Goal: Task Accomplishment & Management: Manage account settings

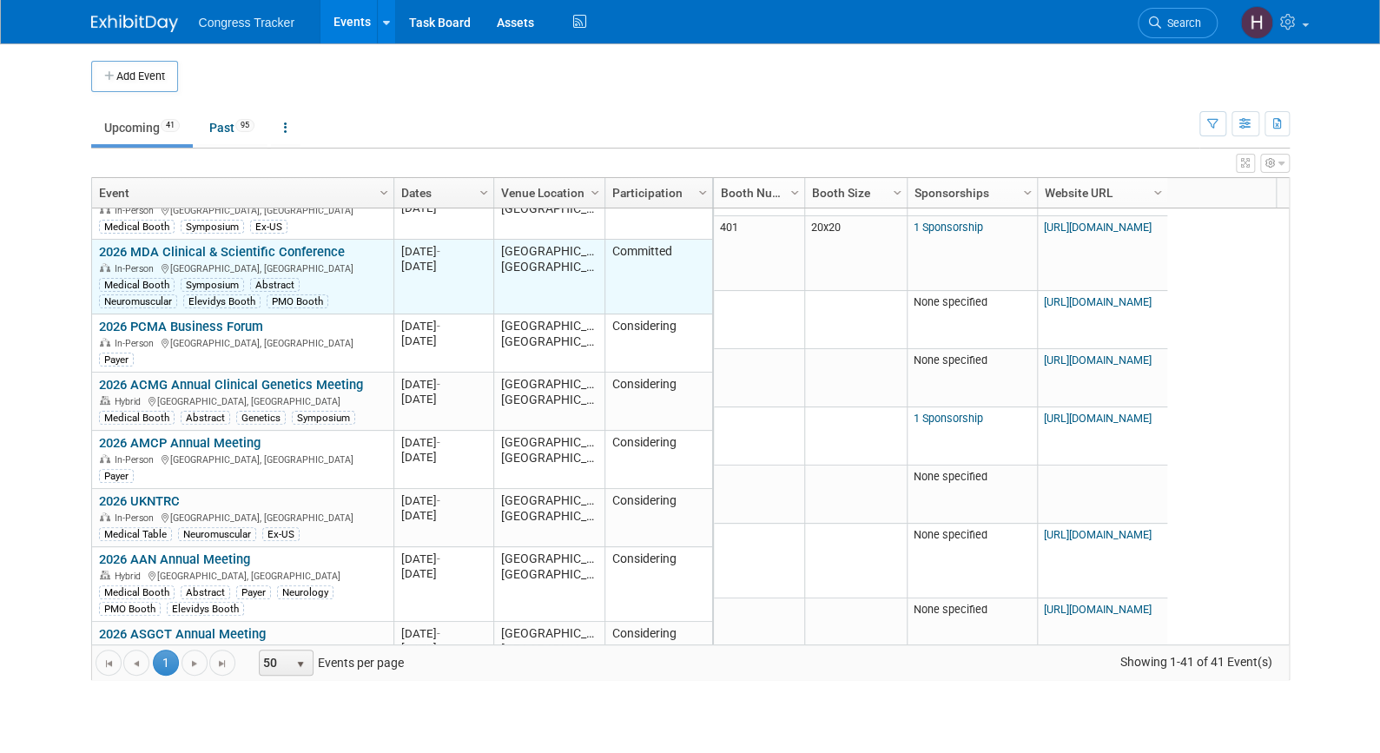
click at [231, 244] on link "2026 MDA Clinical & Scientific Conference" at bounding box center [222, 252] width 246 height 16
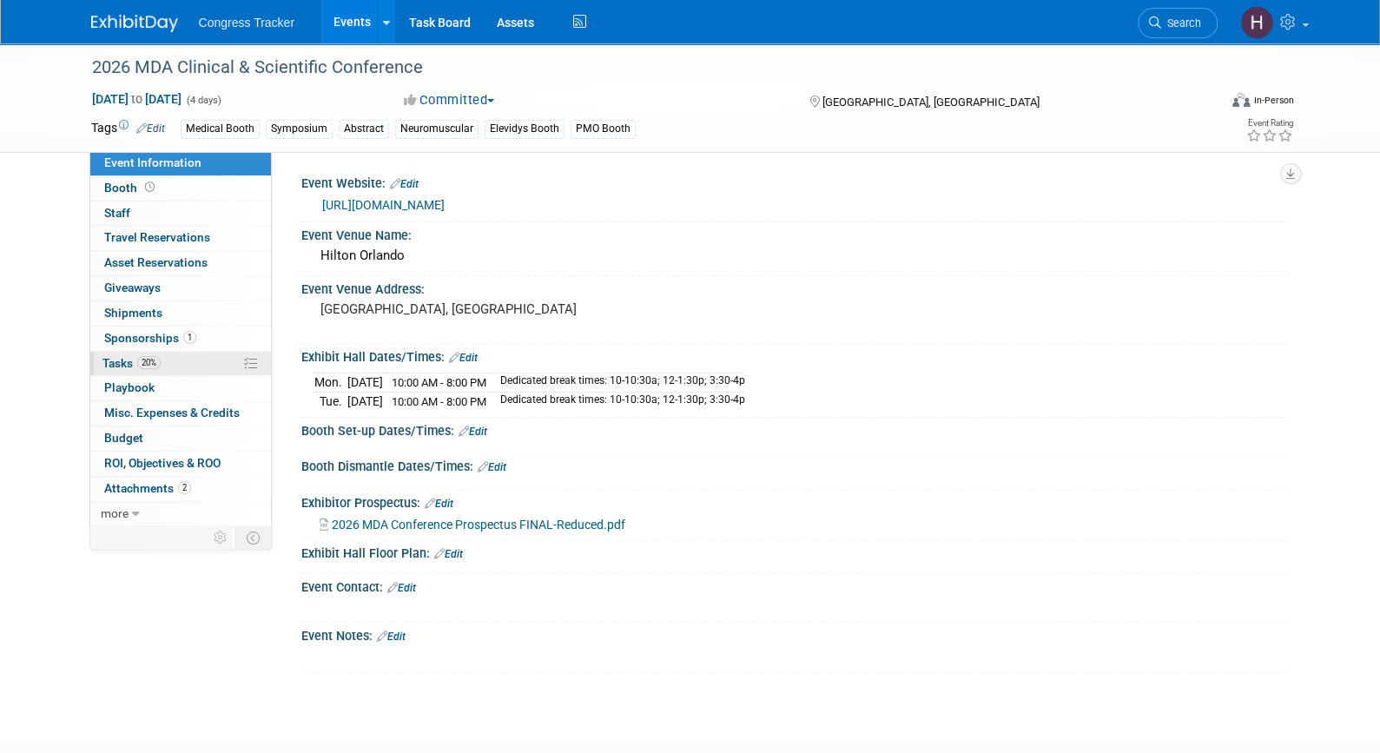
click at [201, 352] on link "20% Tasks 20%" at bounding box center [180, 364] width 181 height 24
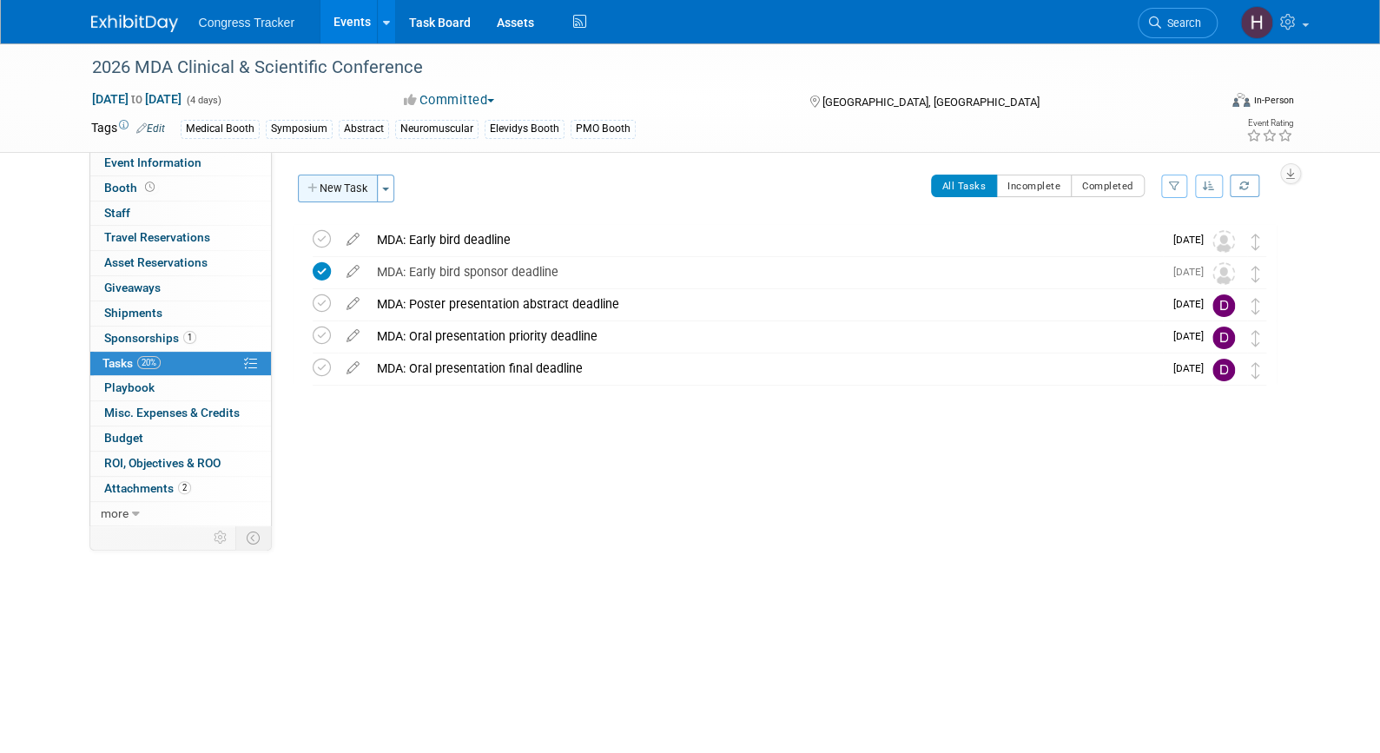
click at [326, 194] on button "New Task" at bounding box center [338, 189] width 80 height 28
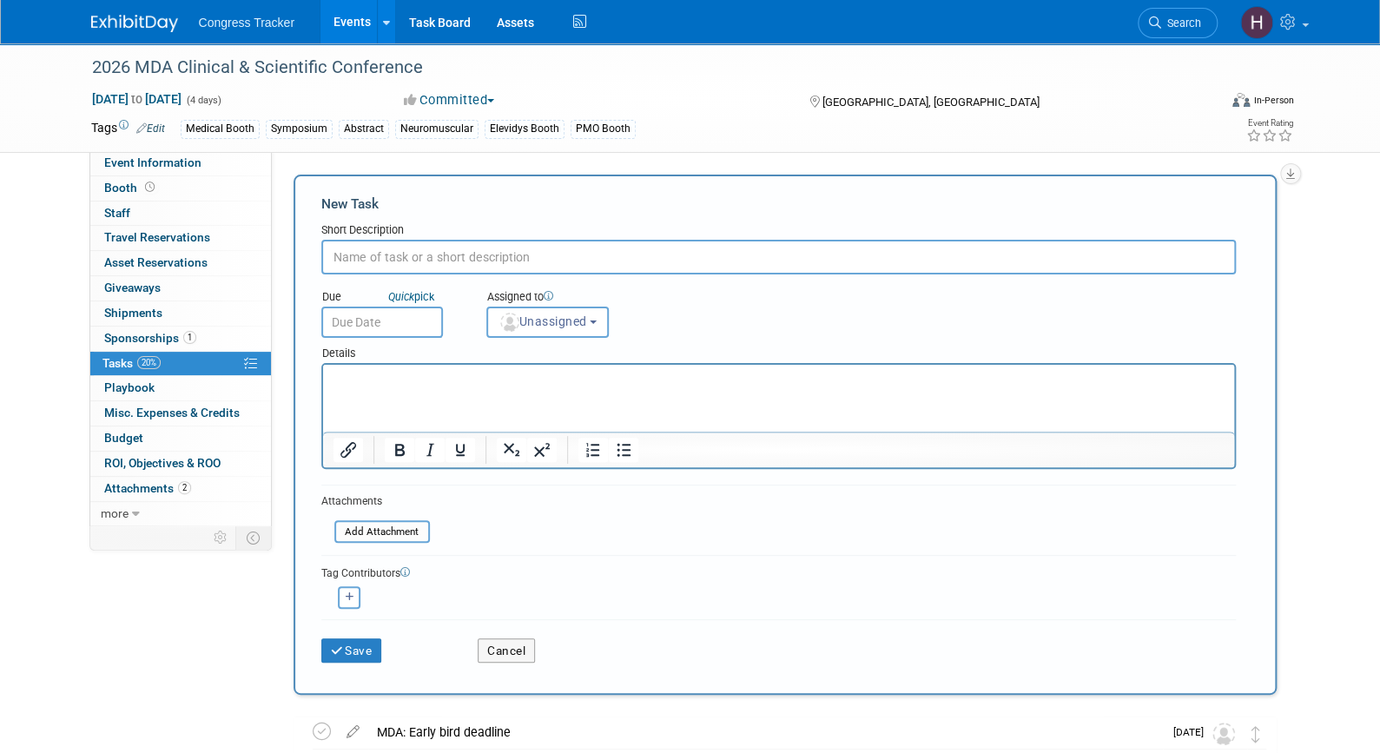
click at [524, 389] on html at bounding box center [777, 377] width 911 height 24
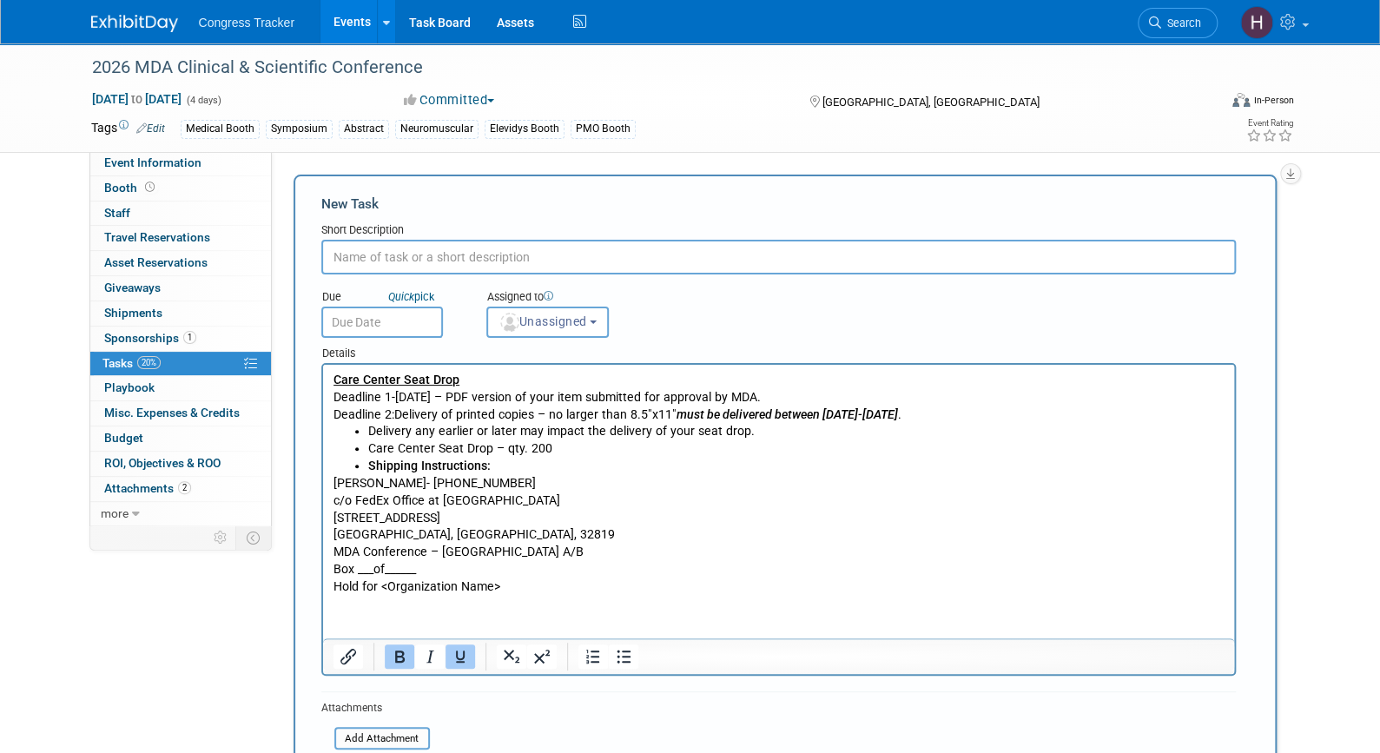
drag, startPoint x: 484, startPoint y: 384, endPoint x: 331, endPoint y: 371, distance: 154.2
click at [331, 371] on html "Care Center Seat Drop Deadline 1-January 26, 2026 – PDF version of your item su…" at bounding box center [777, 480] width 911 height 231
copy u "Care Center Seat Drop"
click at [438, 244] on input "text" at bounding box center [778, 257] width 914 height 35
type input "Care Center Seat Drop"
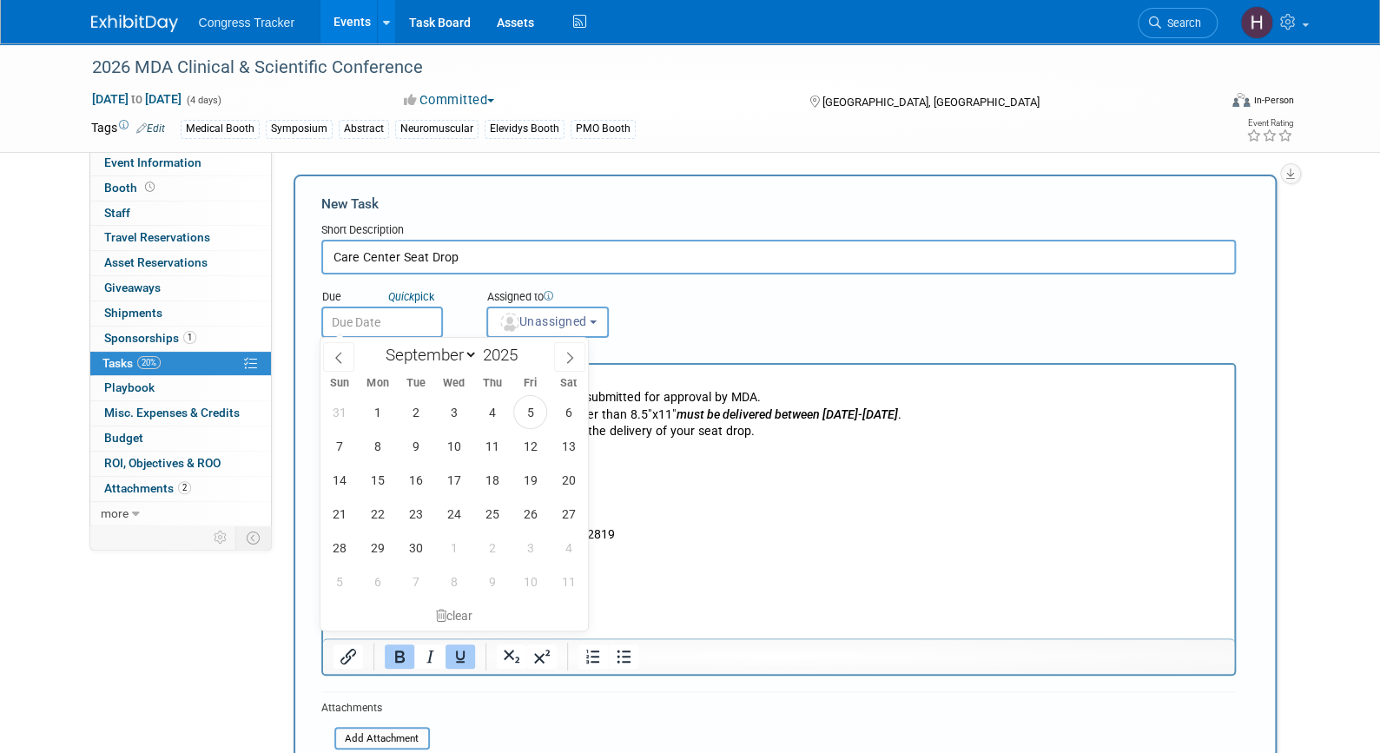
click at [412, 327] on input "text" at bounding box center [382, 321] width 122 height 31
click at [521, 351] on span at bounding box center [523, 350] width 12 height 10
type input "2026"
click at [458, 354] on select "January February March April May June July August September October November De…" at bounding box center [428, 355] width 100 height 22
select select "0"
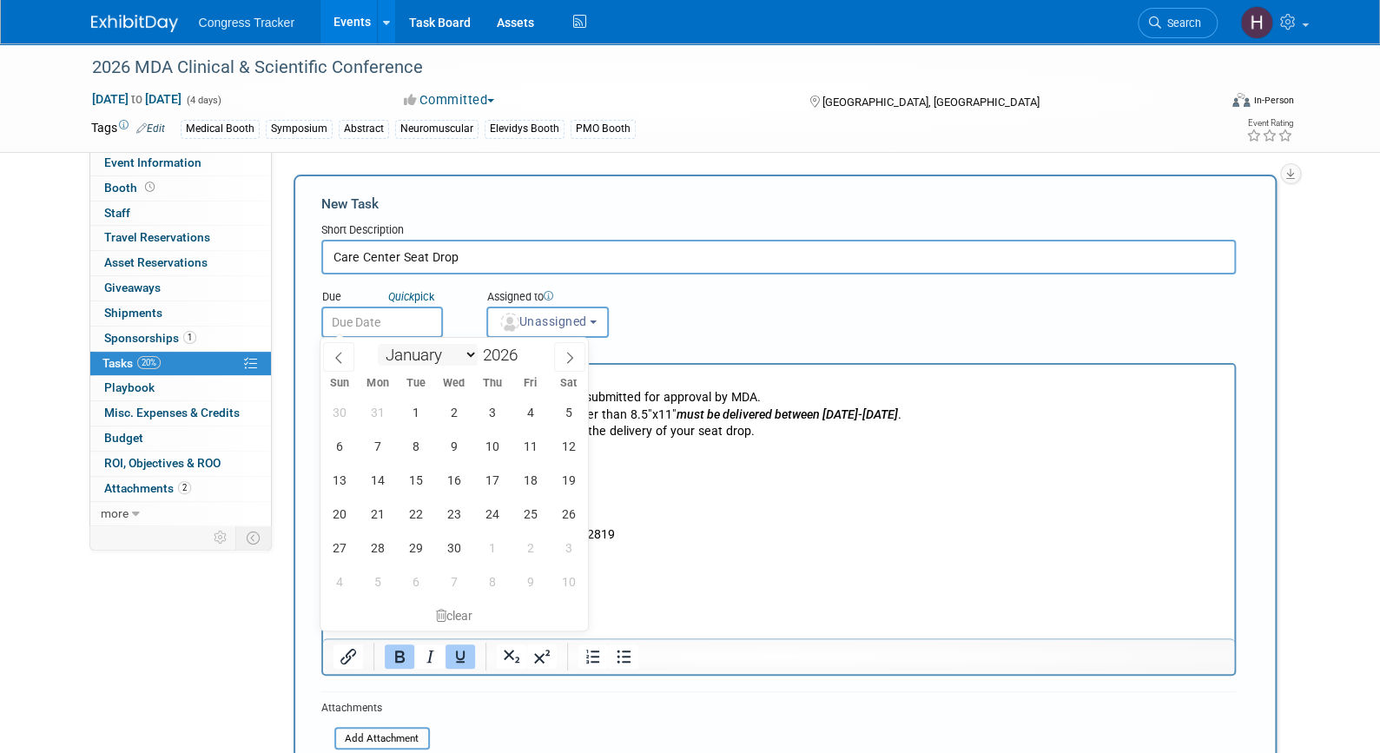
click at [378, 344] on select "January February March April May June July August September October November De…" at bounding box center [428, 355] width 100 height 22
click at [389, 546] on span "26" at bounding box center [377, 547] width 34 height 34
type input "Jan 26, 2026"
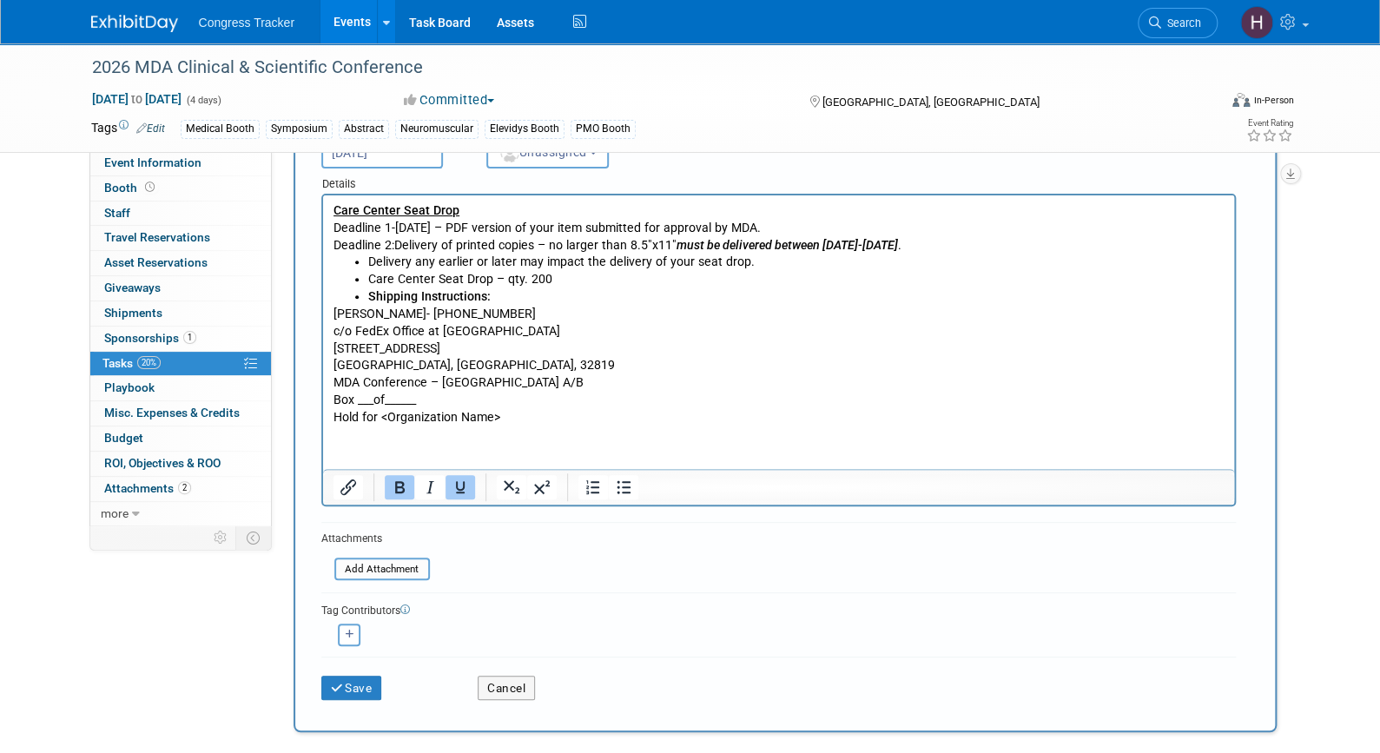
scroll to position [174, 0]
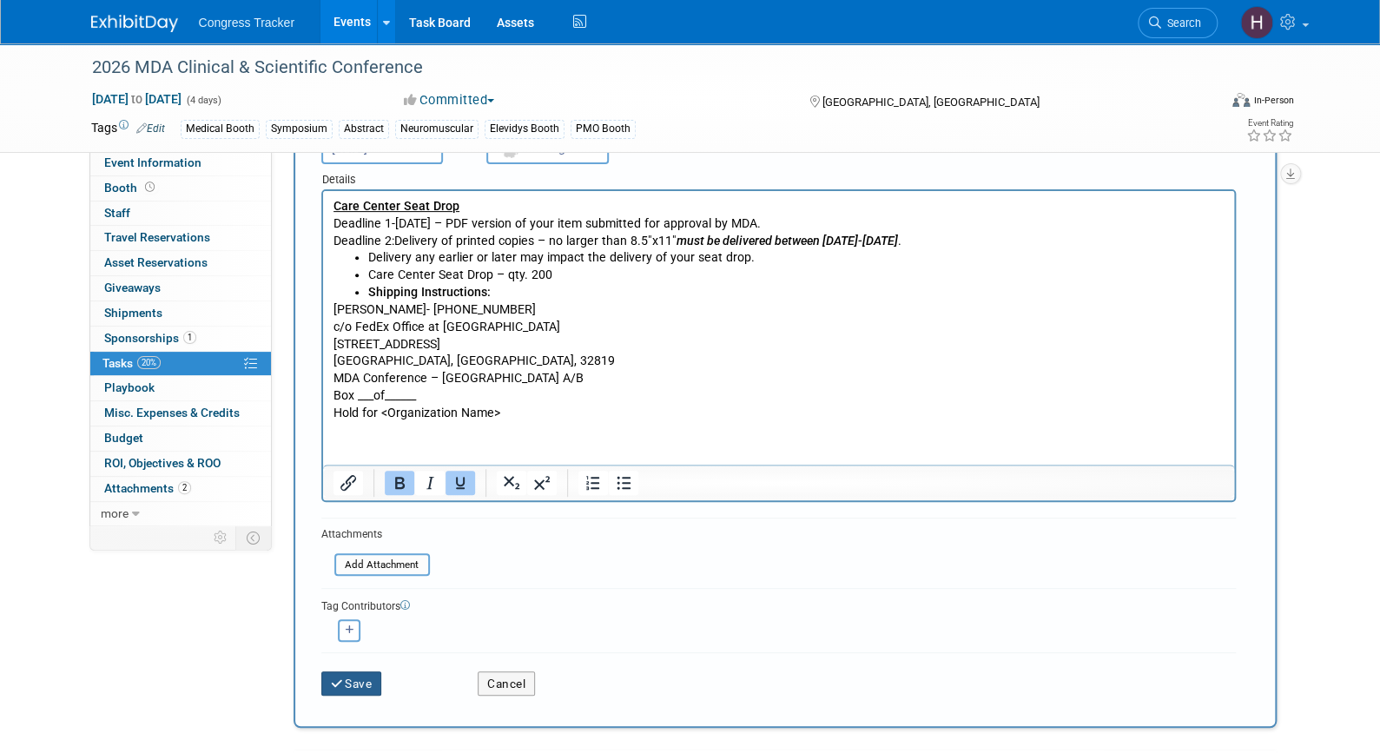
click at [341, 682] on icon "submit" at bounding box center [338, 684] width 15 height 12
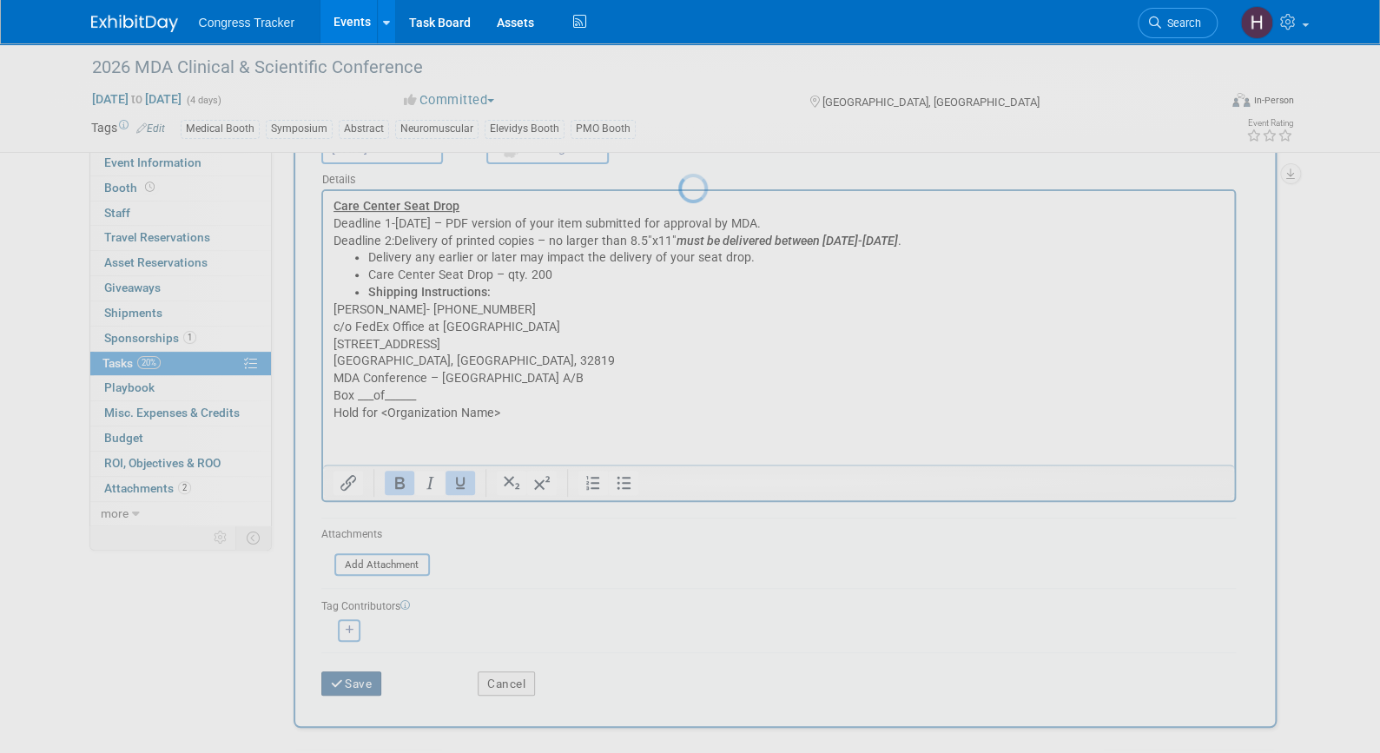
scroll to position [0, 0]
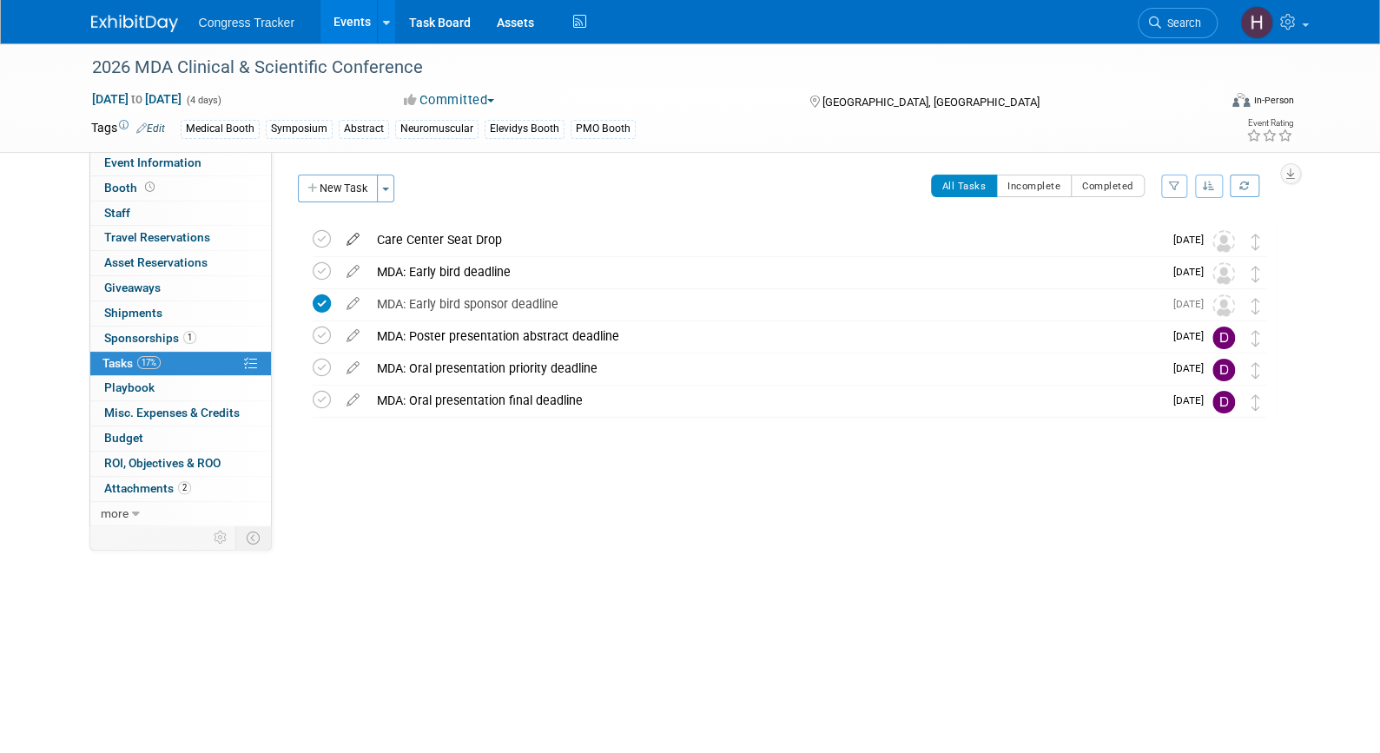
click at [355, 234] on icon at bounding box center [353, 236] width 30 height 22
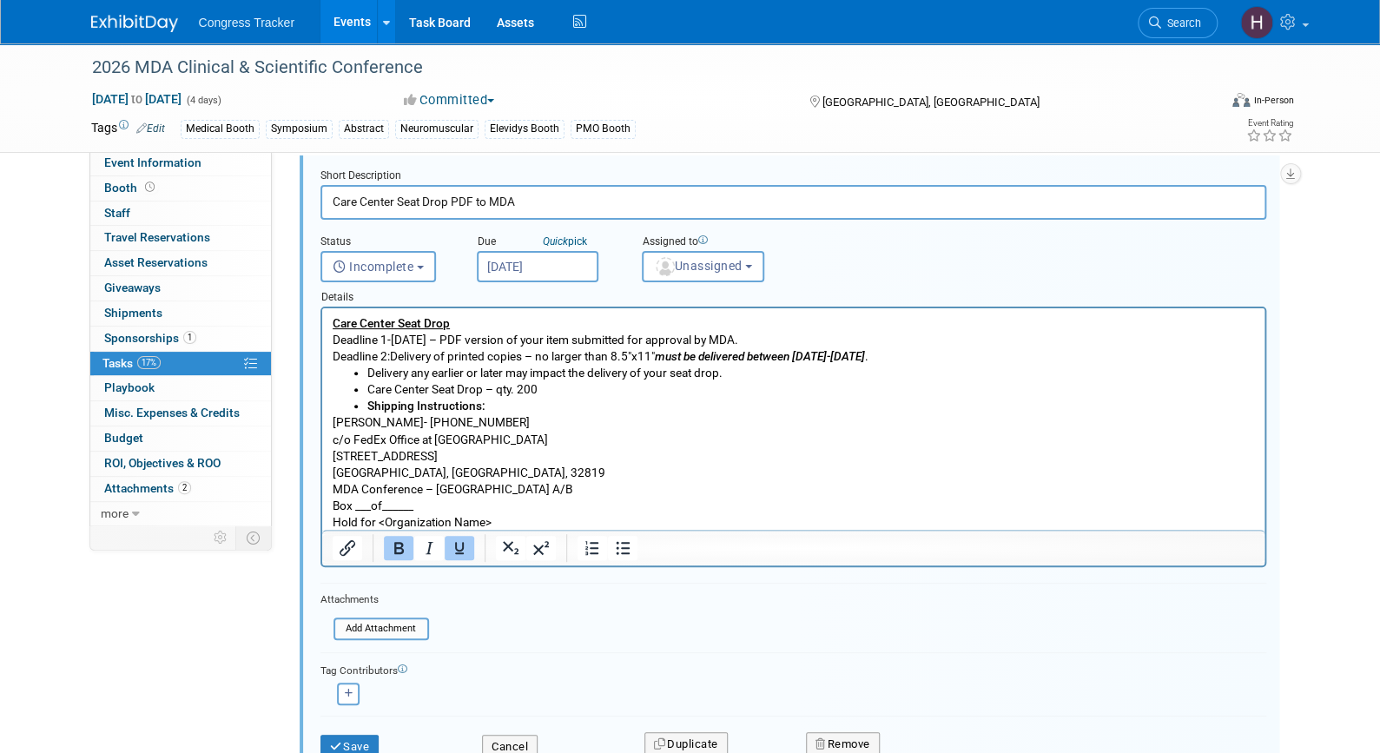
scroll to position [174, 0]
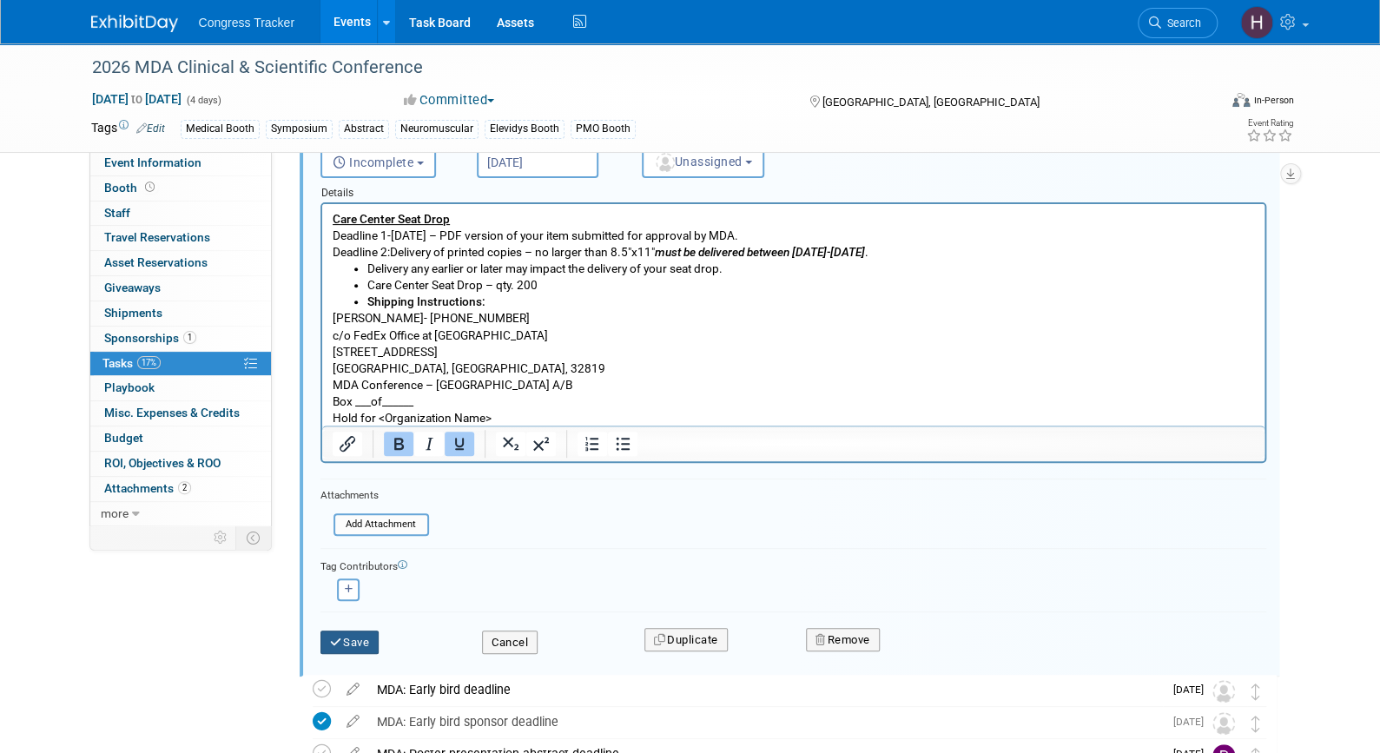
type input "Care Center Seat Drop PDF to MDA"
click at [353, 630] on button "Save" at bounding box center [349, 642] width 59 height 24
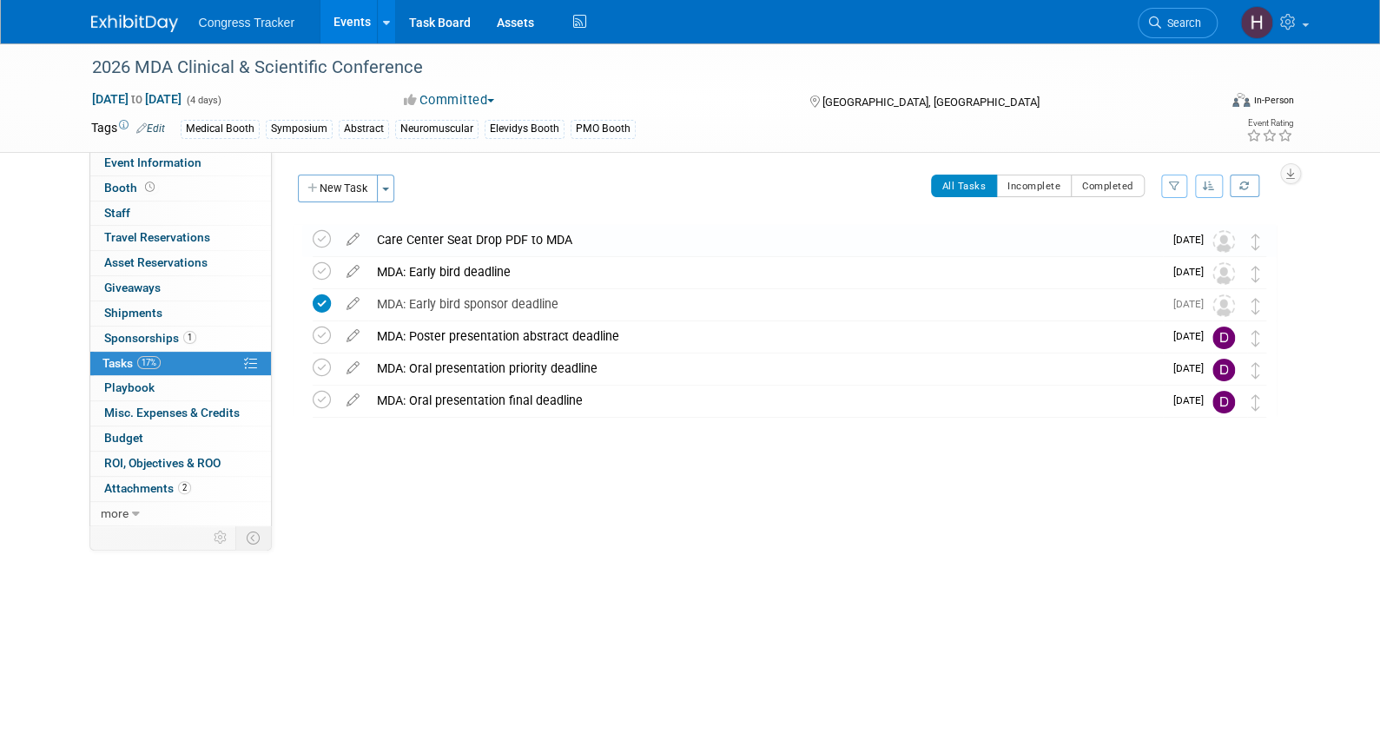
scroll to position [0, 0]
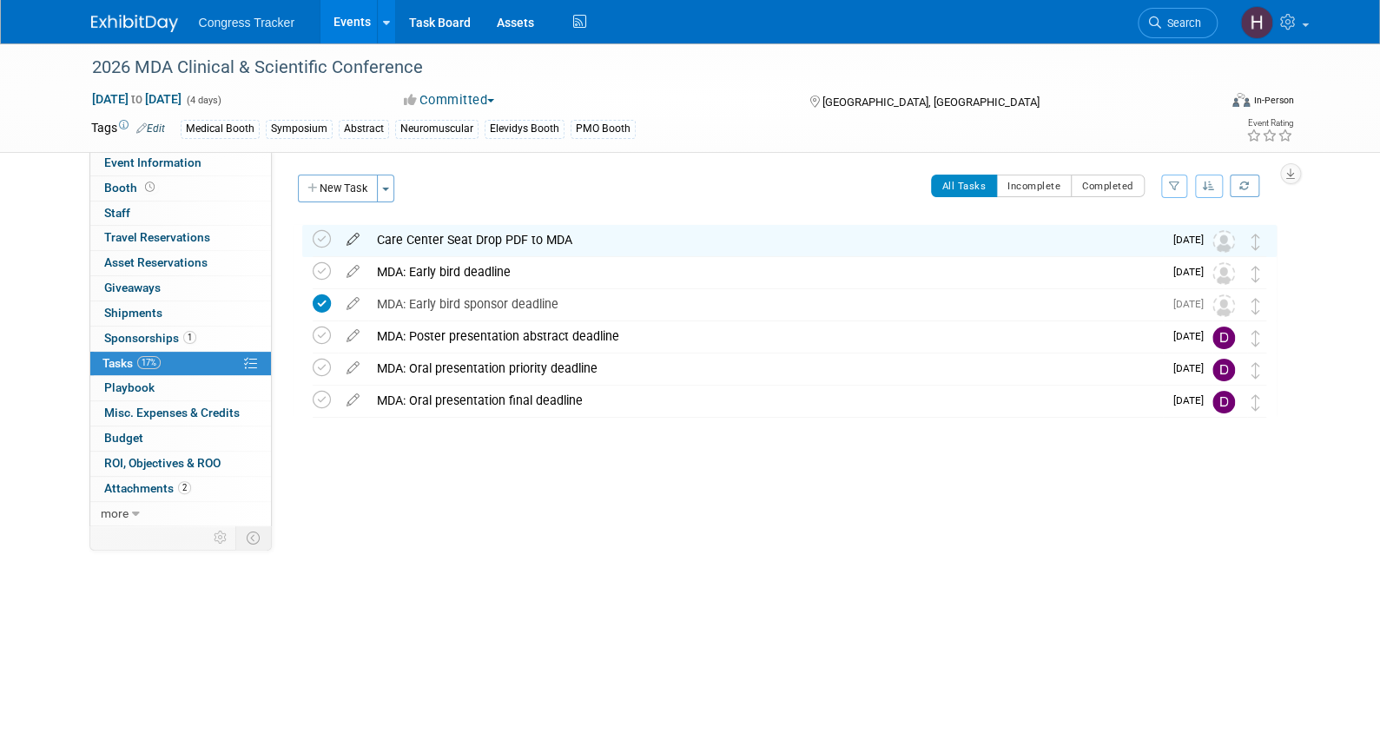
click at [355, 240] on icon at bounding box center [353, 236] width 30 height 22
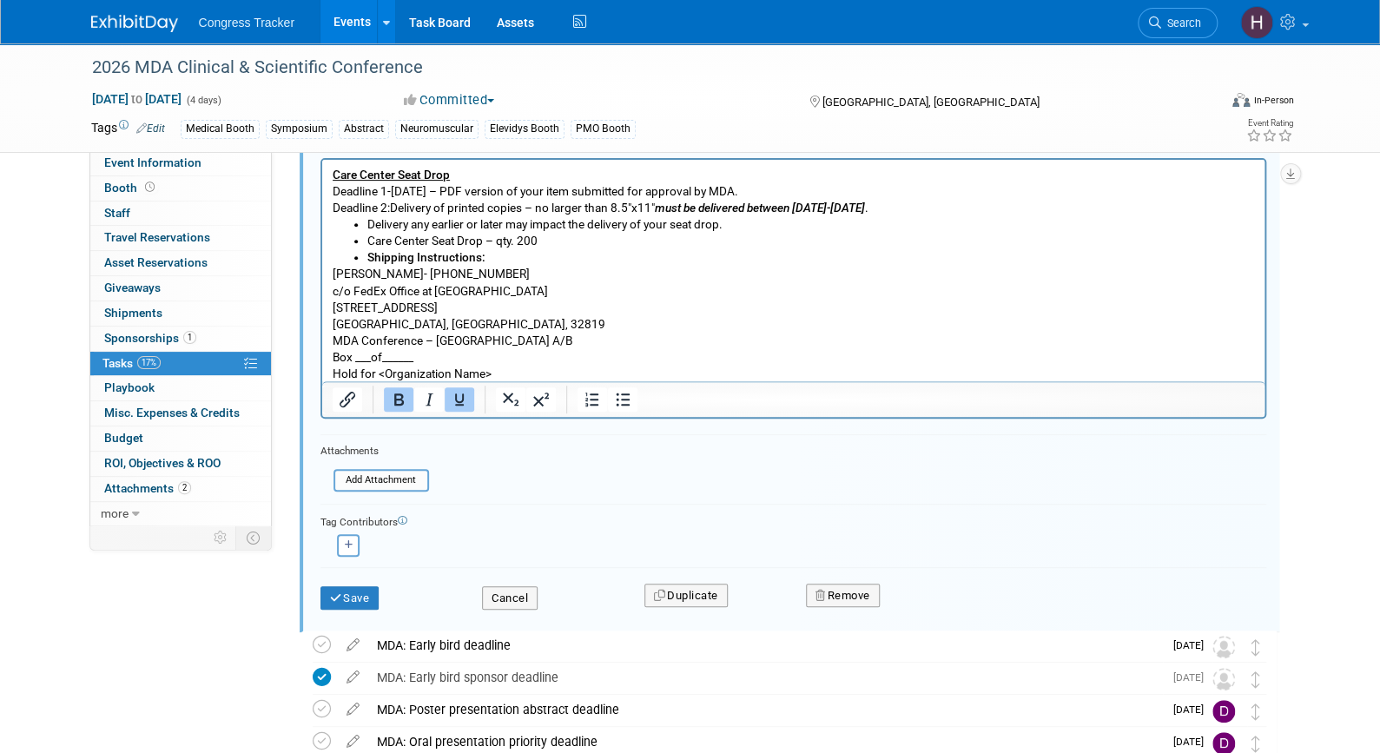
scroll to position [260, 0]
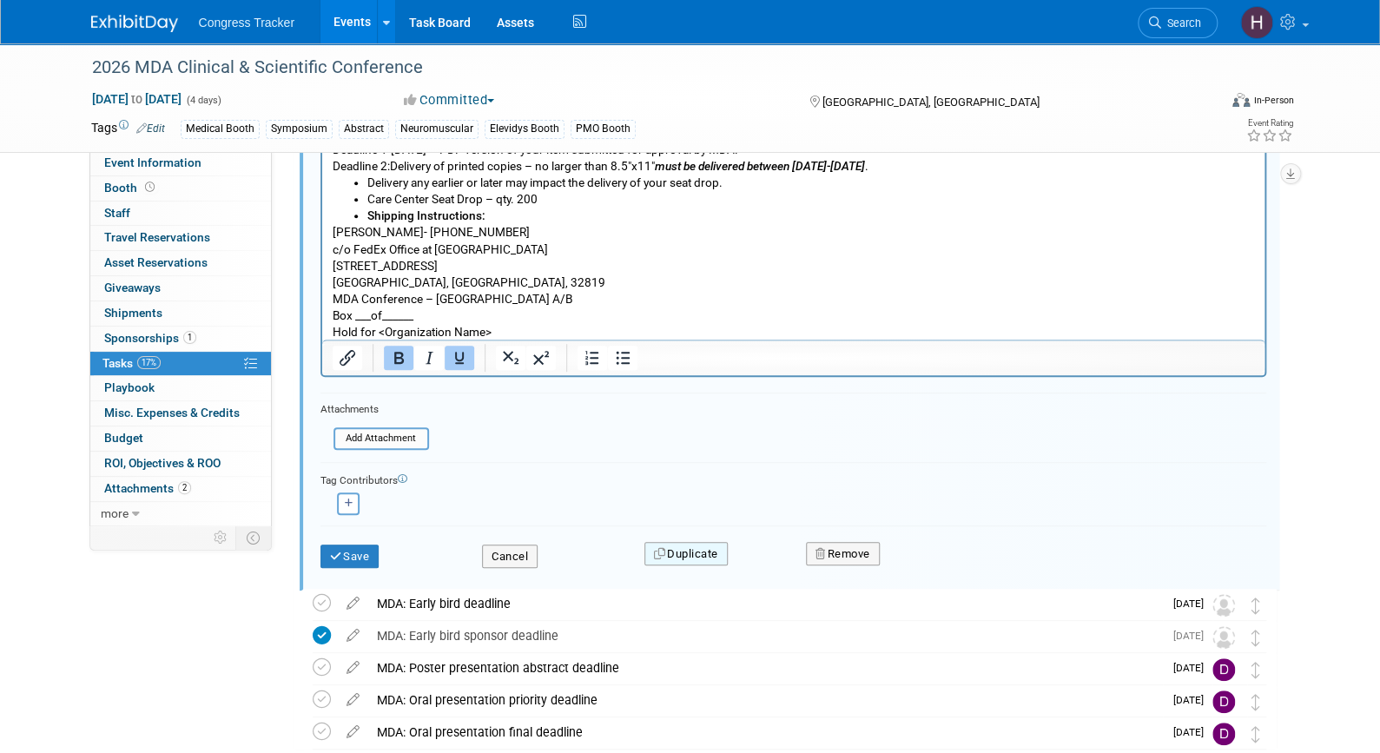
click at [696, 544] on button "Duplicate" at bounding box center [685, 554] width 83 height 24
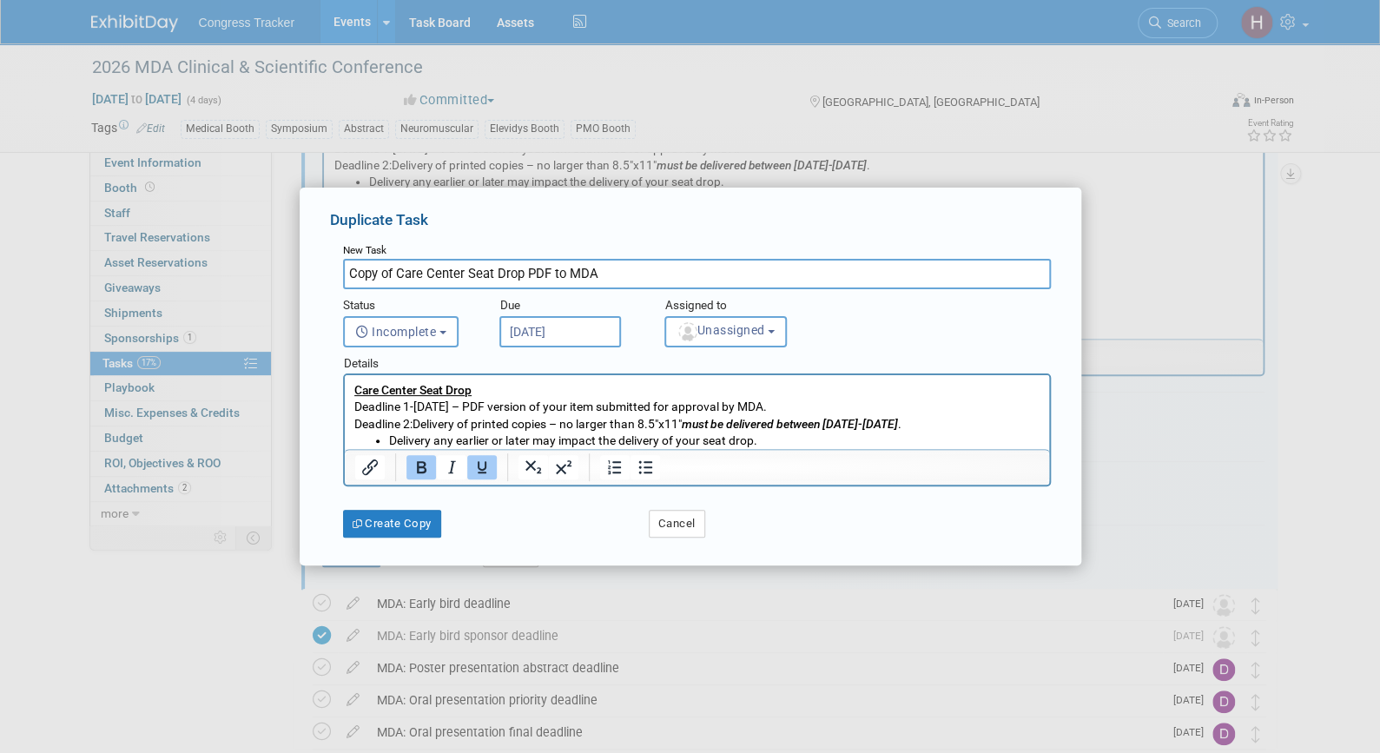
scroll to position [0, 0]
drag, startPoint x: 395, startPoint y: 269, endPoint x: 331, endPoint y: 267, distance: 64.3
click at [331, 267] on div "New Task Copy of Care Center Seat Drop PDF to MDA Status <i class="far fa-clock…" at bounding box center [690, 387] width 721 height 299
drag, startPoint x: 480, startPoint y: 268, endPoint x: 588, endPoint y: 273, distance: 107.8
click at [588, 273] on input "Care Center Seat Drop PDF to MDA" at bounding box center [697, 274] width 708 height 30
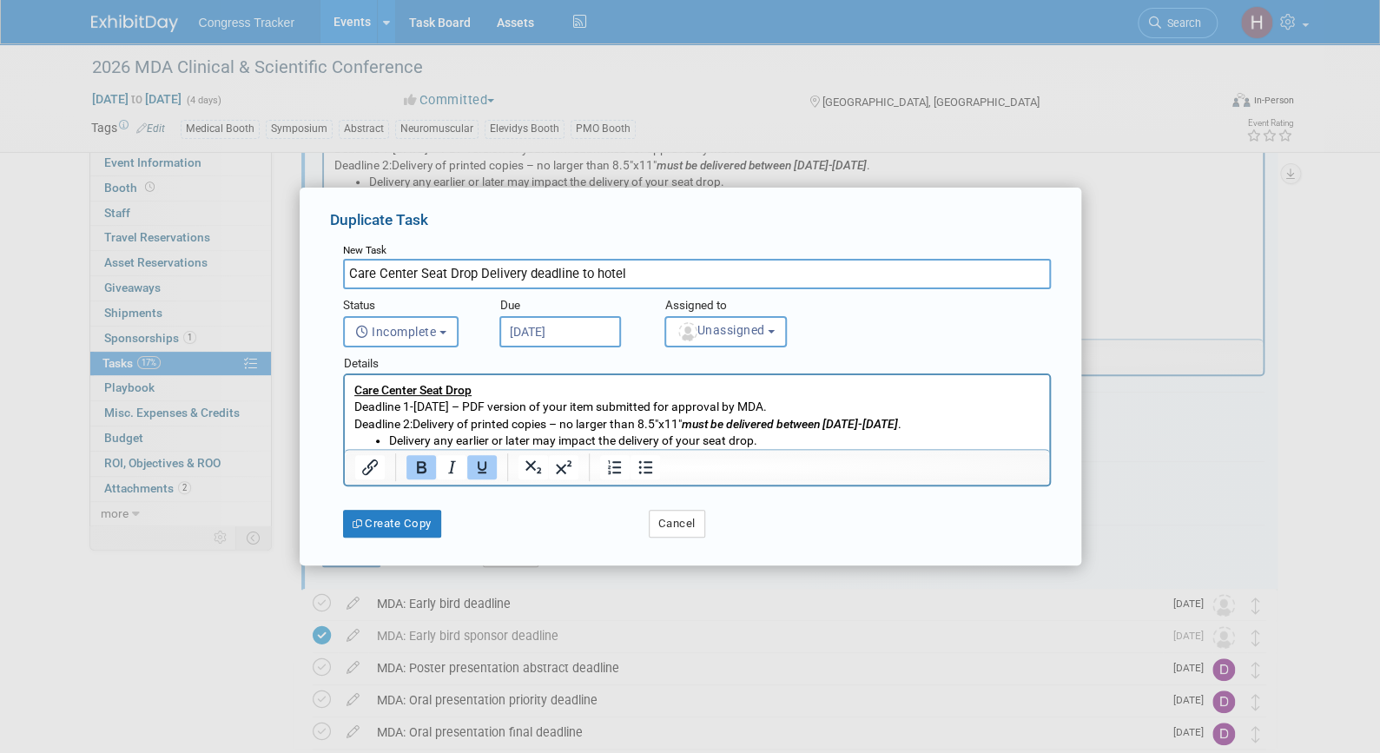
type input "Care Center Seat Drop Delivery deadline to hotel"
click at [567, 336] on input "Jan 26, 2026" at bounding box center [560, 331] width 122 height 31
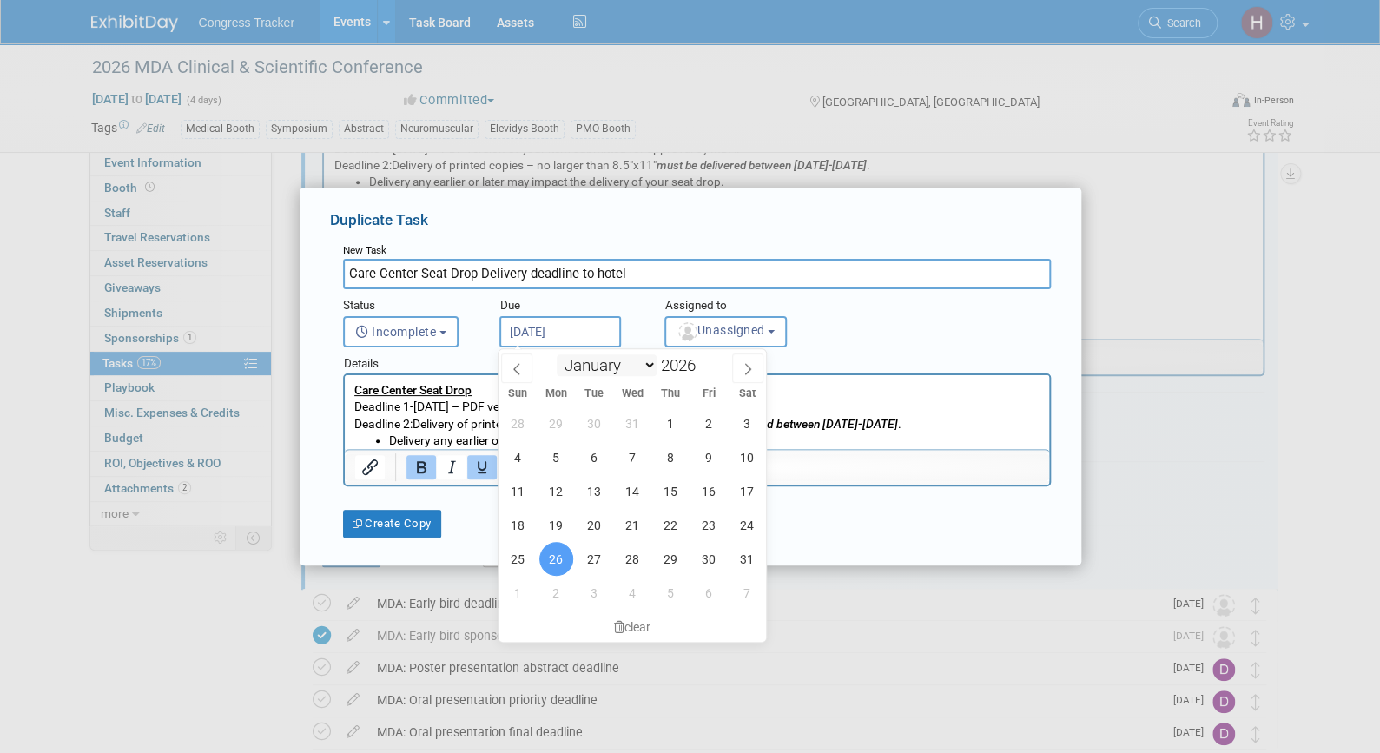
click at [635, 357] on select "January February March April May June July August September October November De…" at bounding box center [607, 365] width 100 height 22
select select "2"
click at [557, 354] on select "January February March April May June July August September October November De…" at bounding box center [607, 365] width 100 height 22
click at [601, 425] on span "3" at bounding box center [594, 423] width 34 height 34
type input "Mar 3, 2026"
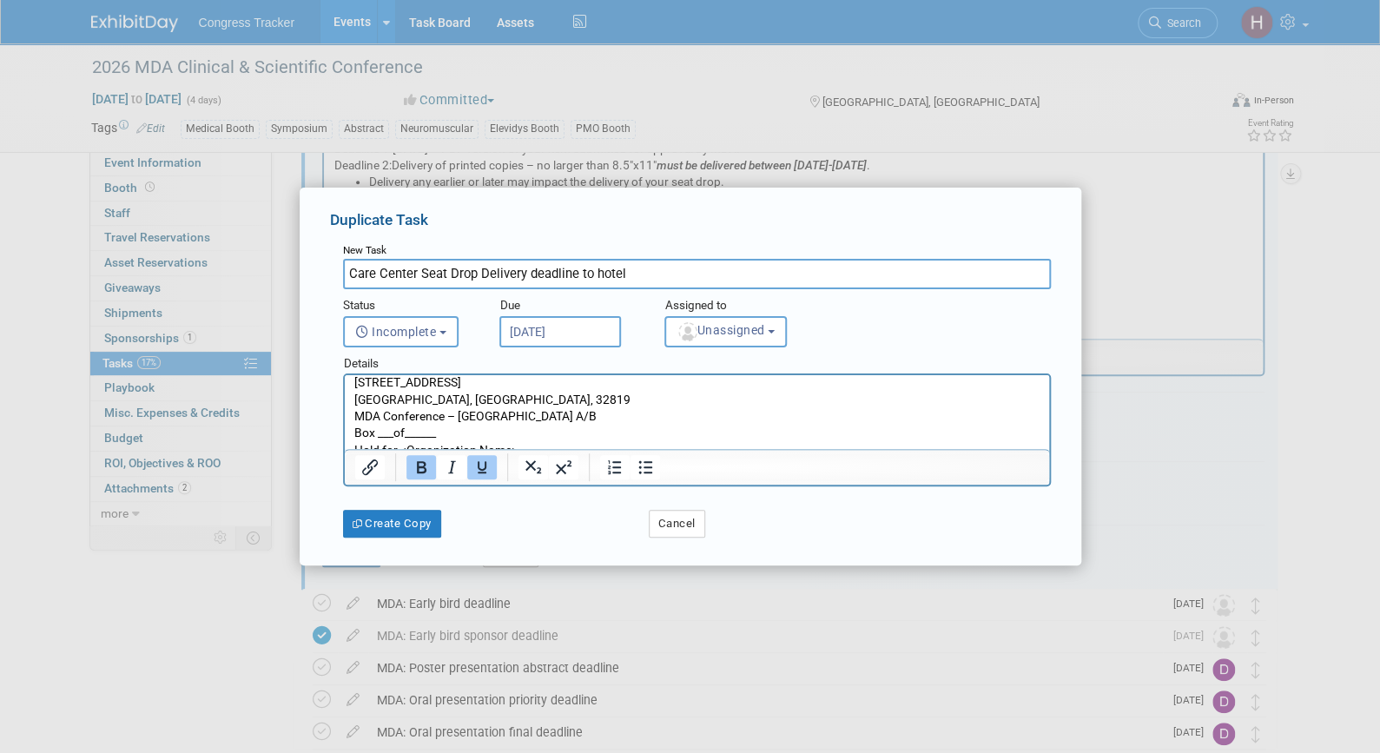
scroll to position [151, 0]
click at [425, 517] on button "Create Copy" at bounding box center [392, 524] width 98 height 28
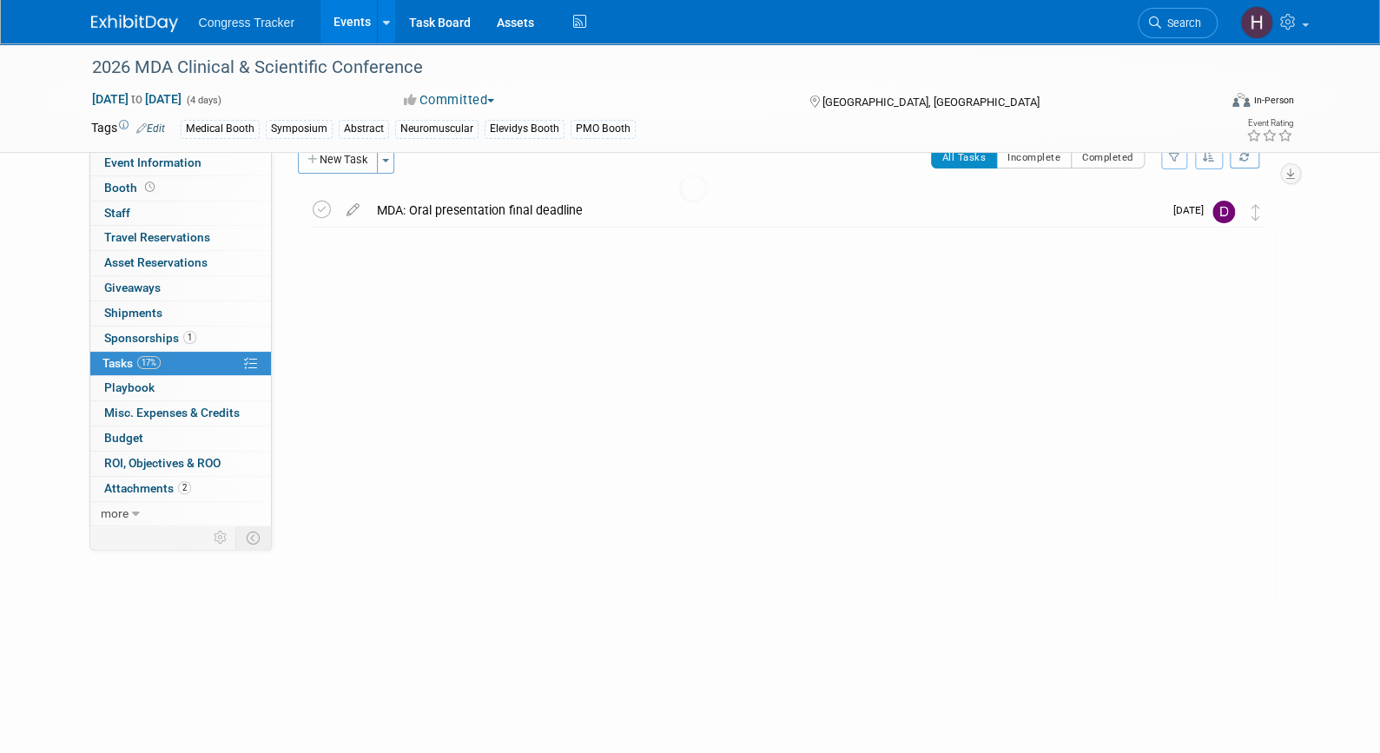
scroll to position [0, 0]
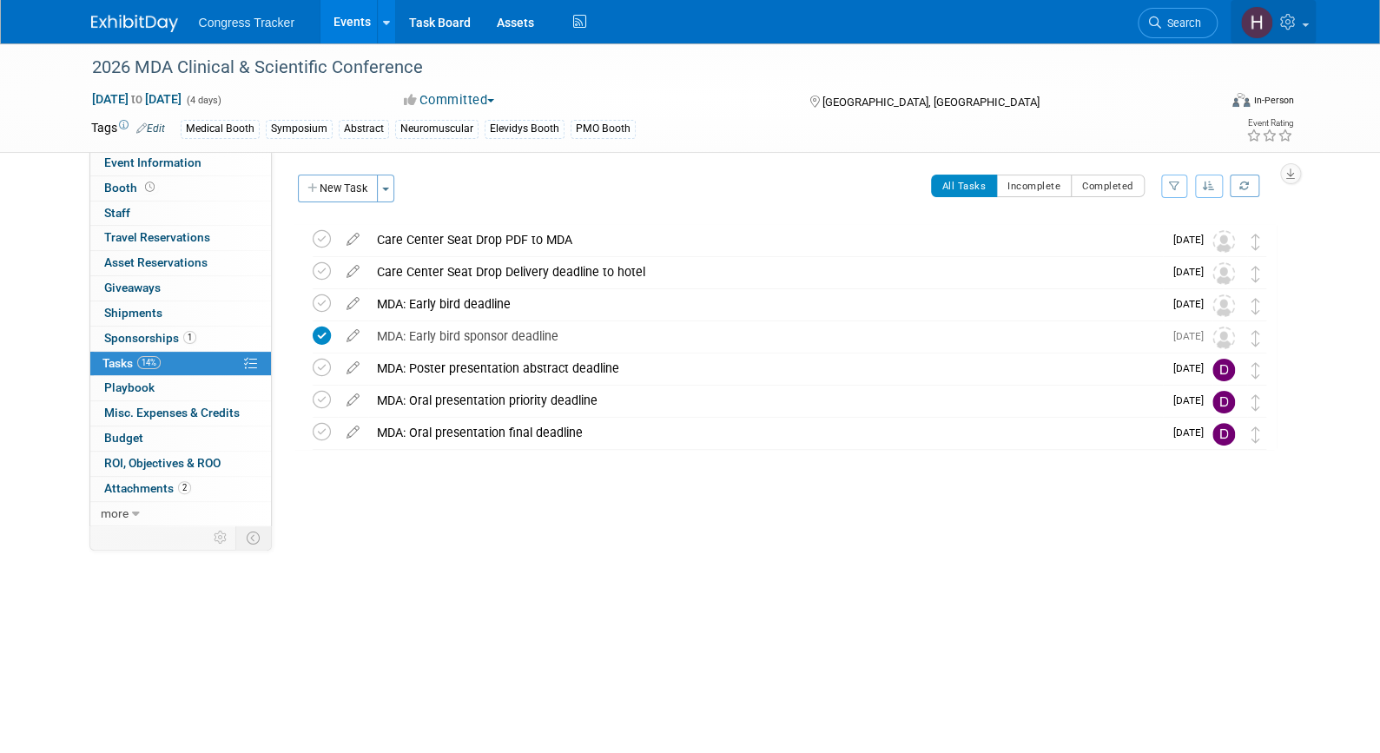
click at [1288, 15] on icon at bounding box center [1290, 22] width 20 height 16
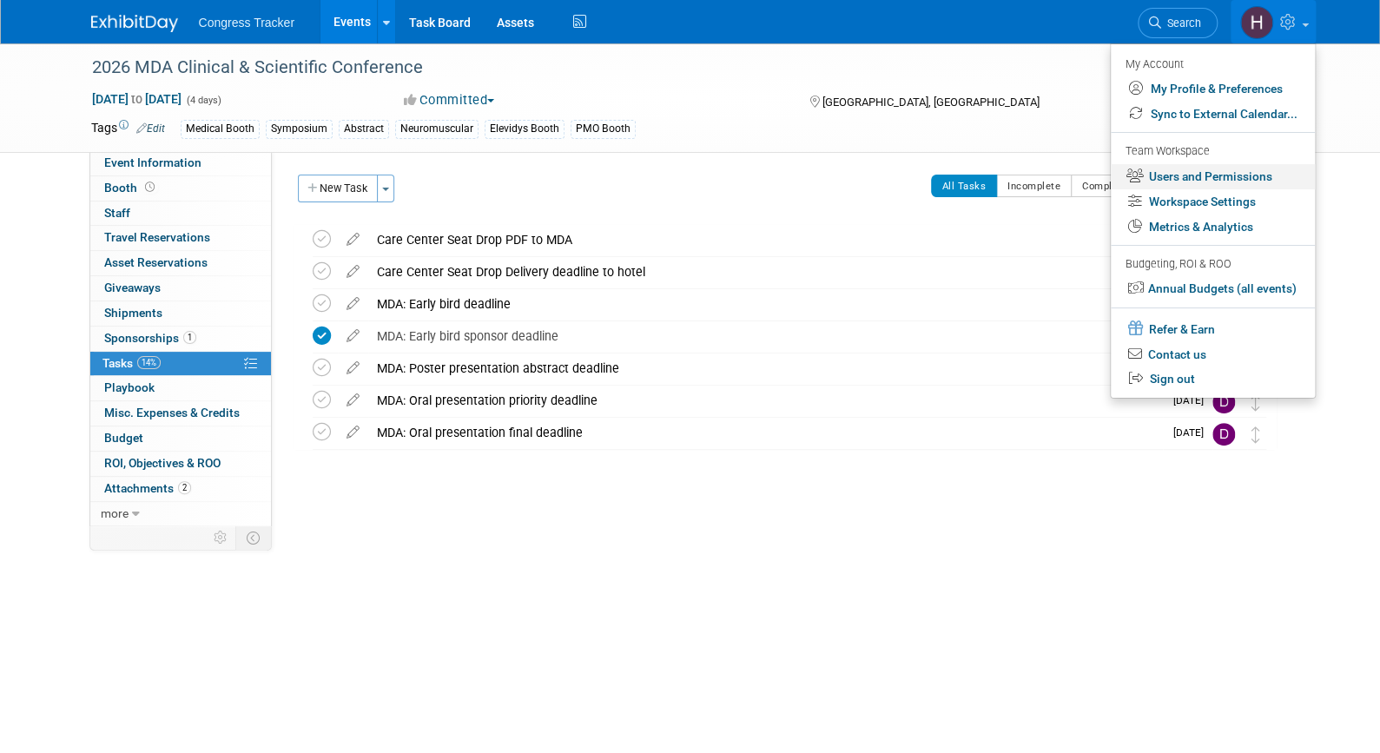
click at [1219, 182] on link "Users and Permissions" at bounding box center [1212, 176] width 204 height 25
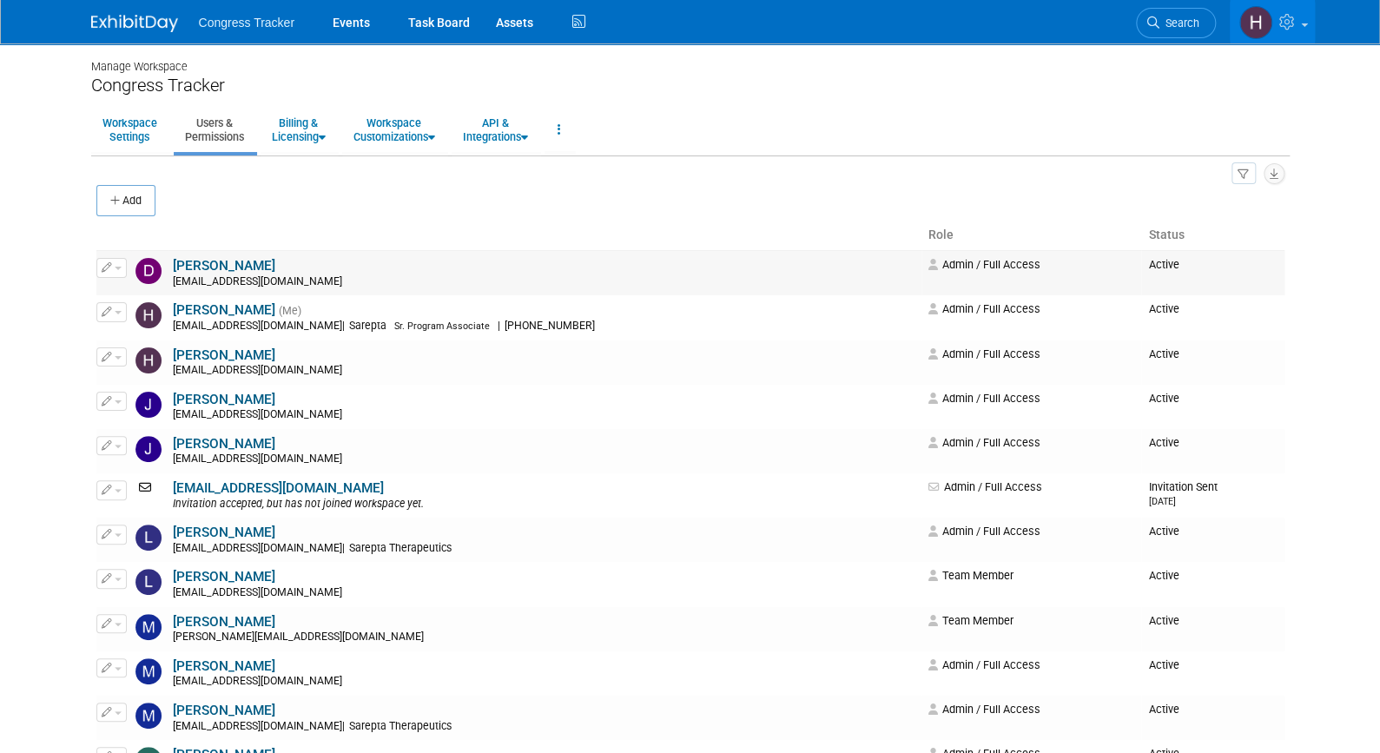
click at [120, 271] on button "button" at bounding box center [111, 267] width 30 height 19
click at [147, 293] on link "Edit" at bounding box center [165, 296] width 137 height 24
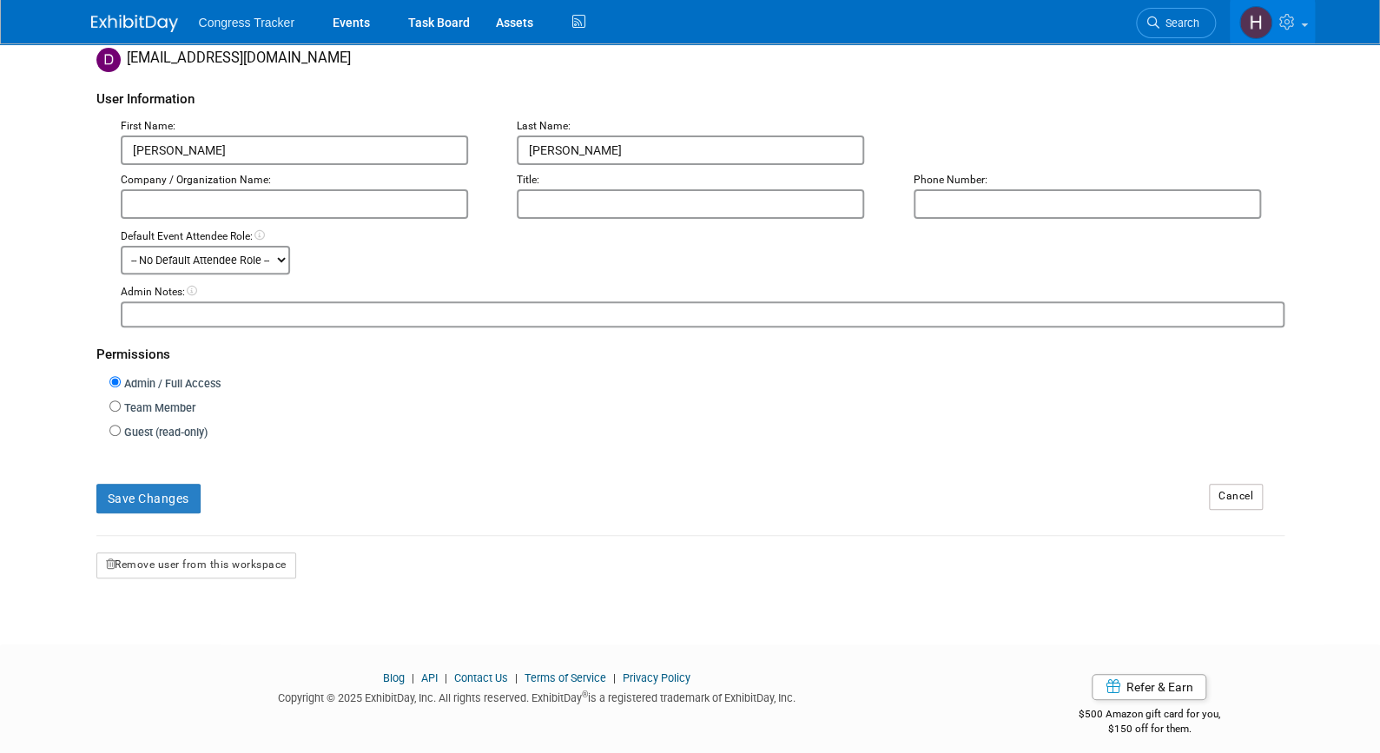
scroll to position [164, 0]
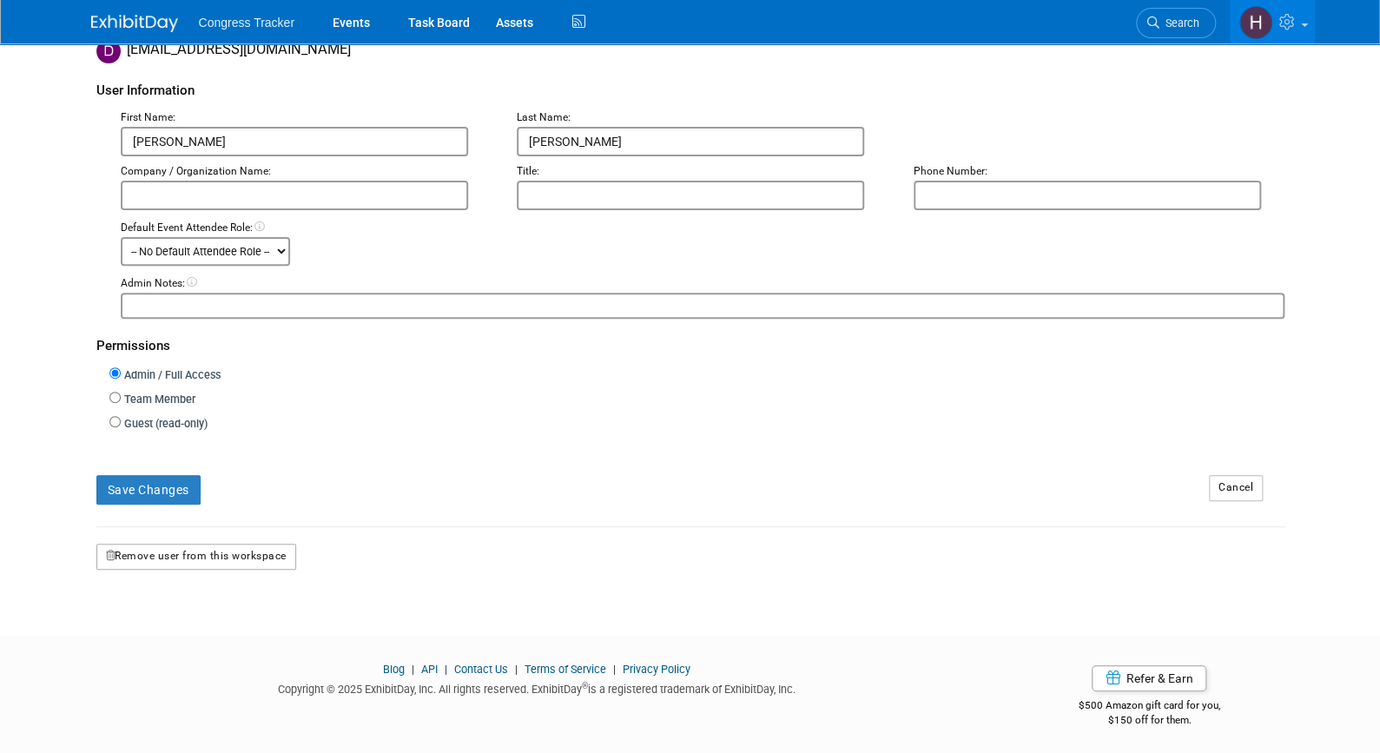
click at [241, 546] on button "Remove user from this workspace" at bounding box center [196, 557] width 200 height 26
click at [165, 630] on icon at bounding box center [165, 624] width 12 height 11
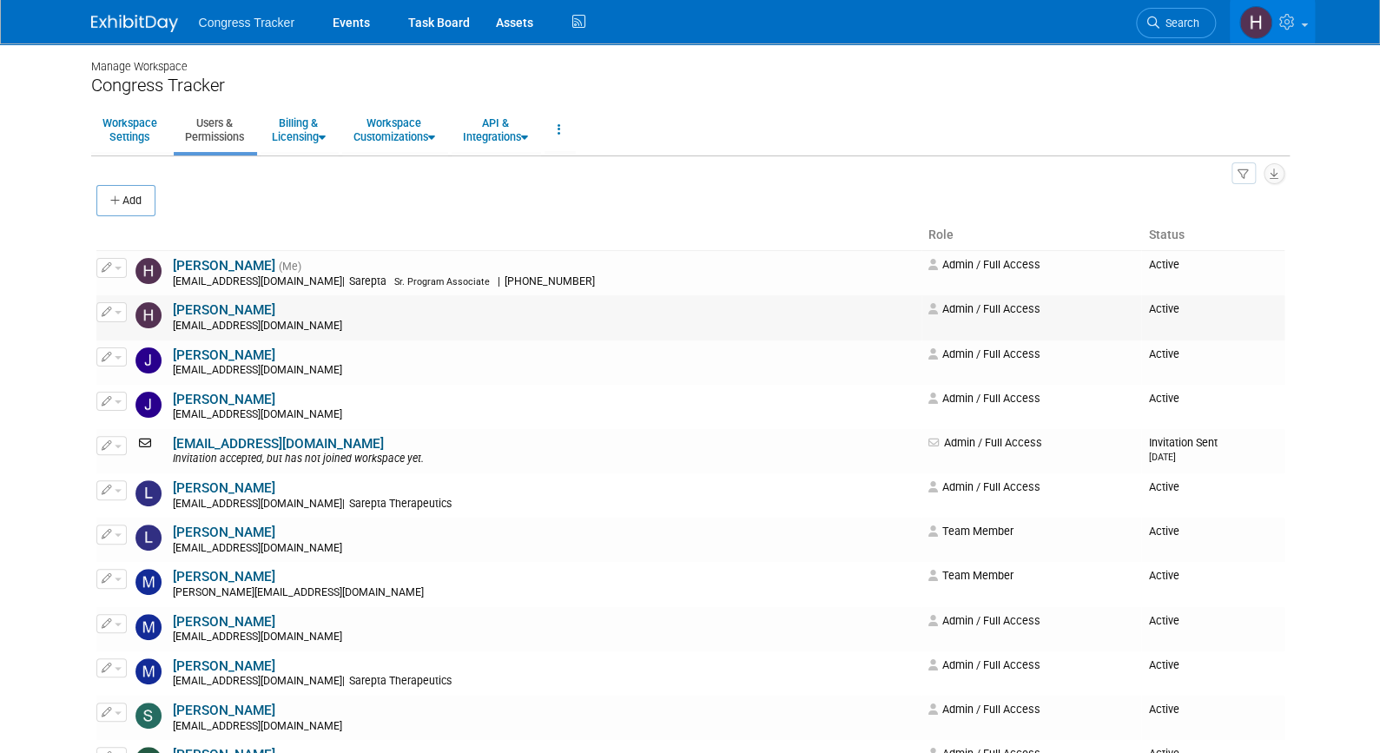
click at [105, 313] on icon "button" at bounding box center [107, 311] width 10 height 10
click at [125, 343] on icon at bounding box center [120, 340] width 13 height 12
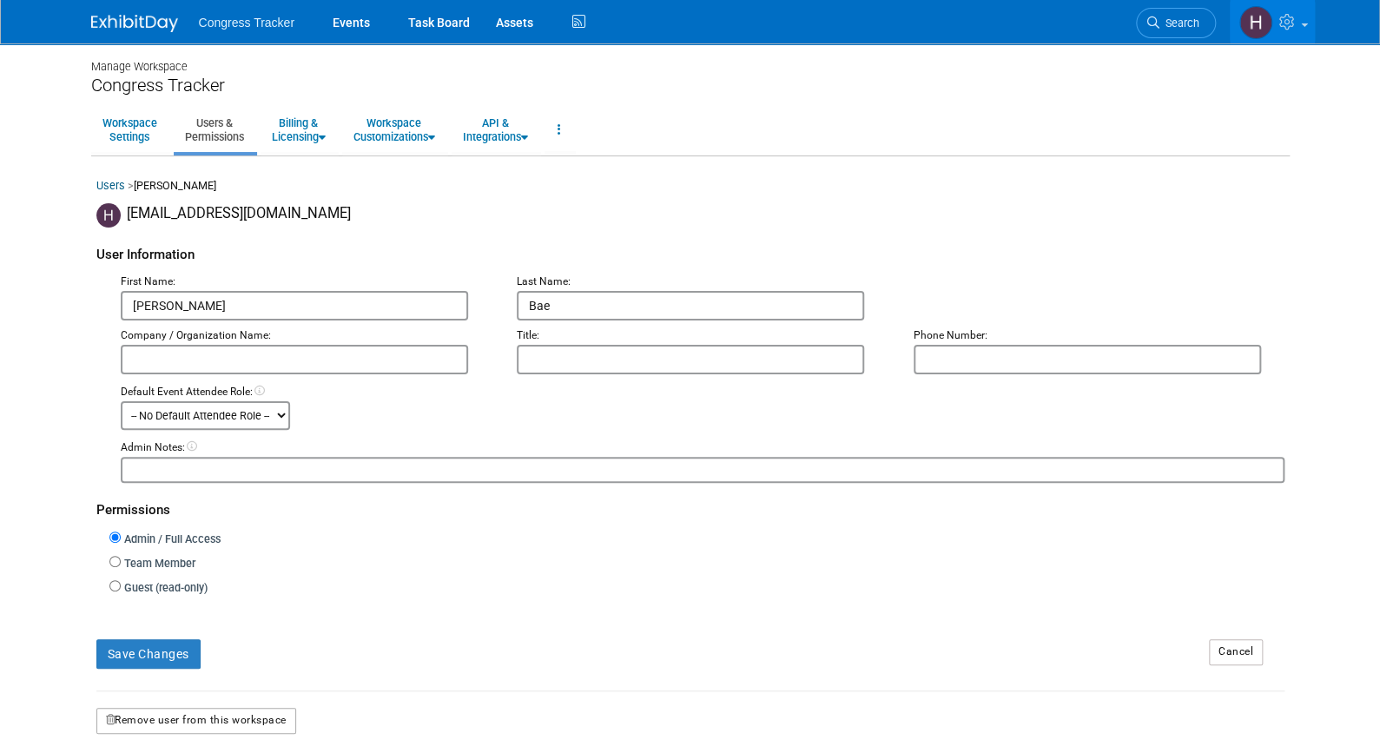
click at [196, 721] on button "Remove user from this workspace" at bounding box center [196, 721] width 200 height 26
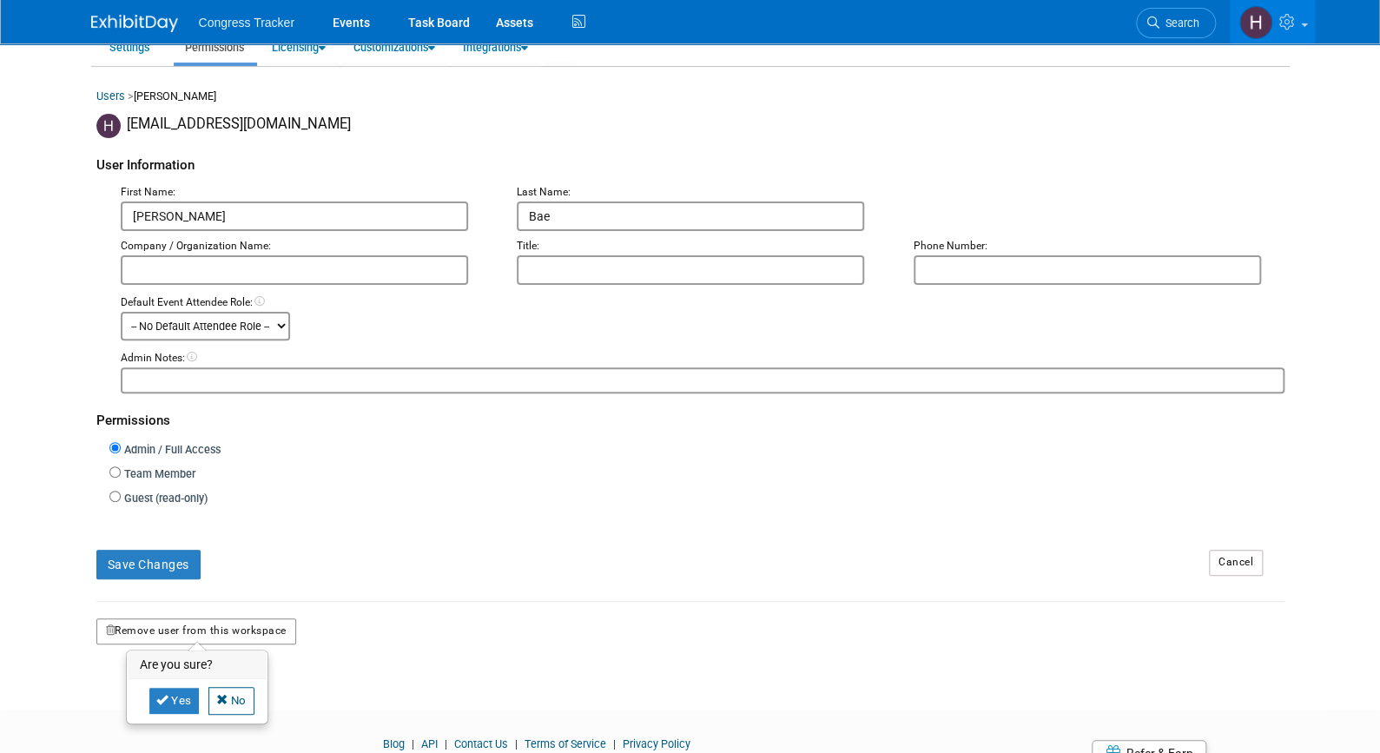
scroll to position [164, 0]
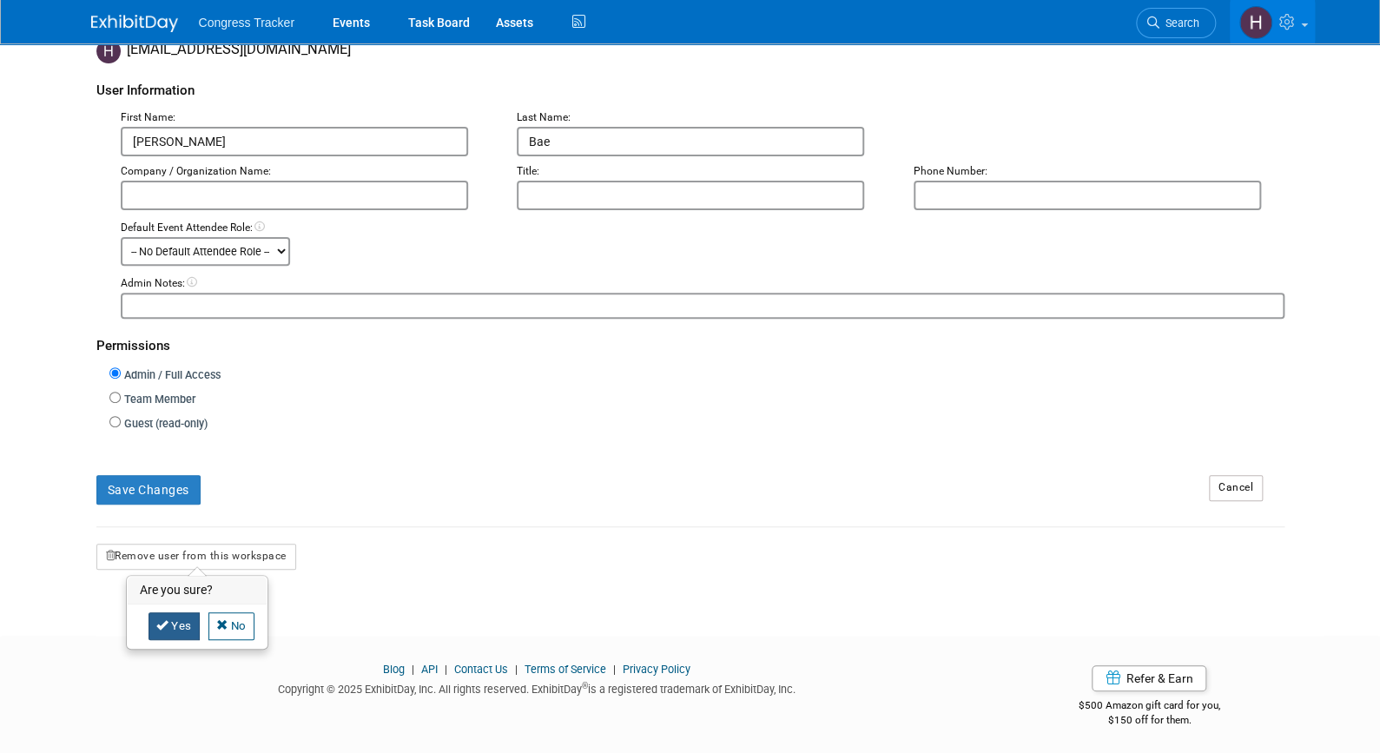
click at [163, 625] on icon at bounding box center [162, 624] width 12 height 11
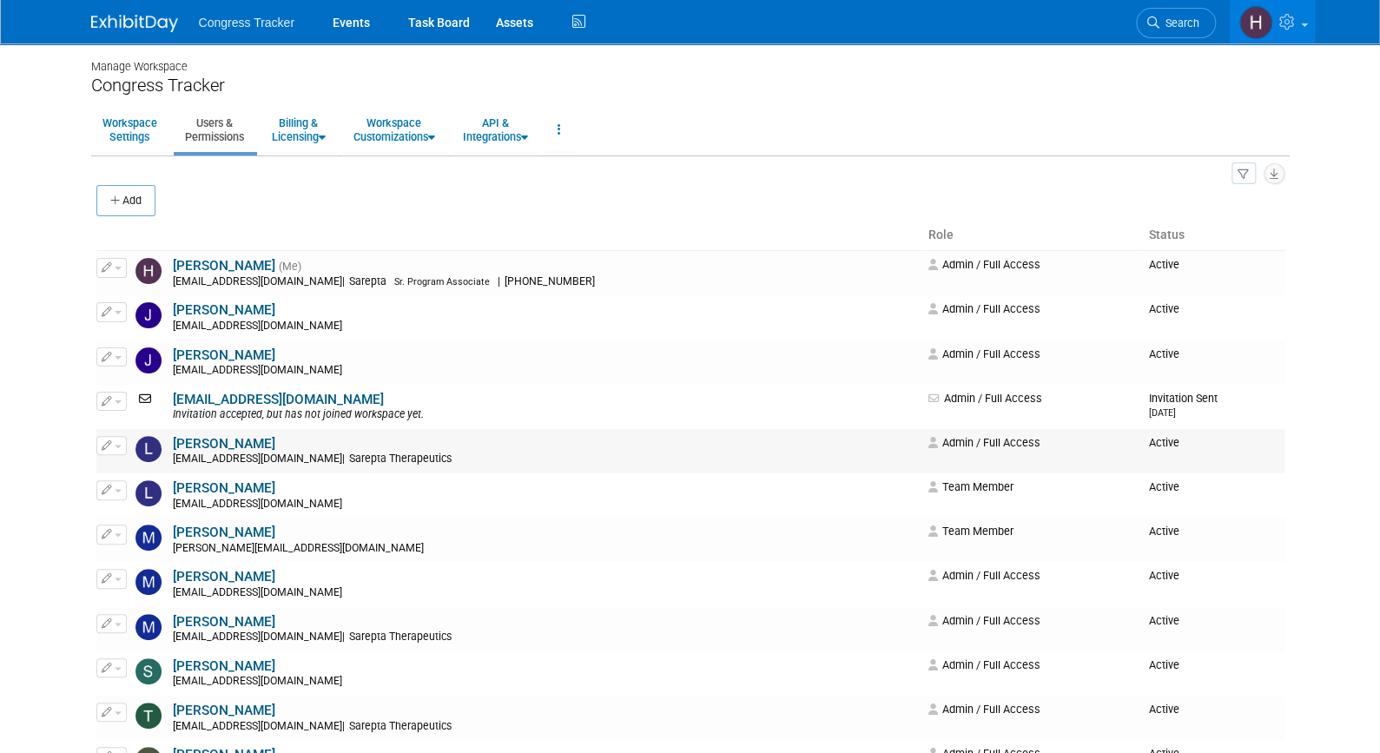
scroll to position [87, 0]
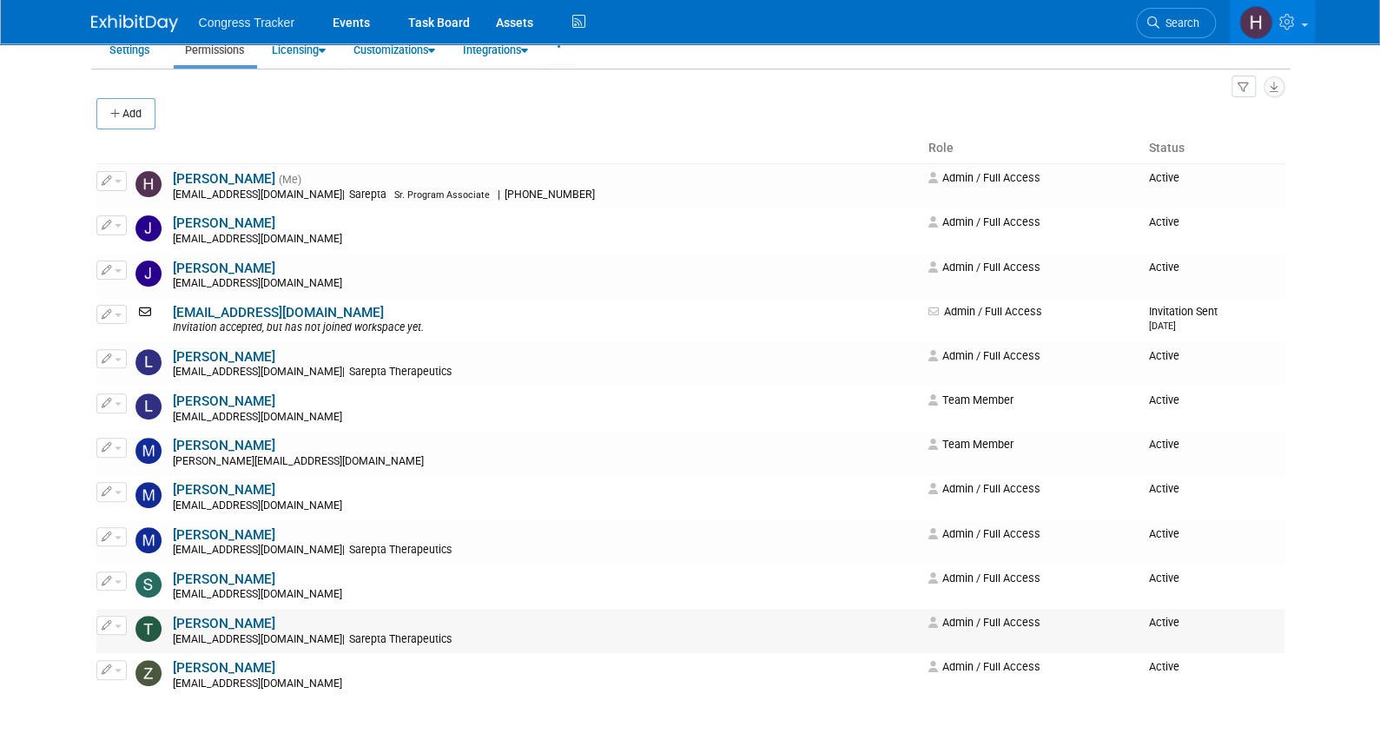
click at [109, 623] on icon "button" at bounding box center [107, 625] width 10 height 10
click at [131, 652] on link "Edit" at bounding box center [165, 653] width 137 height 24
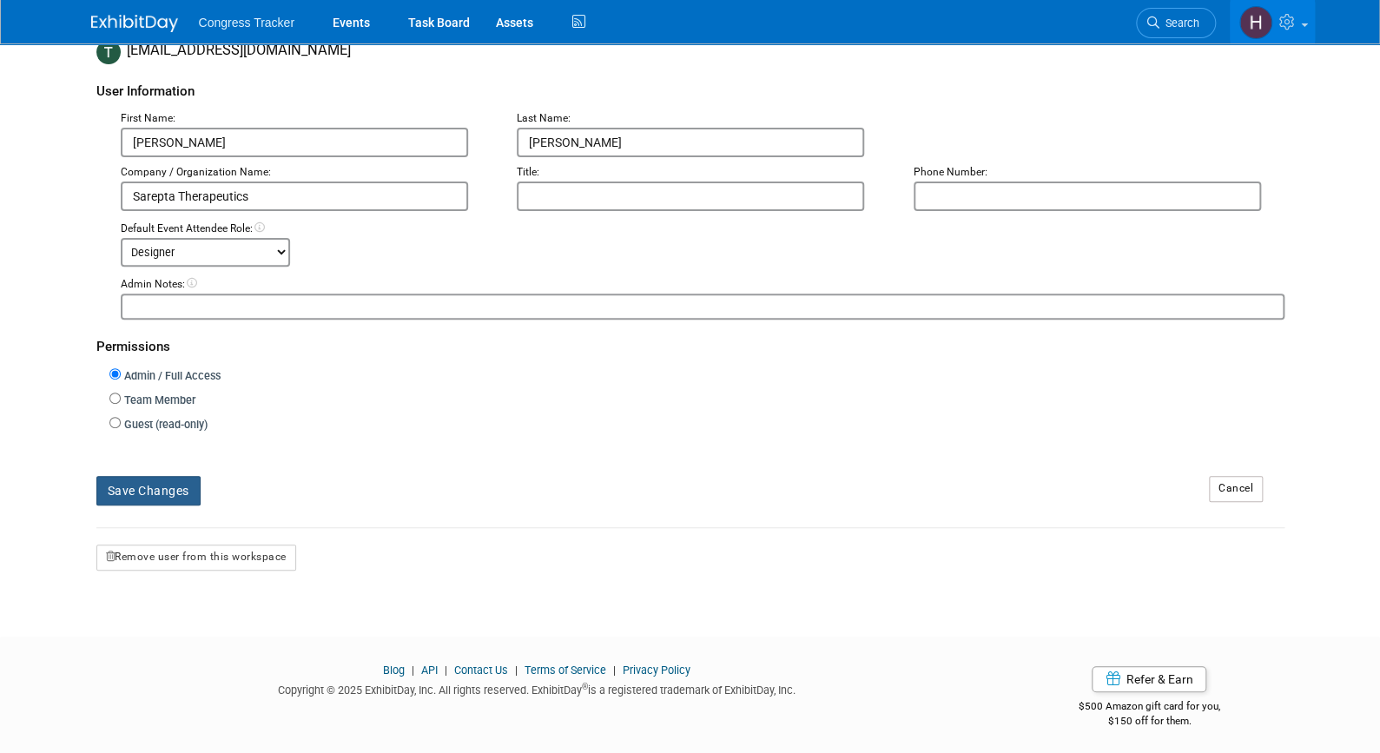
scroll to position [164, 0]
click at [184, 557] on button "Remove user from this workspace" at bounding box center [196, 557] width 200 height 26
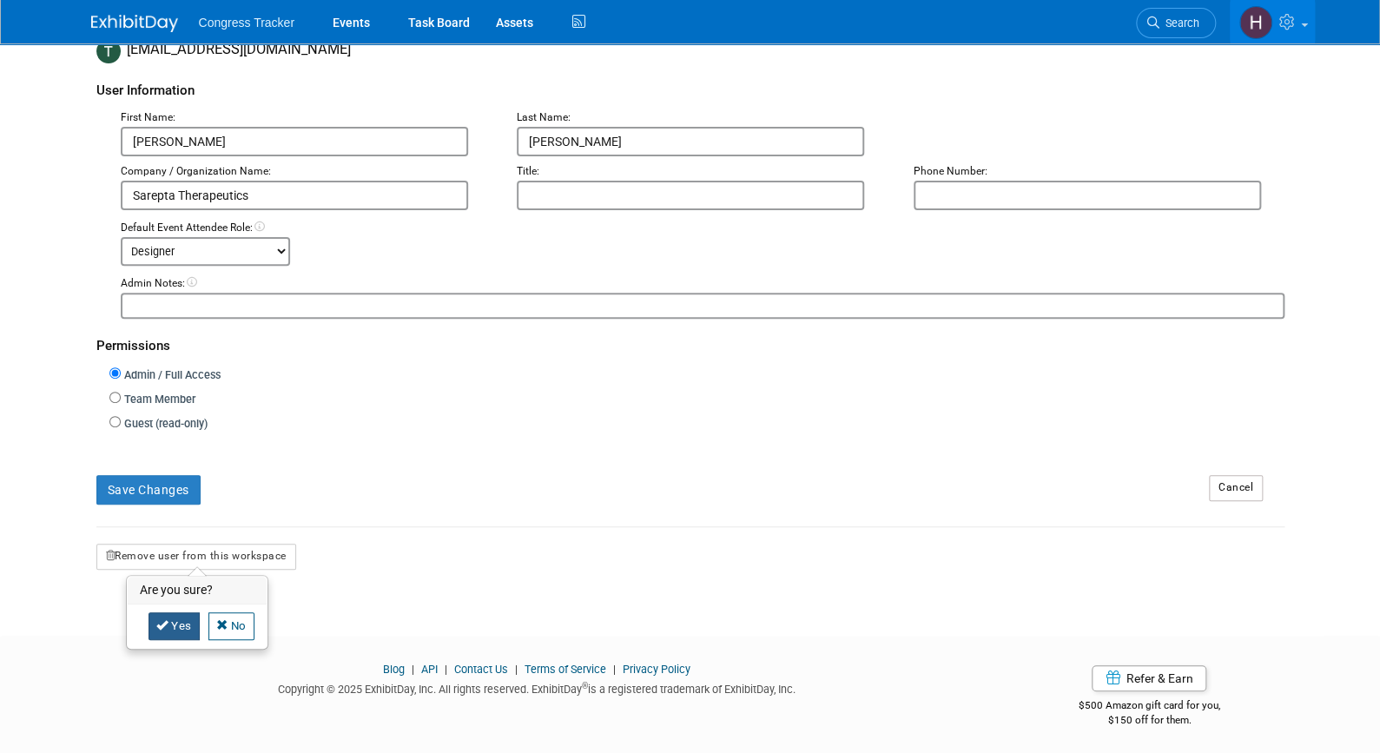
click at [173, 627] on link "Yes" at bounding box center [173, 626] width 51 height 28
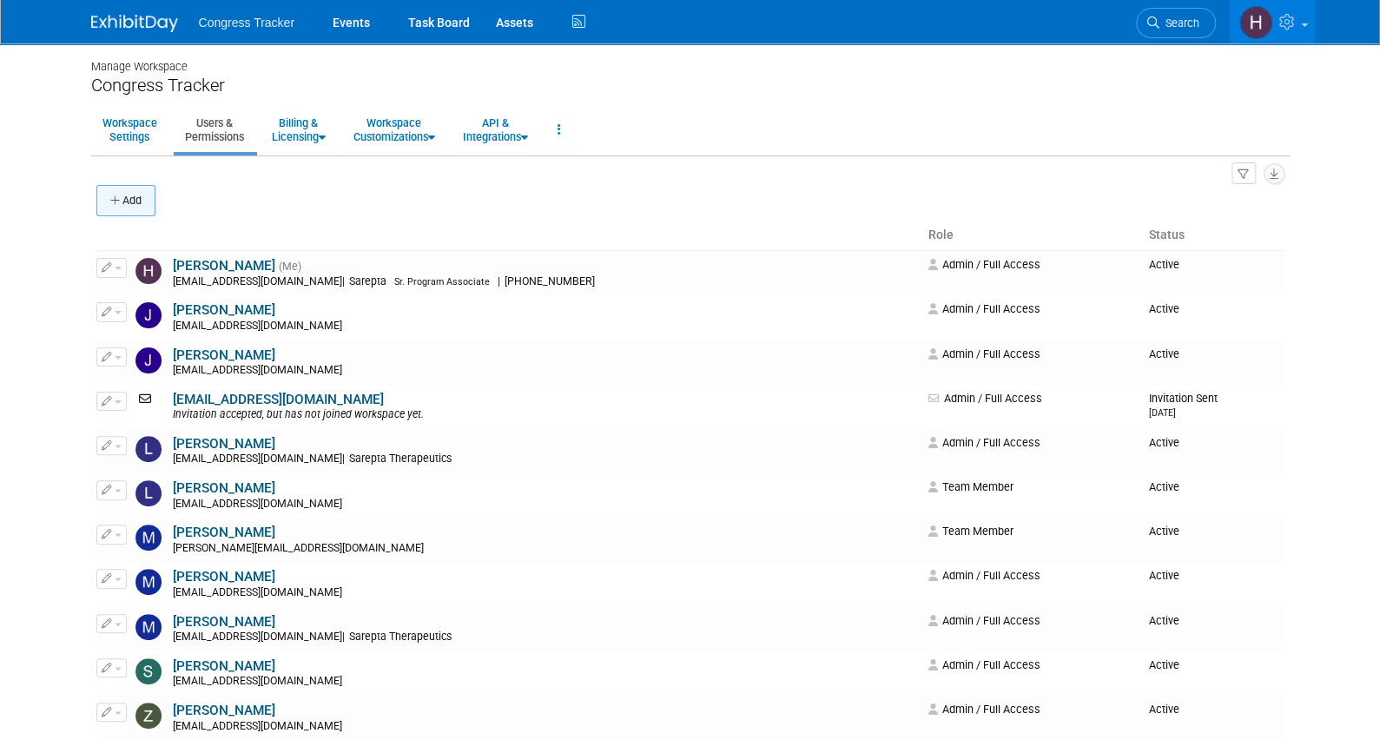
click at [135, 188] on button "Add" at bounding box center [125, 200] width 59 height 31
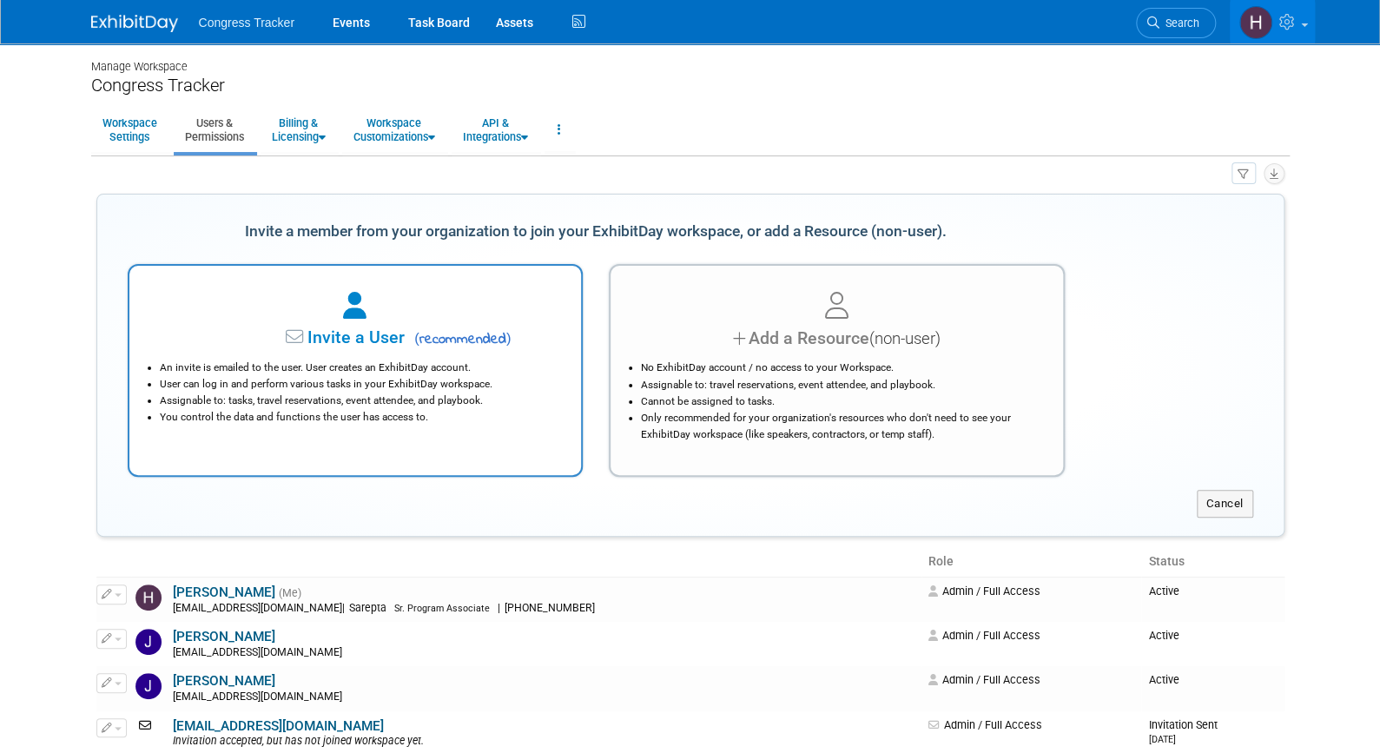
click at [273, 334] on span "Invite a User" at bounding box center [302, 337] width 206 height 20
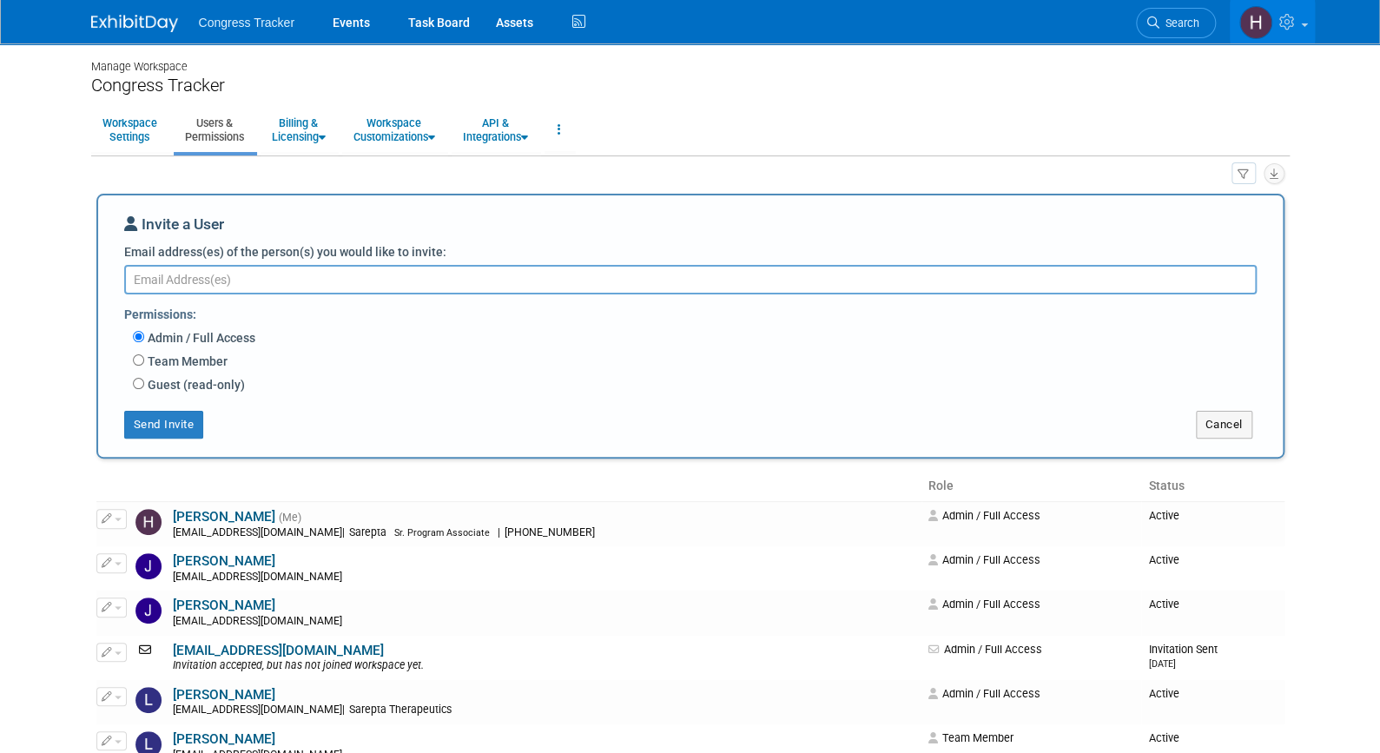
click at [403, 287] on textarea "Email address(es) of the person(s) you would like to invite:" at bounding box center [690, 280] width 1132 height 30
paste textarea "pmcnally@sarepta.com"
type textarea "pmcnally@sarepta.com"
click at [180, 425] on button "Send Invite" at bounding box center [164, 425] width 80 height 28
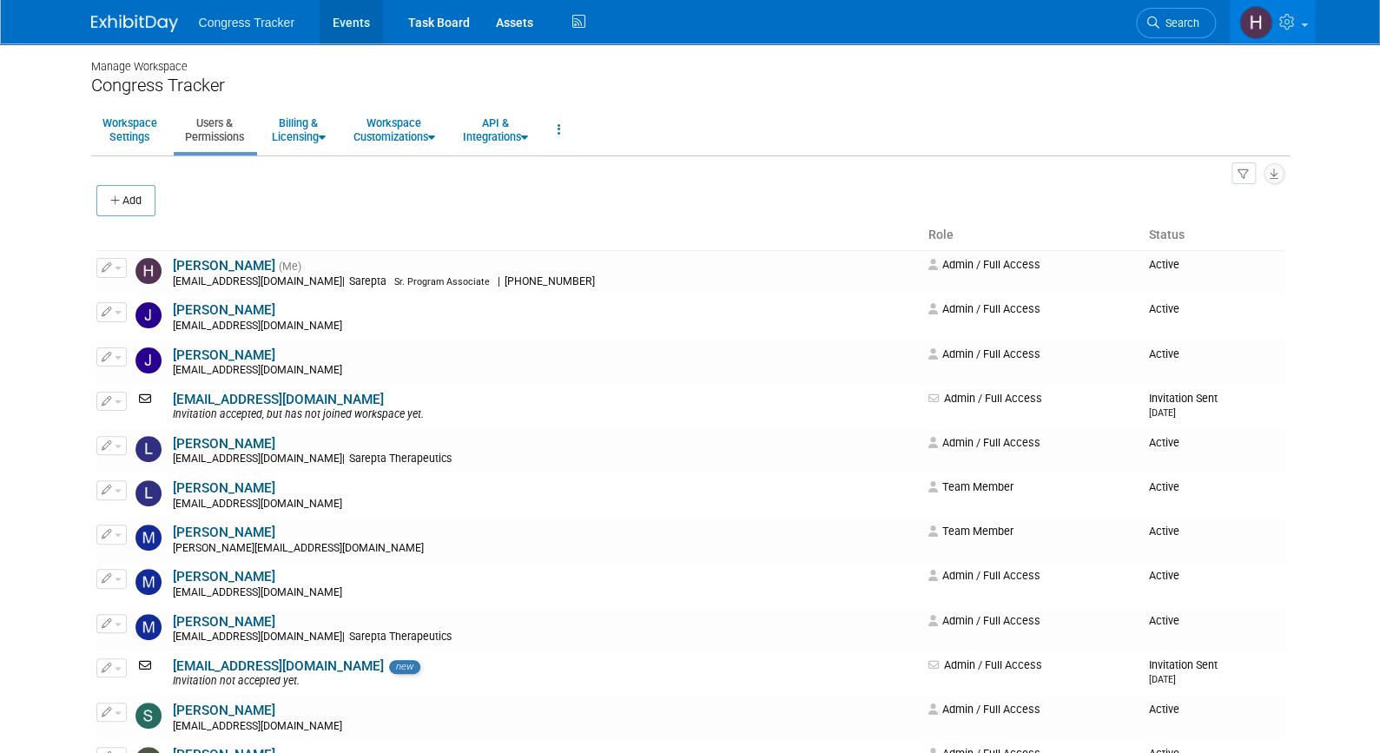
click at [354, 32] on link "Events" at bounding box center [351, 21] width 63 height 43
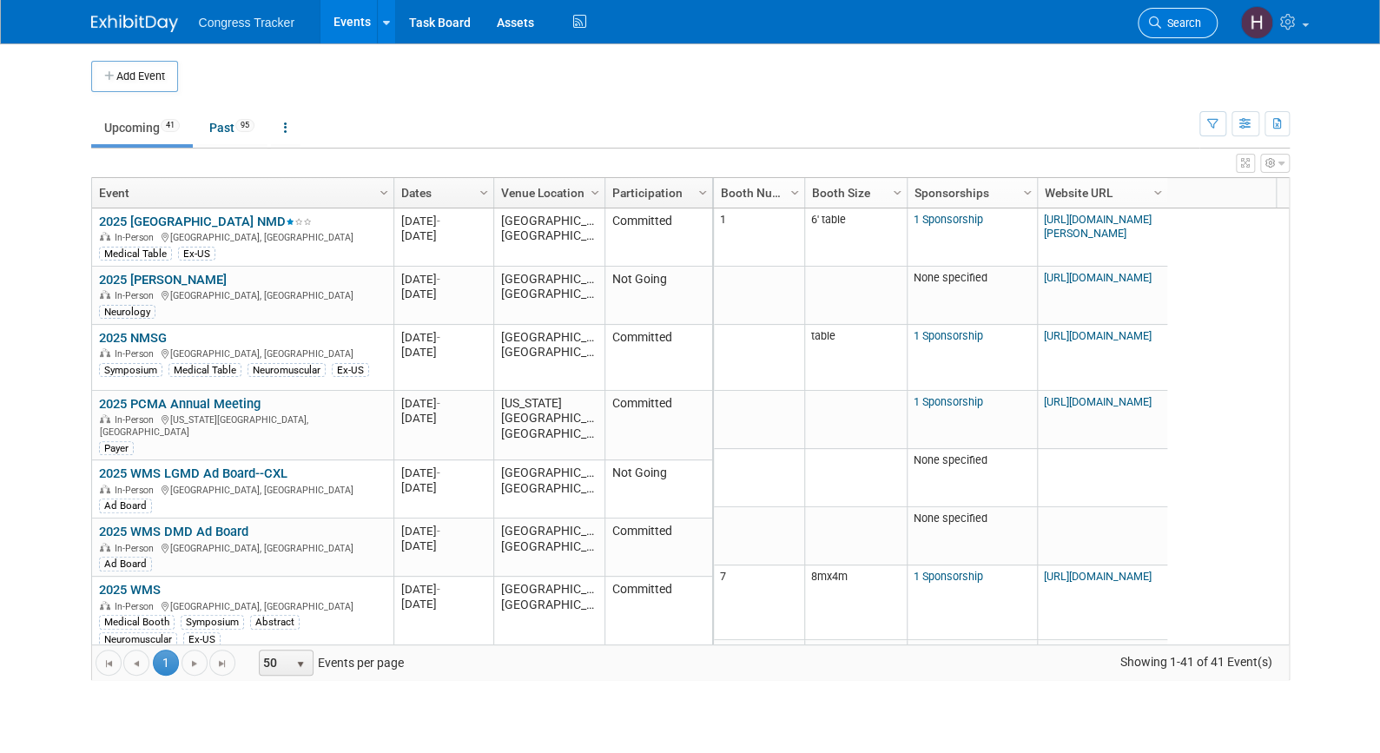
click at [1171, 24] on span "Search" at bounding box center [1181, 22] width 40 height 13
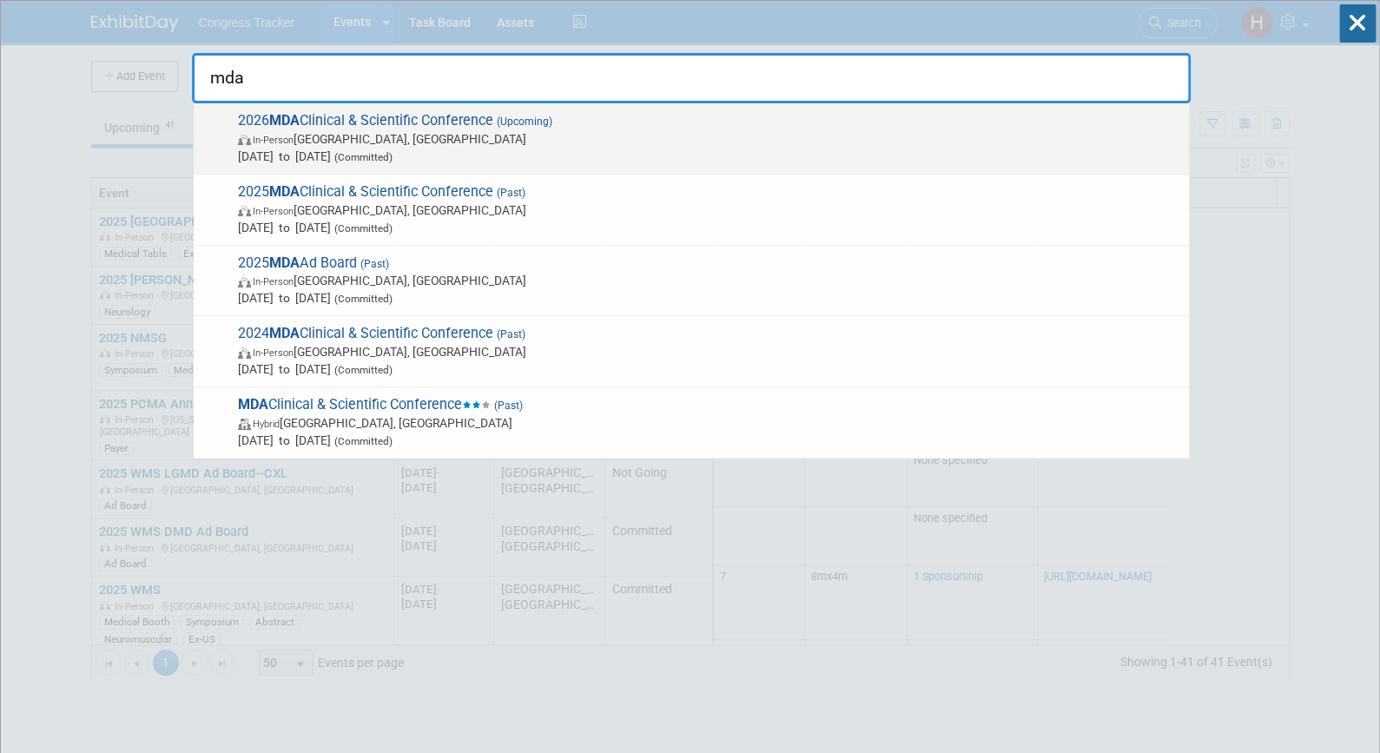
type input "mda"
click at [384, 112] on span "2026 MDA Clinical & Scientific Conference (Upcoming) In-Person [GEOGRAPHIC_DATA…" at bounding box center [706, 138] width 947 height 53
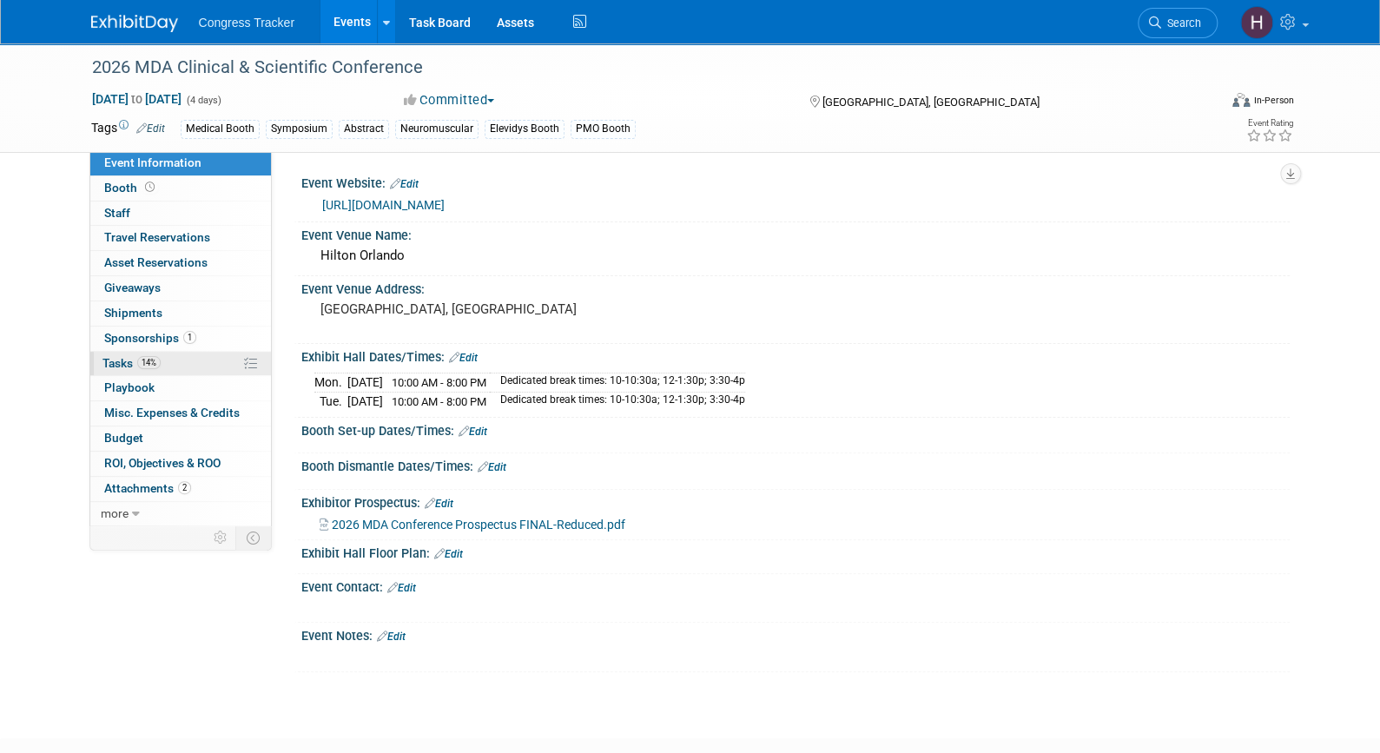
click at [112, 356] on span "Tasks 14%" at bounding box center [131, 363] width 58 height 14
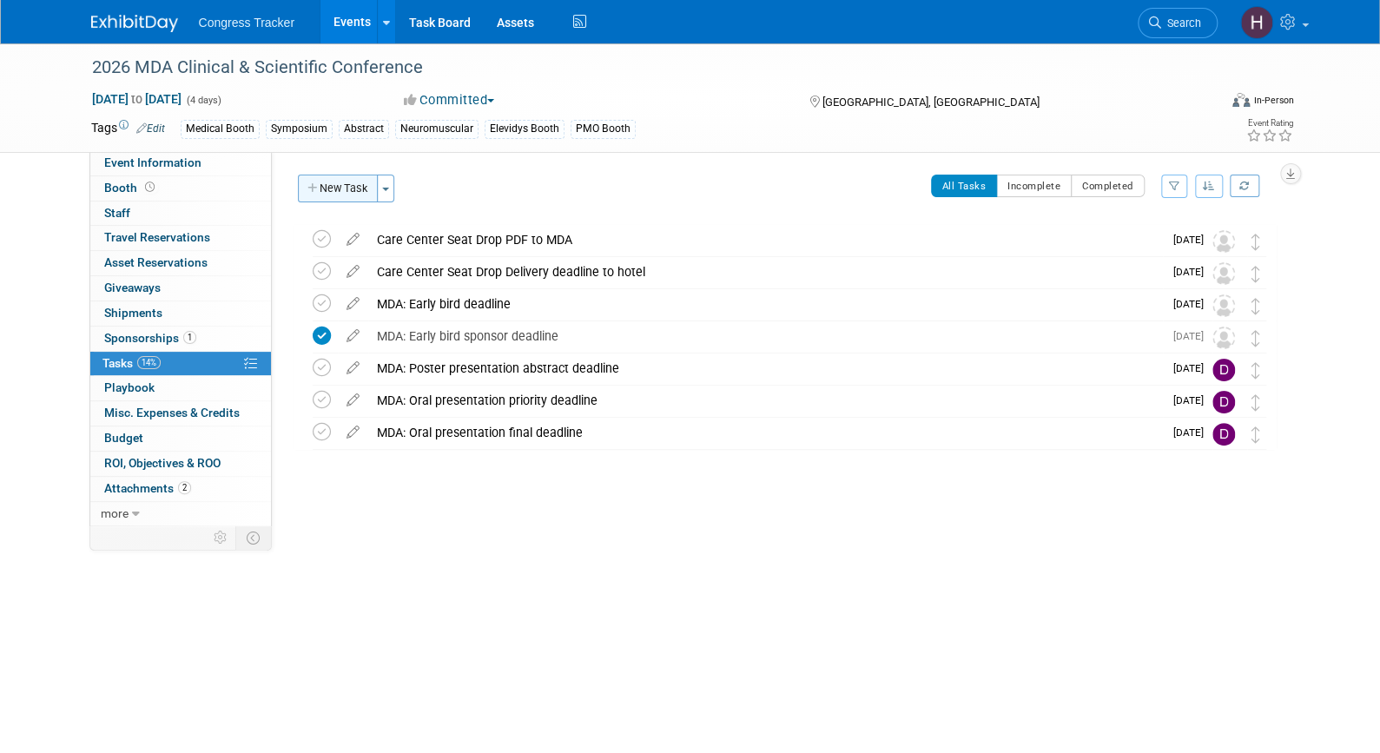
click at [329, 196] on button "New Task" at bounding box center [338, 189] width 80 height 28
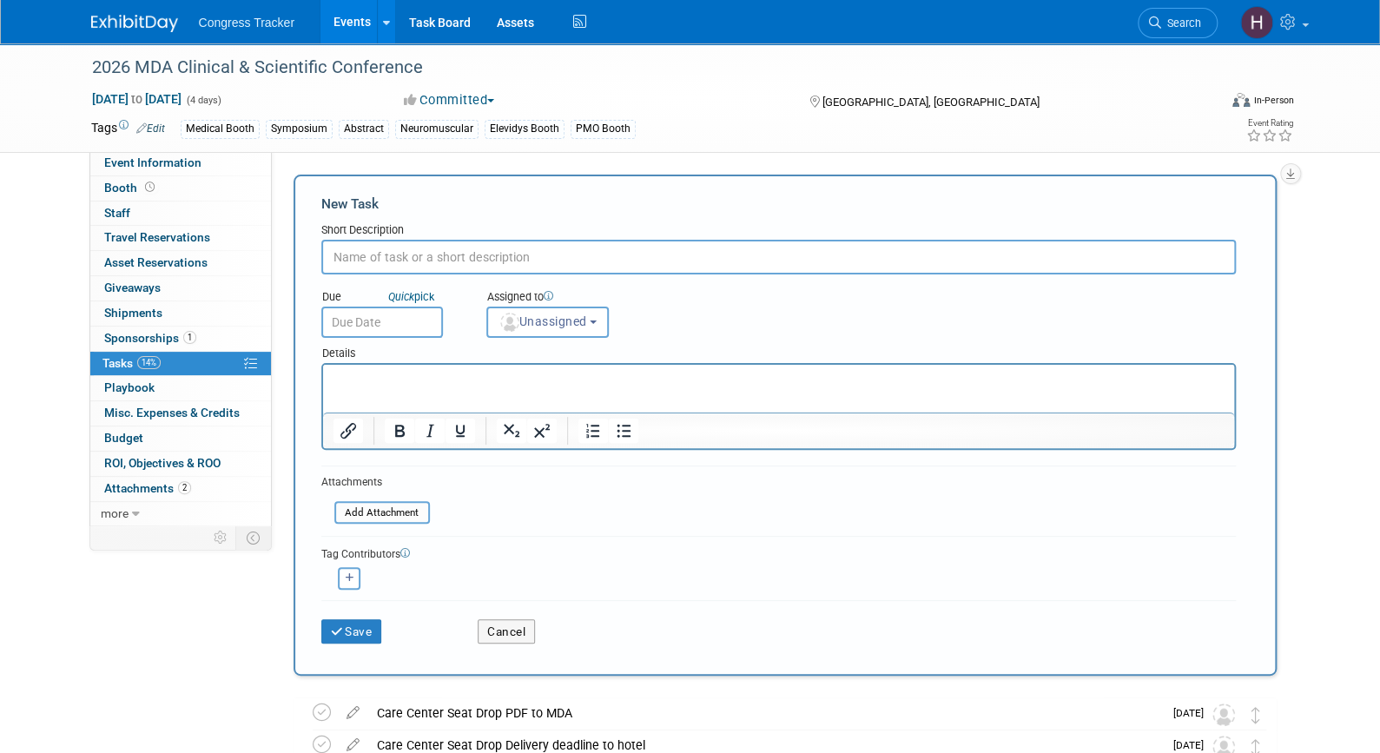
click at [633, 264] on input "text" at bounding box center [778, 257] width 914 height 35
paste input "Industry Forum Breakfast"
type input "Industry Forum Breakfast"
click at [674, 365] on iframe at bounding box center [778, 389] width 911 height 48
click at [655, 385] on p "Rich Text Area. Press ALT-0 for help." at bounding box center [778, 380] width 891 height 17
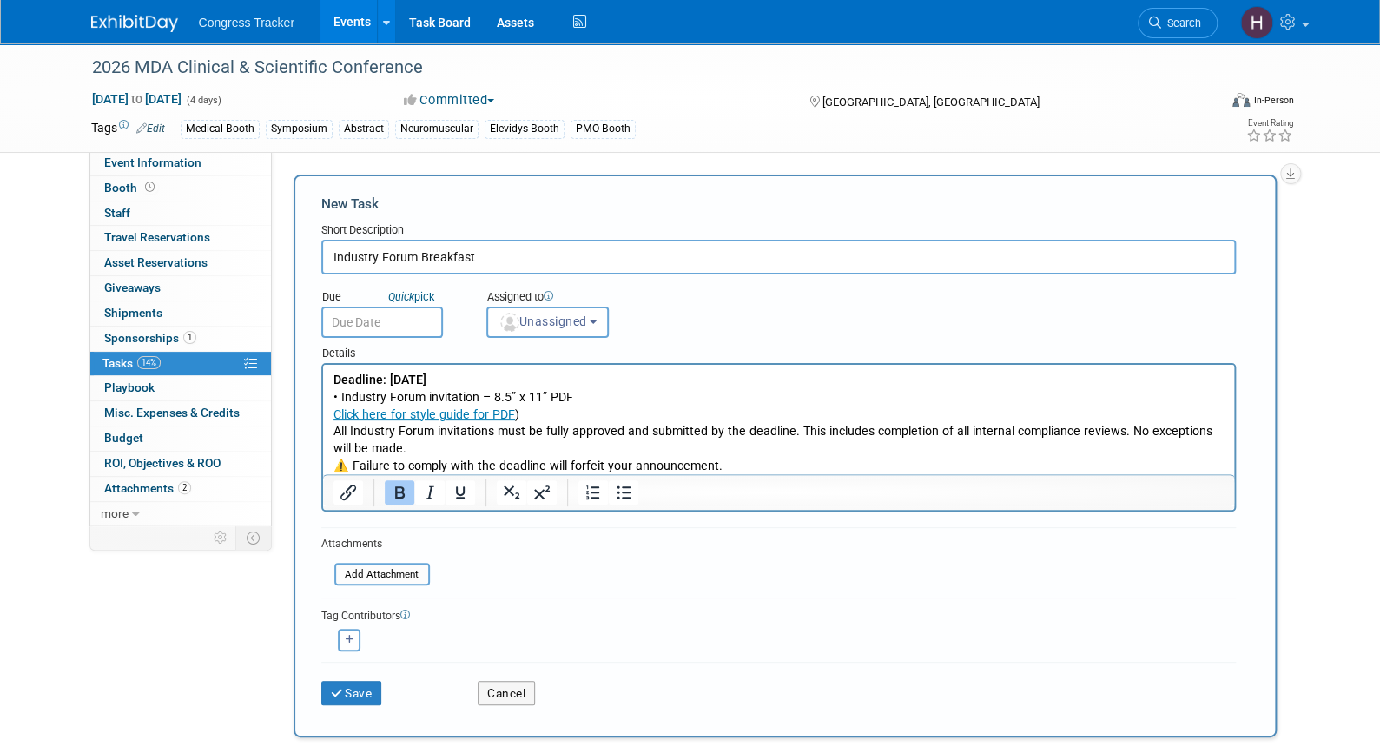
click at [371, 313] on input "text" at bounding box center [382, 321] width 122 height 31
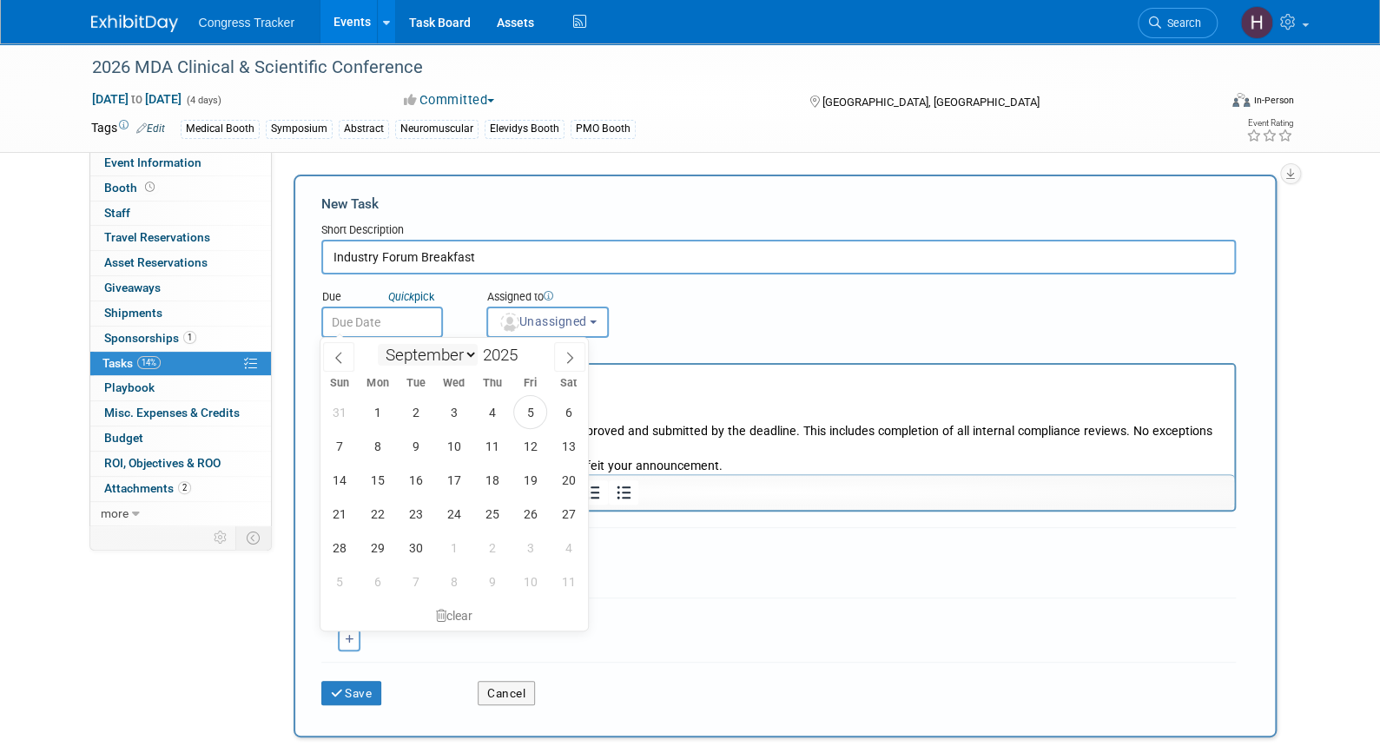
click at [419, 352] on select "January February March April May June July August September October November De…" at bounding box center [428, 355] width 100 height 22
select select "0"
click at [378, 344] on select "January February March April May June July August September October November De…" at bounding box center [428, 355] width 100 height 22
click at [525, 350] on span at bounding box center [523, 350] width 12 height 10
type input "2026"
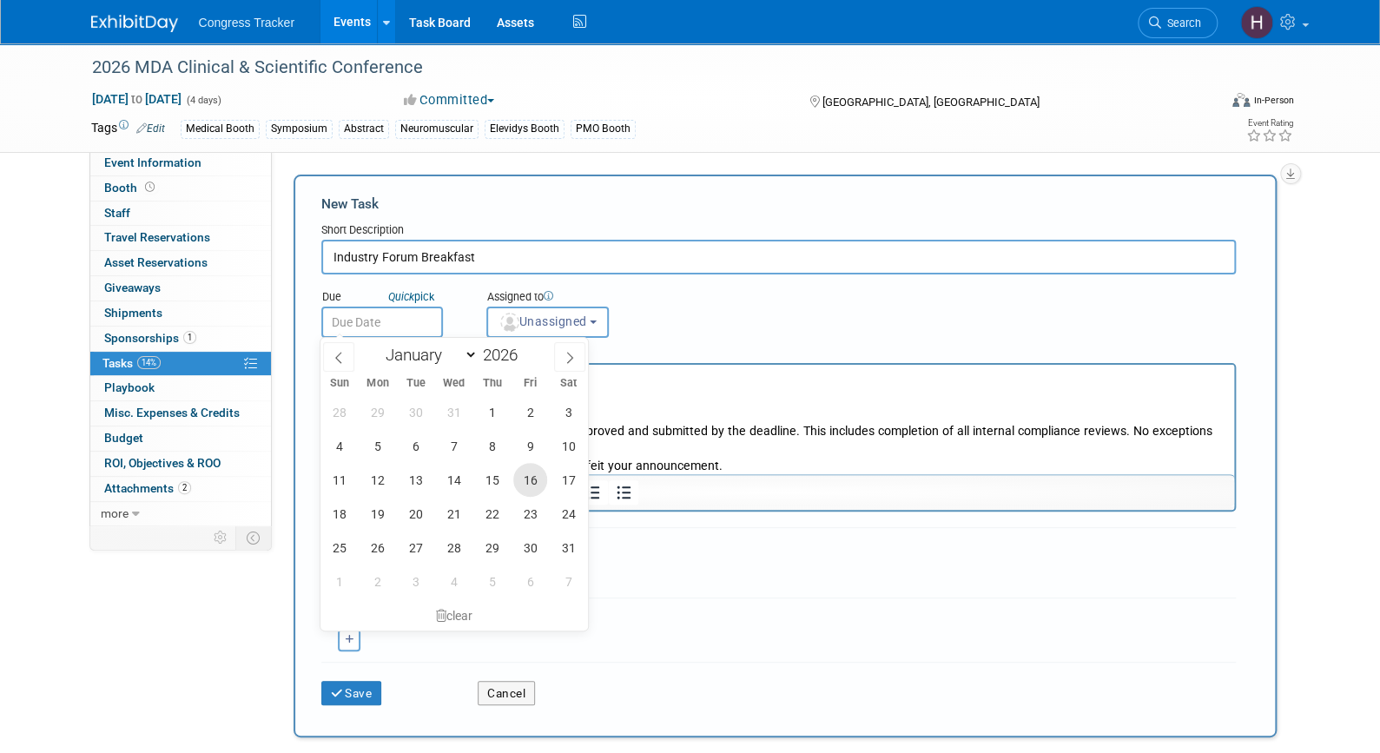
click at [532, 468] on span "16" at bounding box center [530, 480] width 34 height 34
type input "[DATE]"
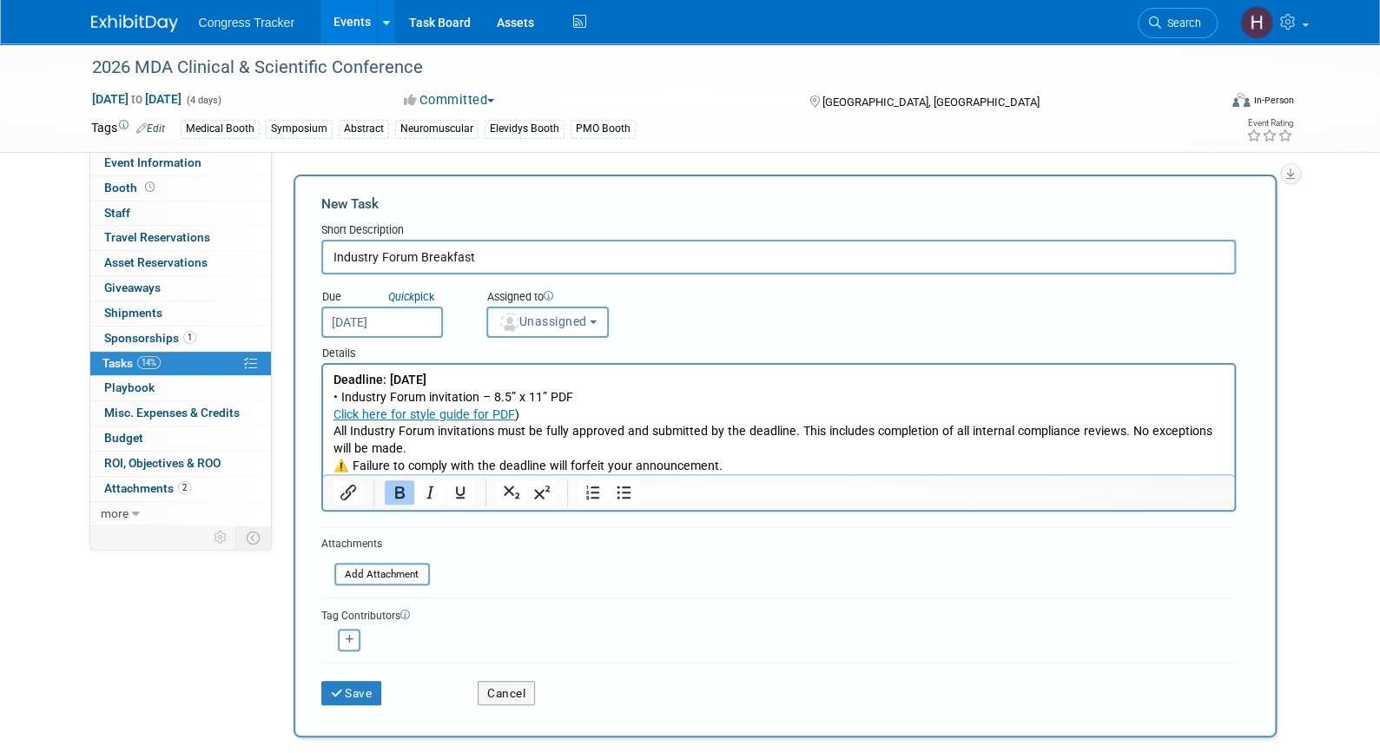
click at [542, 327] on button "Unassigned" at bounding box center [547, 321] width 123 height 31
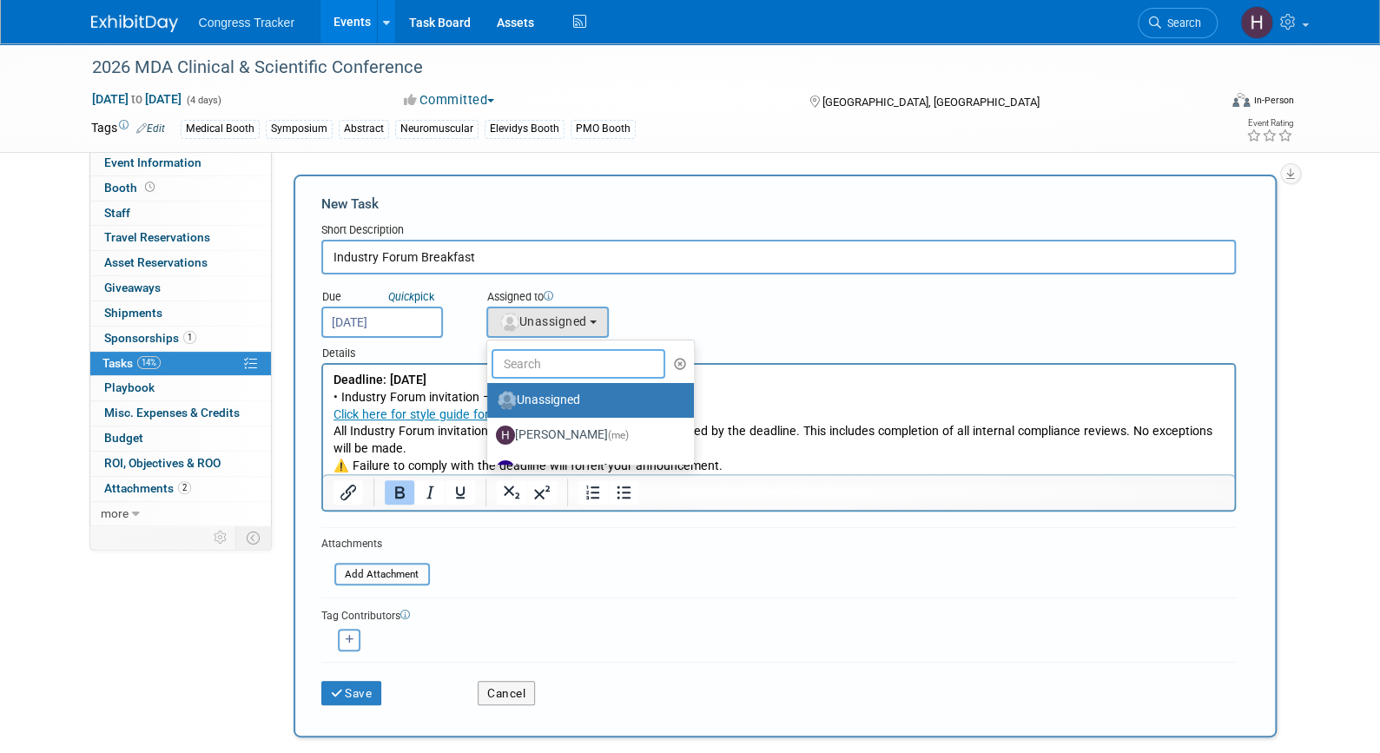
click at [541, 354] on input "text" at bounding box center [578, 364] width 174 height 30
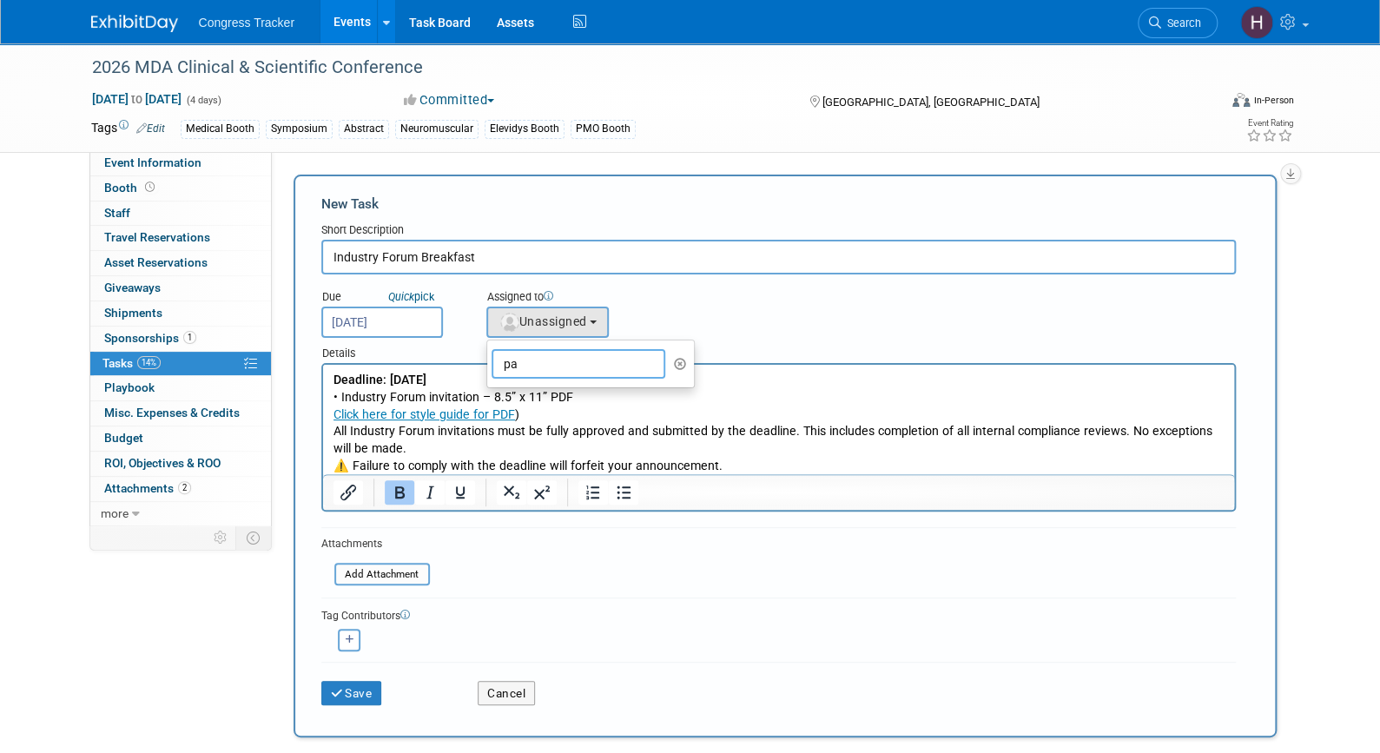
type input "p"
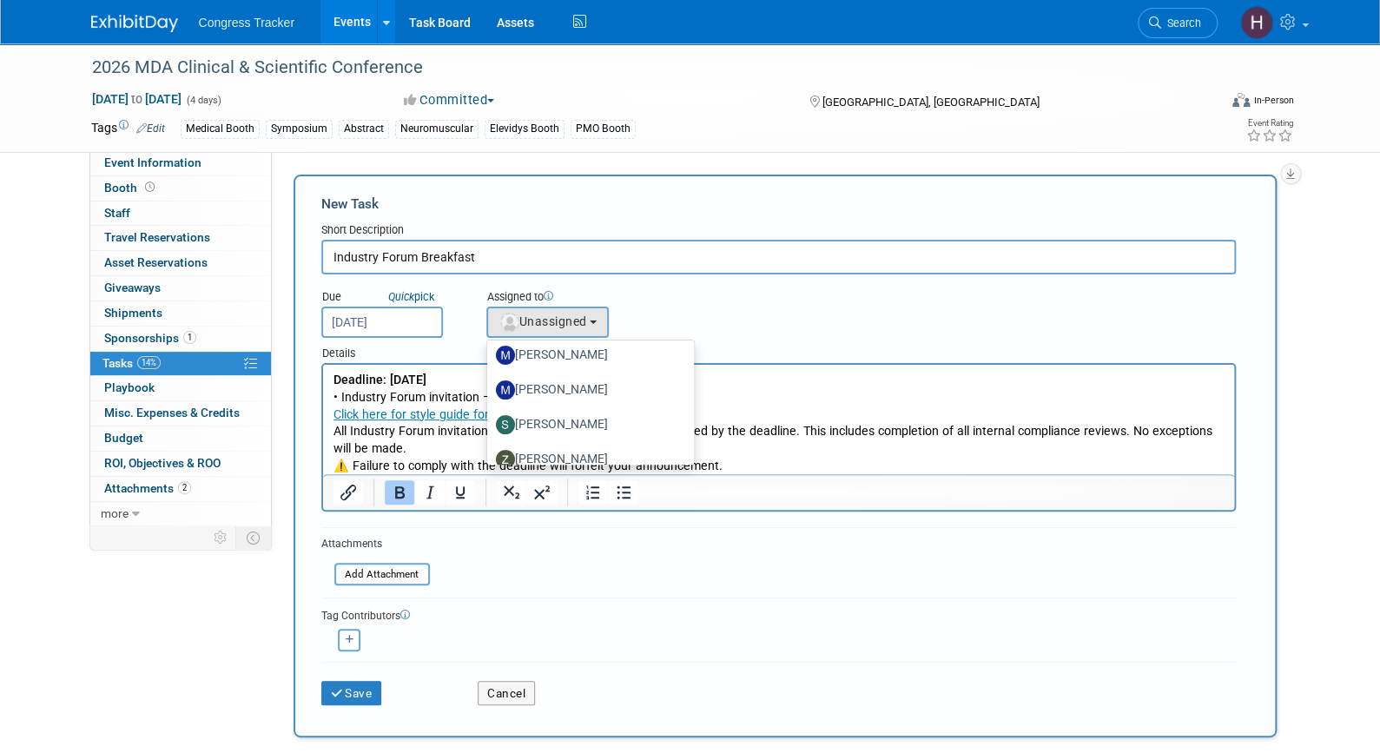
scroll to position [303, 0]
click at [744, 454] on p "All Industry Forum invitations must be fully approved and submitted by the dead…" at bounding box center [778, 448] width 891 height 51
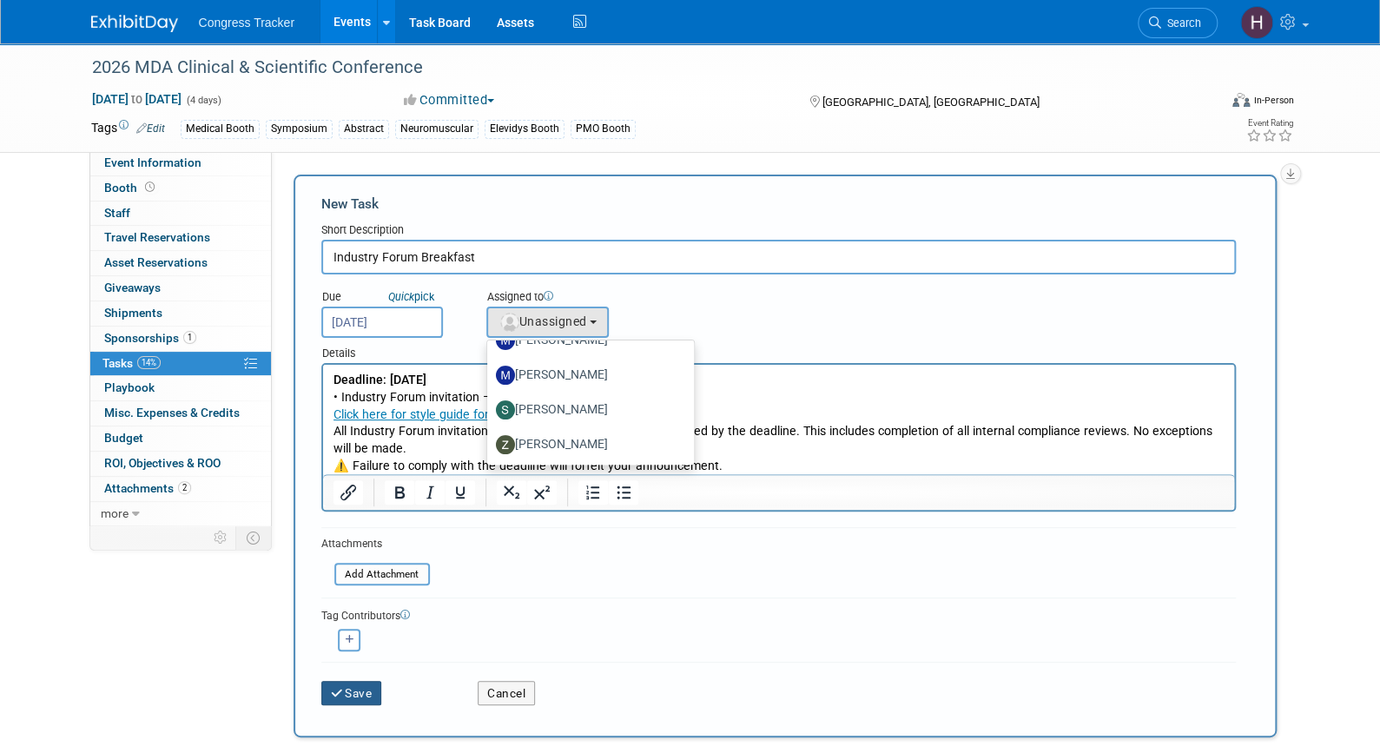
click at [358, 686] on button "Save" at bounding box center [351, 693] width 61 height 24
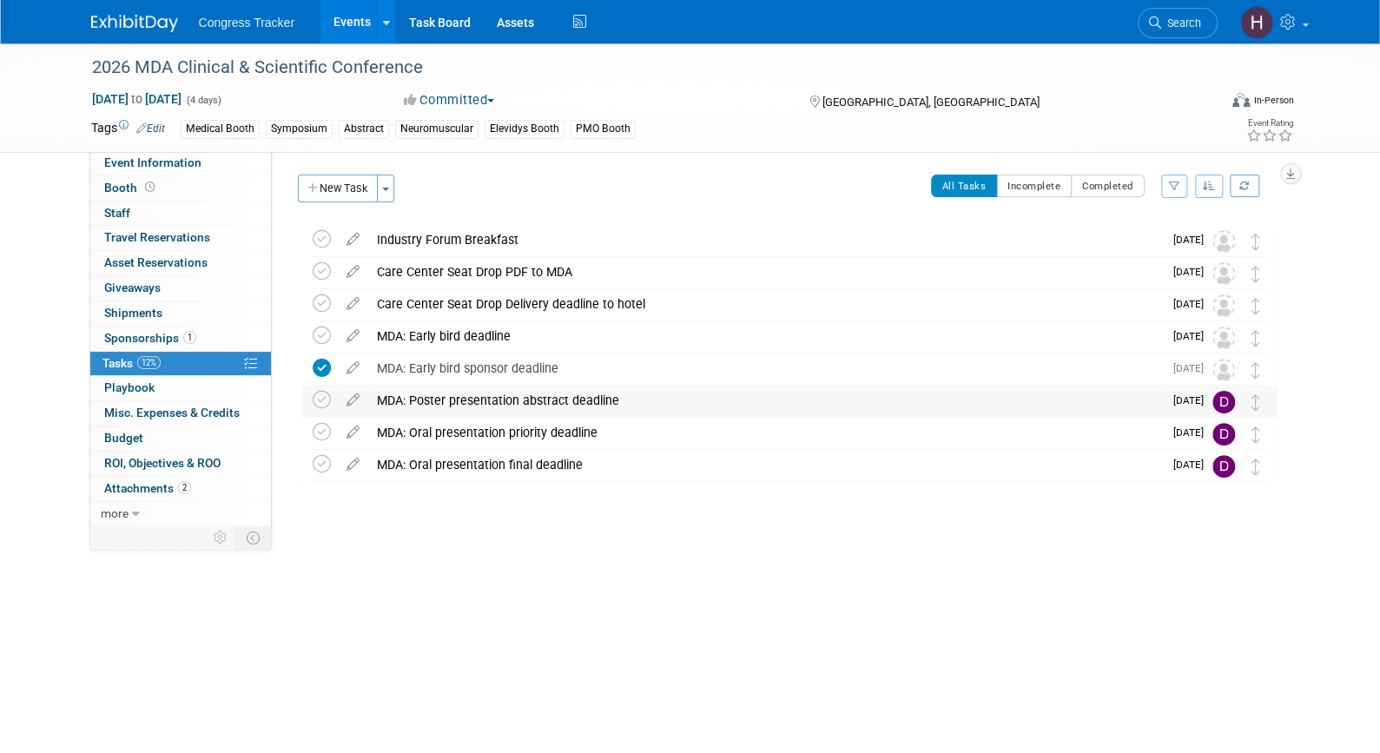
click at [1219, 404] on img at bounding box center [1223, 402] width 23 height 23
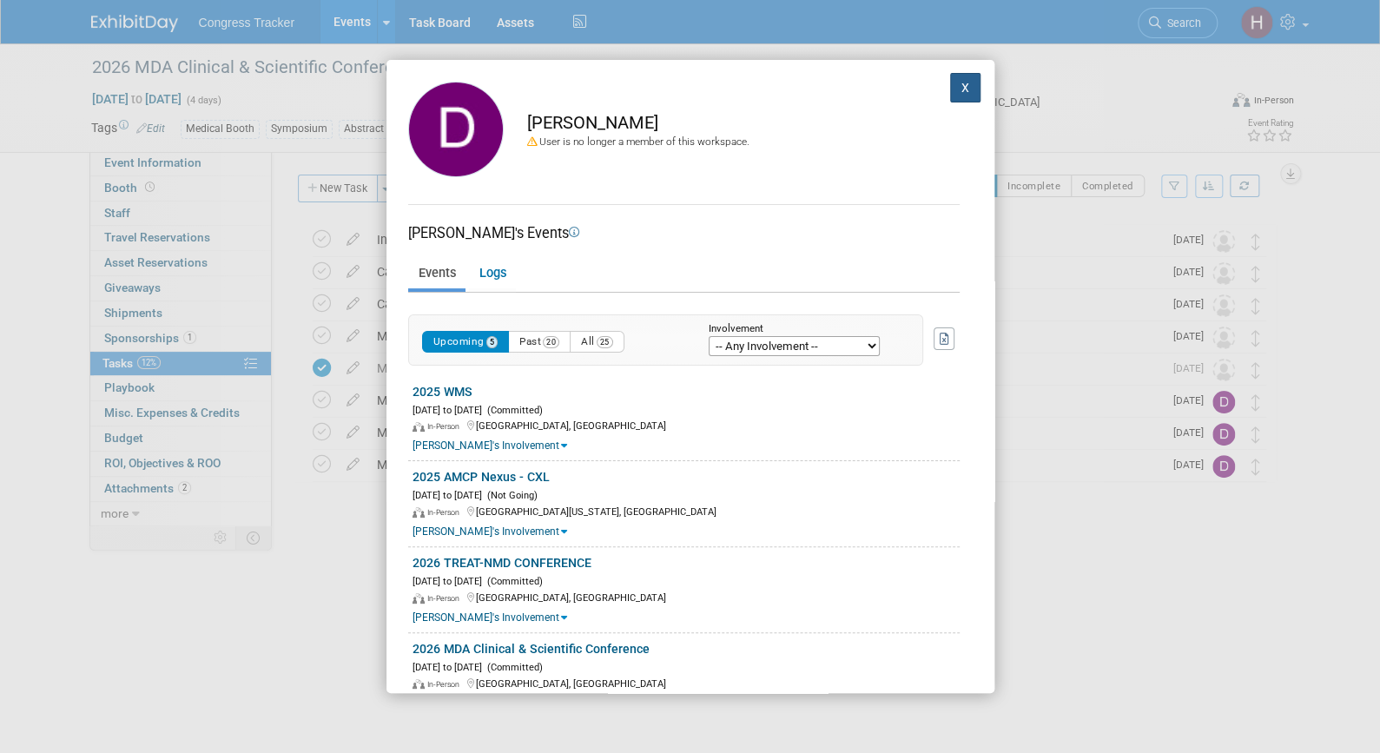
click at [958, 78] on button "X" at bounding box center [965, 88] width 31 height 30
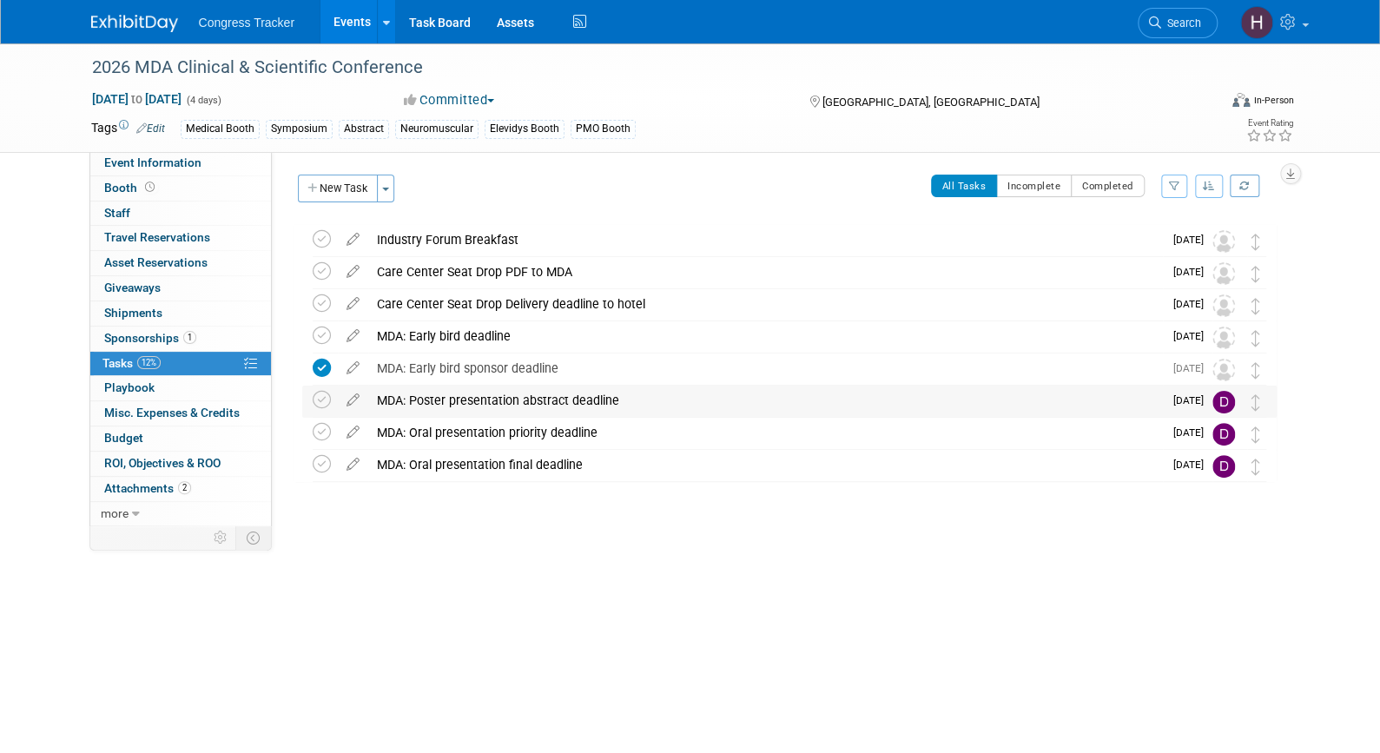
click at [555, 389] on div "MDA: Poster presentation abstract deadline" at bounding box center [765, 400] width 794 height 30
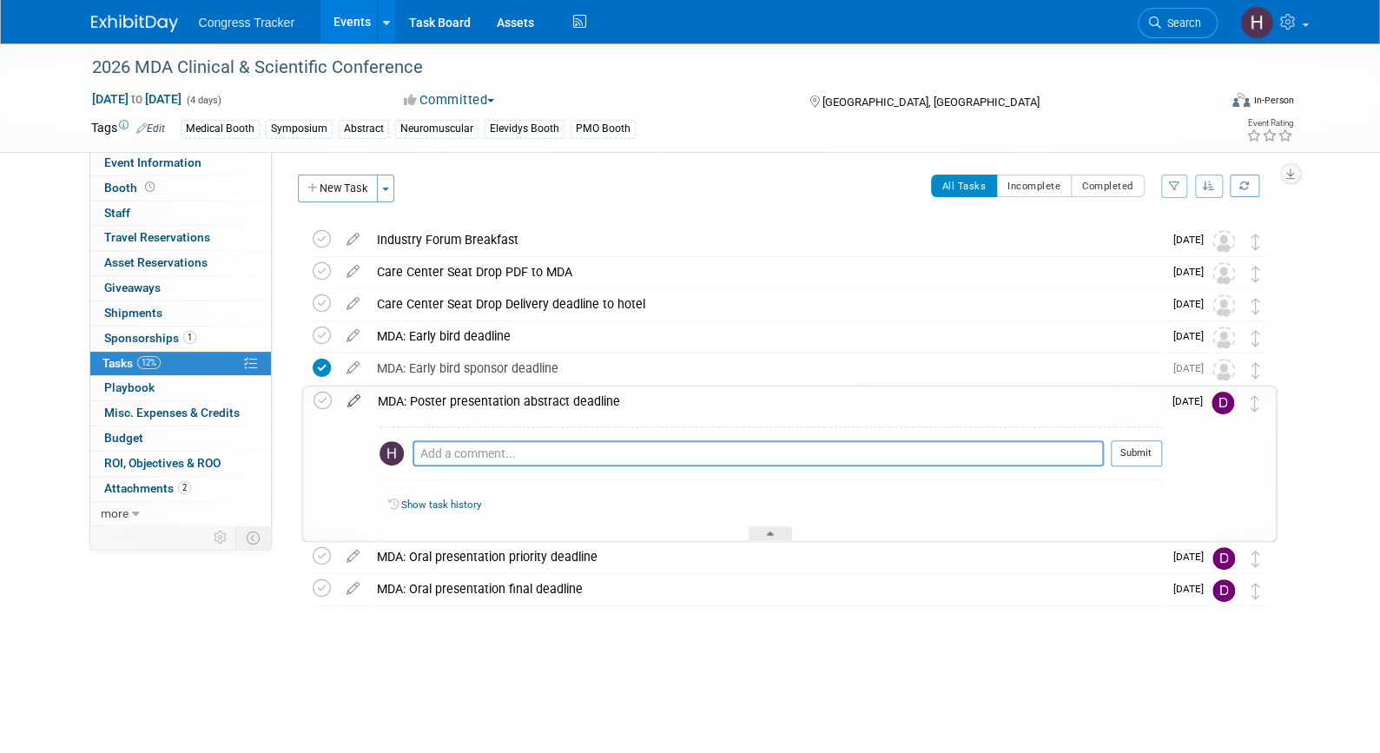
click at [353, 398] on icon at bounding box center [354, 397] width 30 height 22
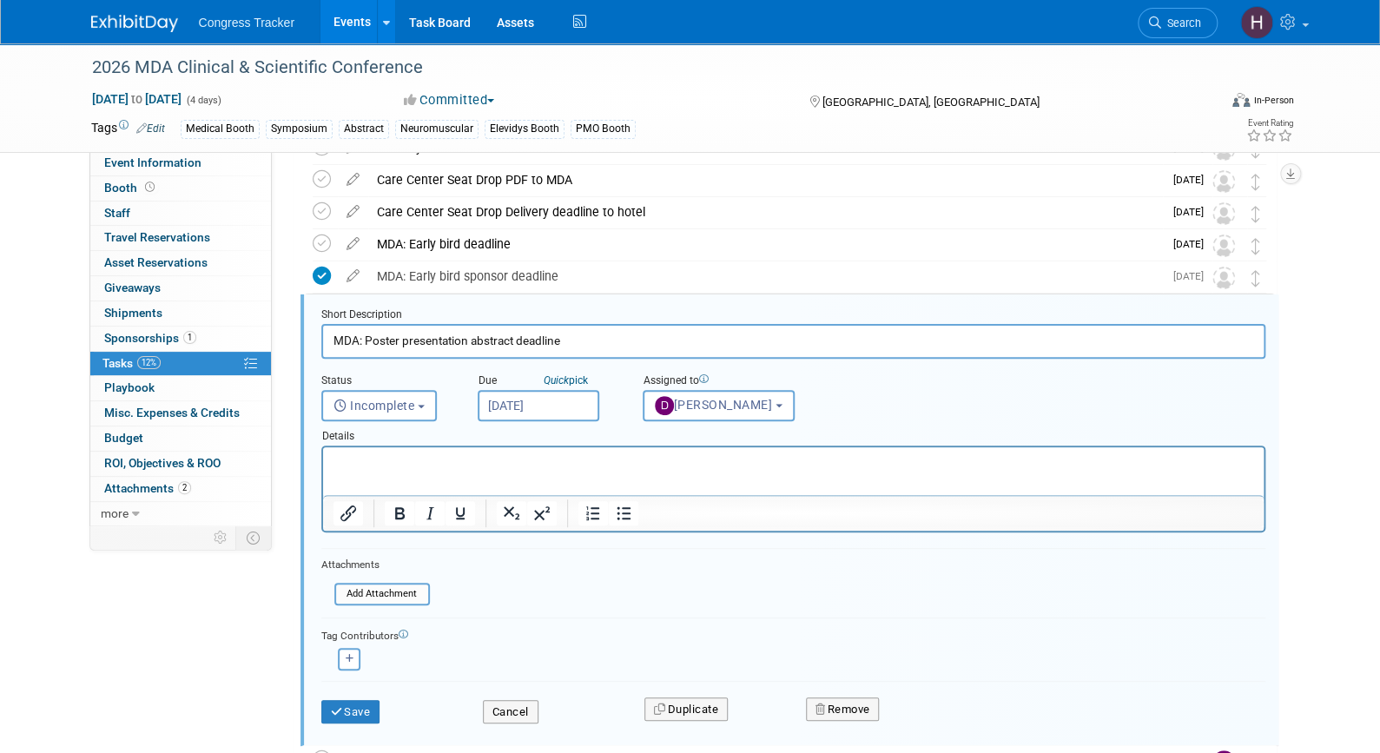
scroll to position [132, 0]
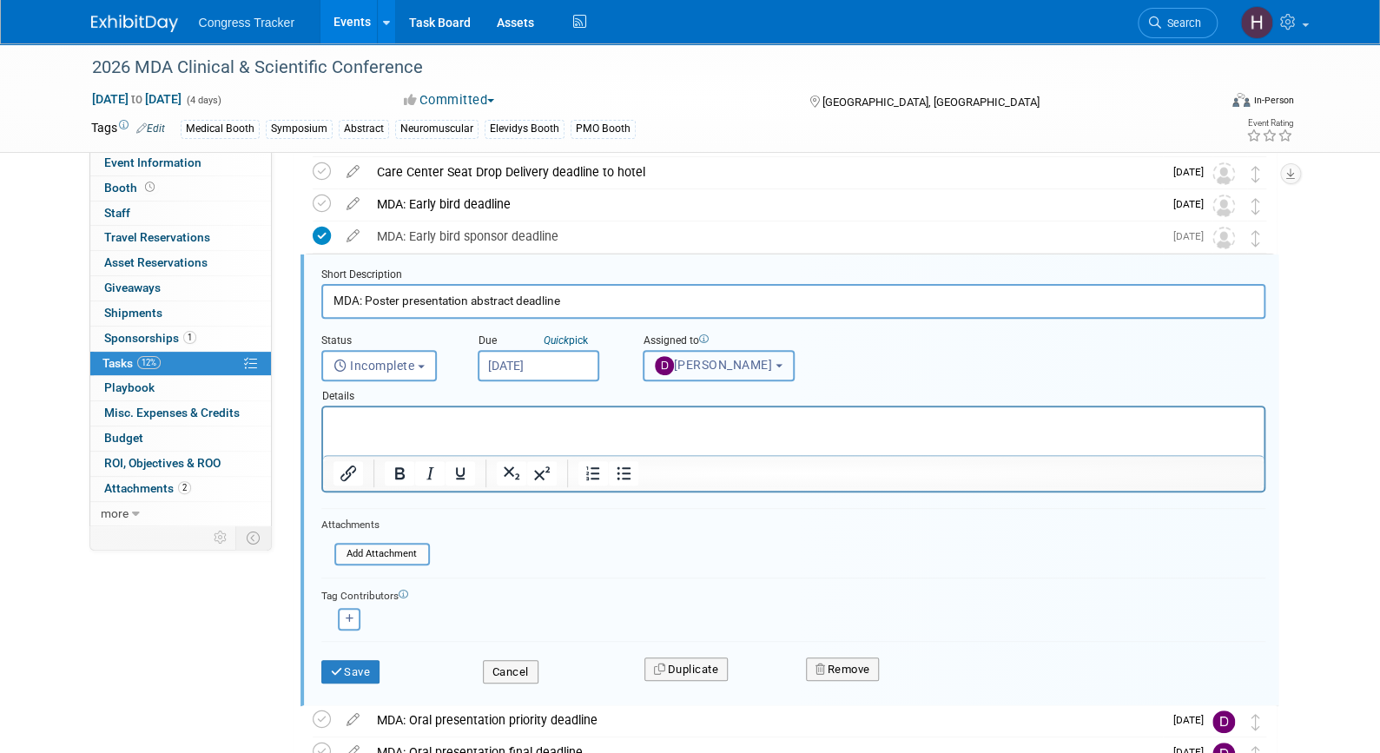
click at [666, 363] on img "button" at bounding box center [664, 365] width 19 height 19
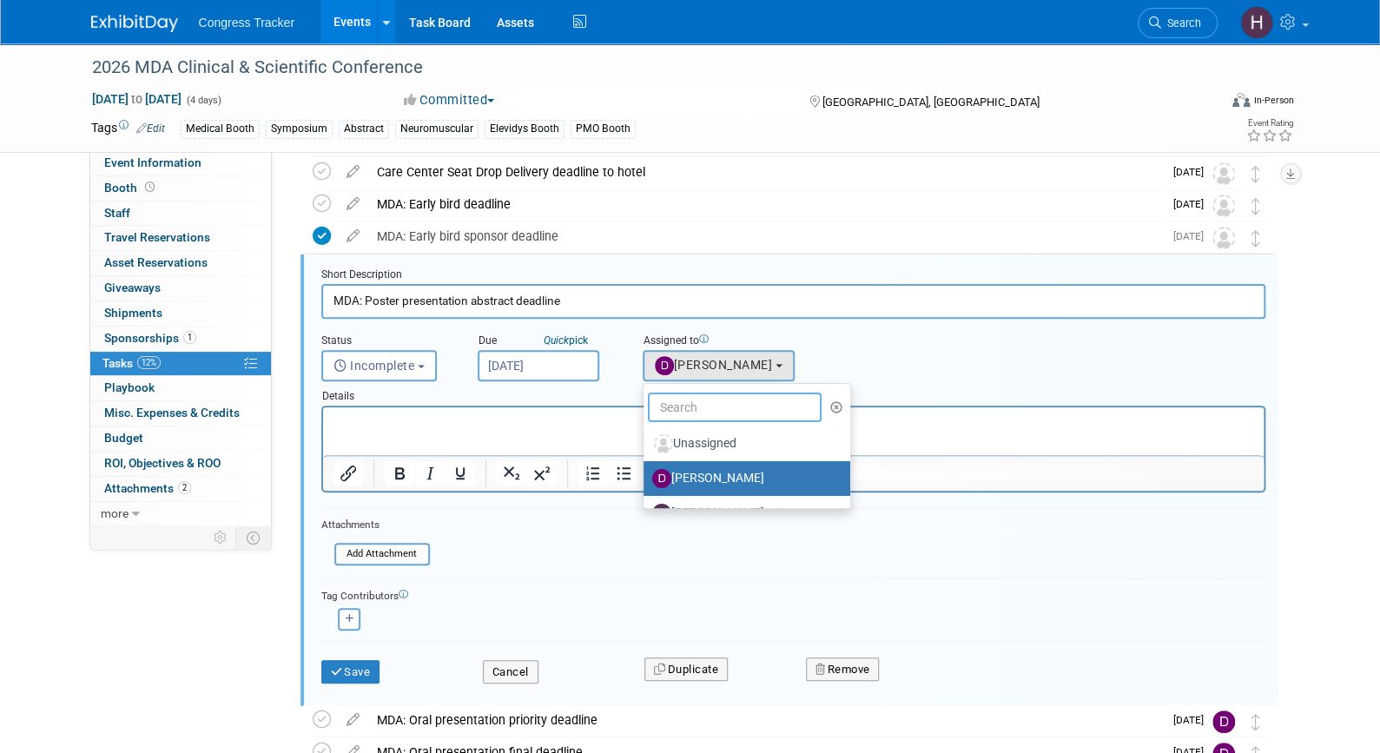
click at [702, 410] on input "text" at bounding box center [735, 407] width 174 height 30
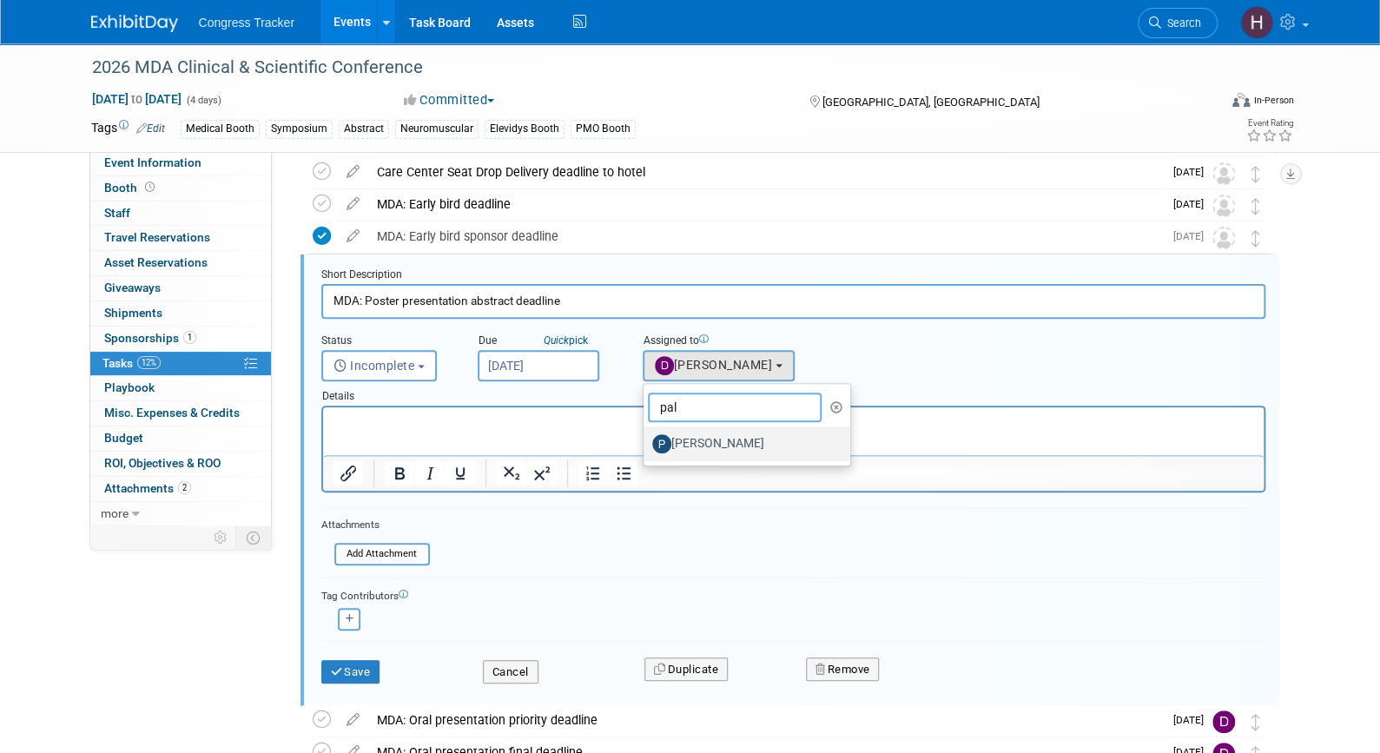
type input "pal"
click at [699, 433] on label "[PERSON_NAME]" at bounding box center [742, 444] width 181 height 28
click at [646, 436] on input "[PERSON_NAME]" at bounding box center [640, 441] width 11 height 11
select select "ed2ac3cf-1049-441e-b1d7-8f2a01f6ee08"
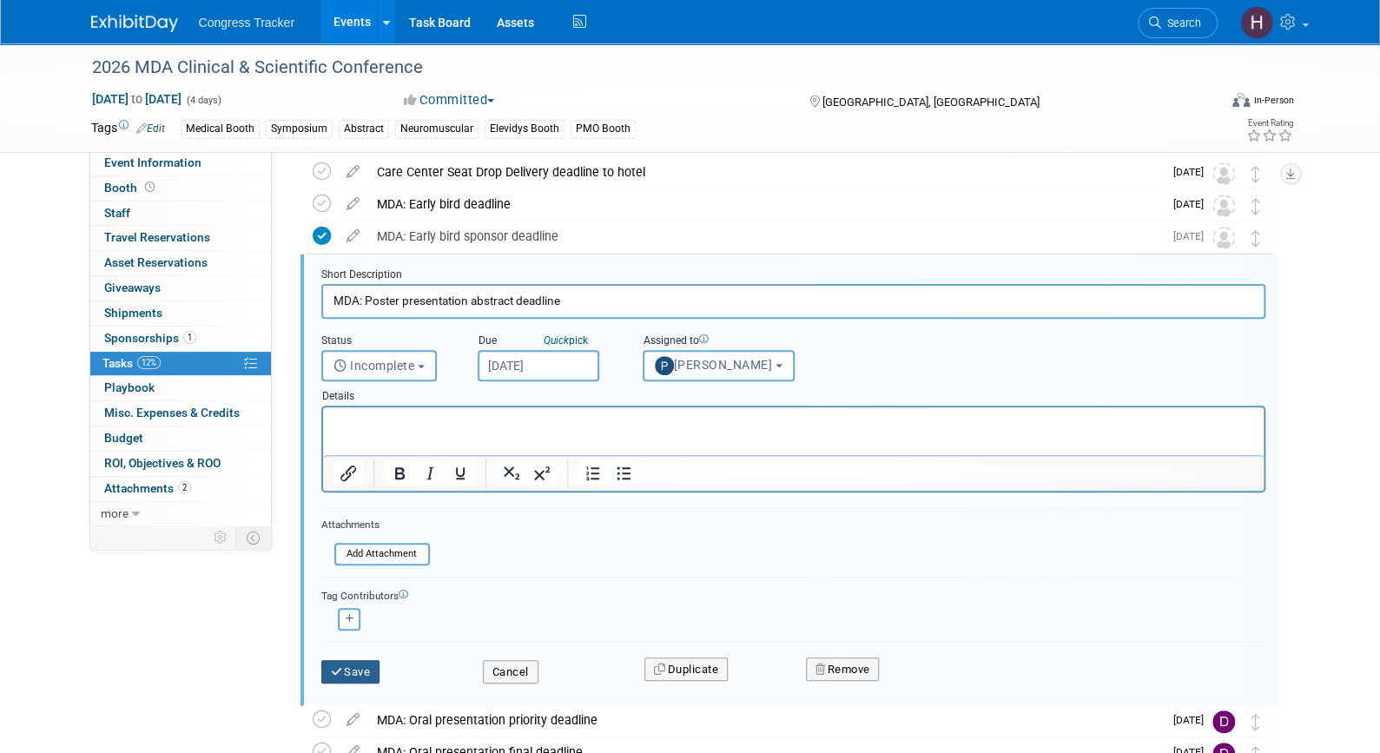
click at [357, 665] on button "Save" at bounding box center [350, 672] width 59 height 24
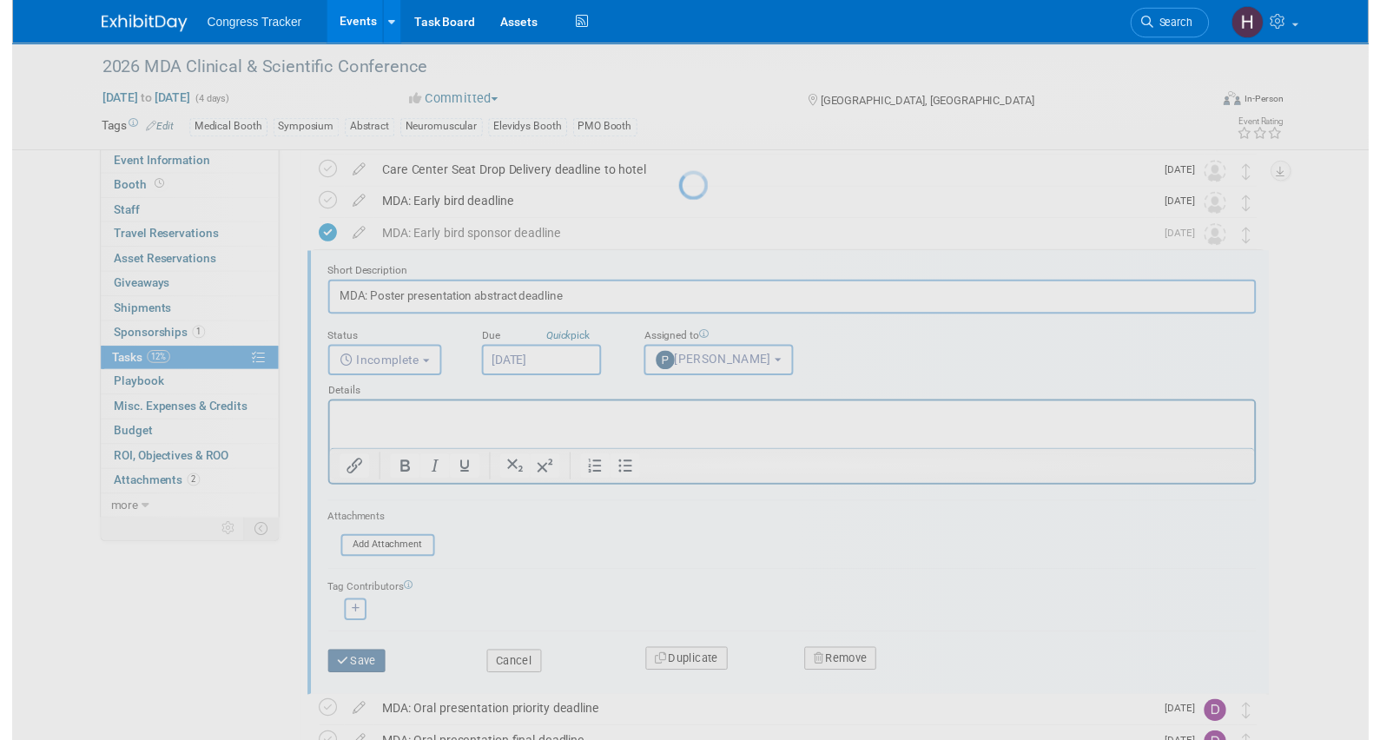
scroll to position [0, 0]
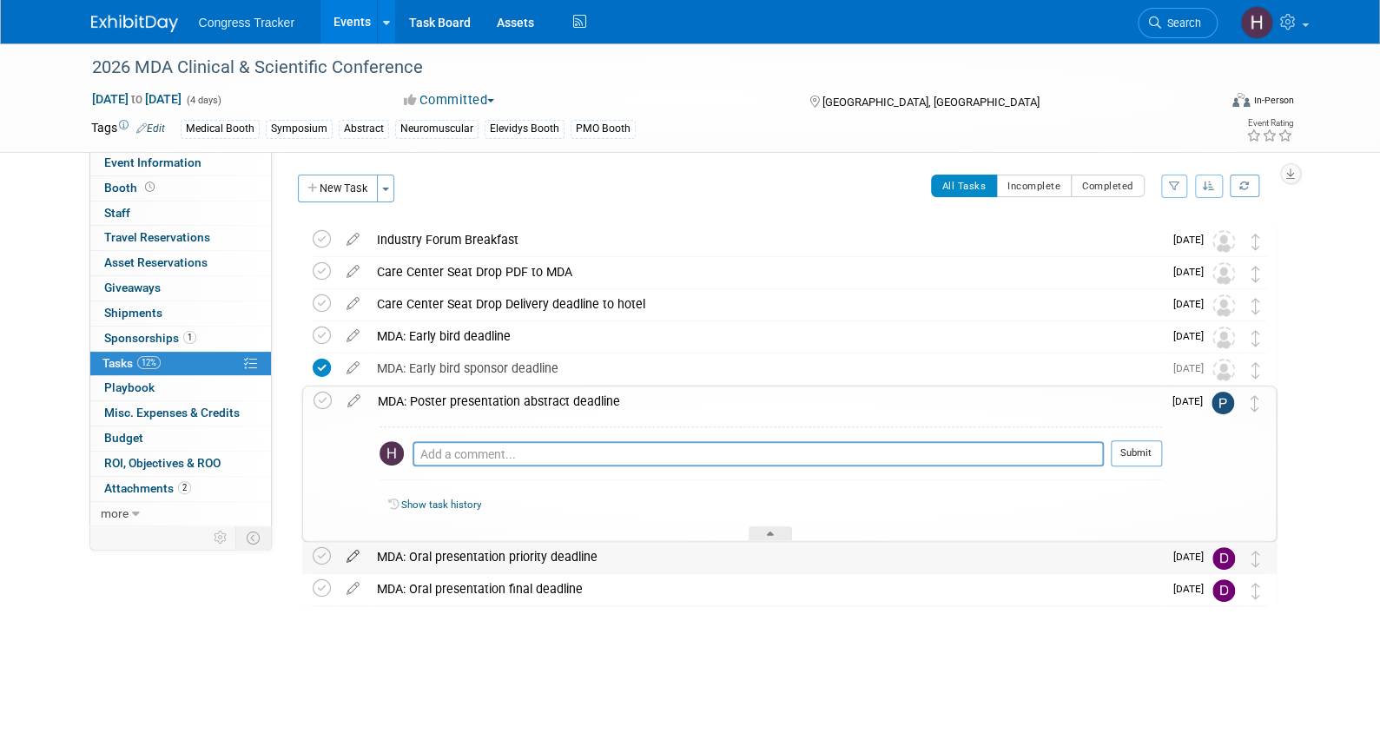
click at [346, 548] on icon at bounding box center [353, 553] width 30 height 22
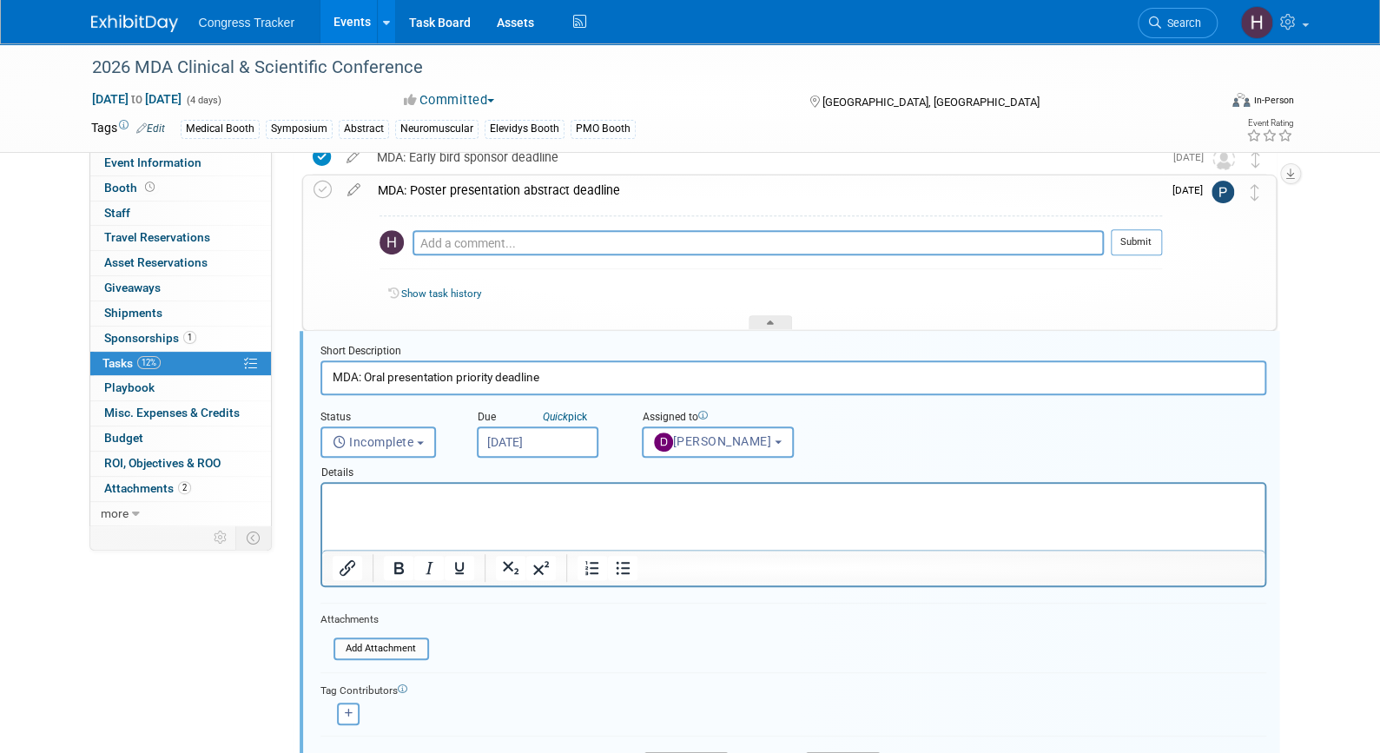
scroll to position [287, 0]
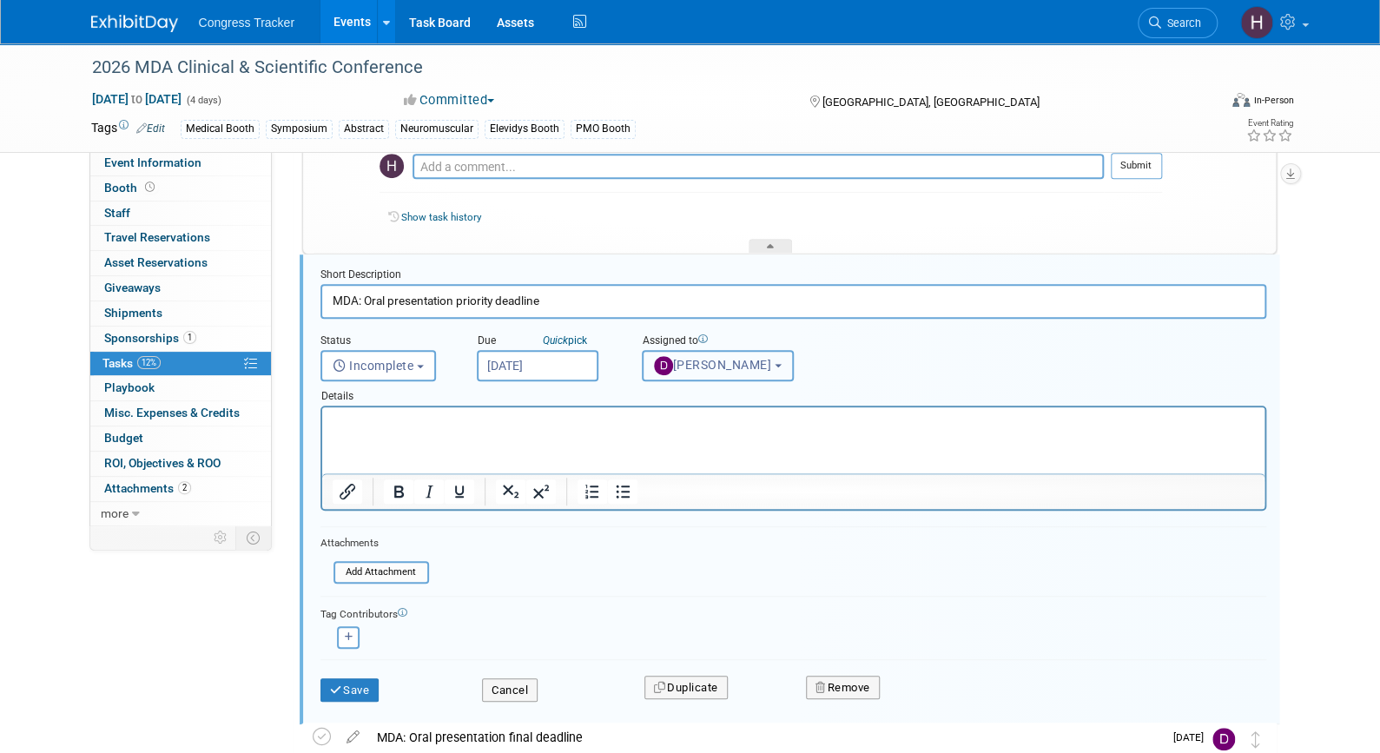
click at [774, 365] on b "button" at bounding box center [777, 365] width 7 height 3
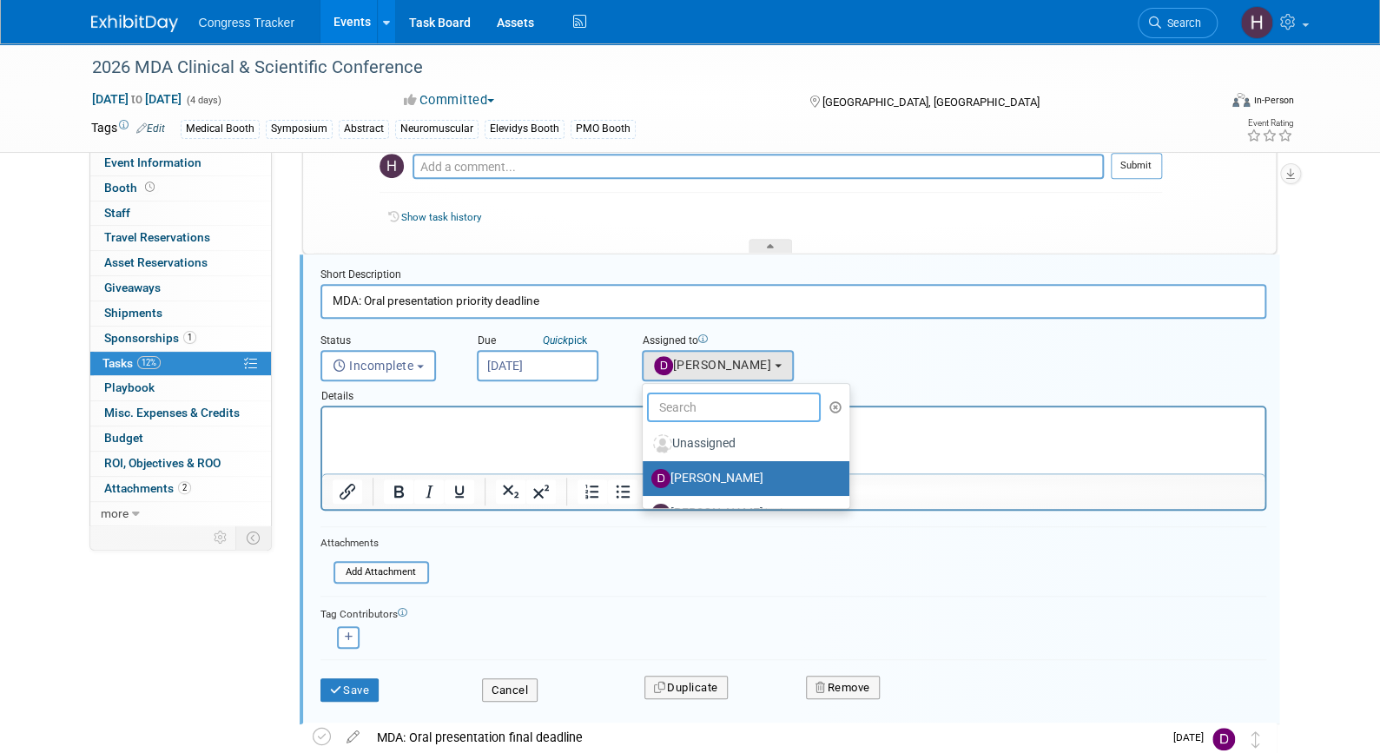
click at [719, 407] on input "text" at bounding box center [734, 407] width 174 height 30
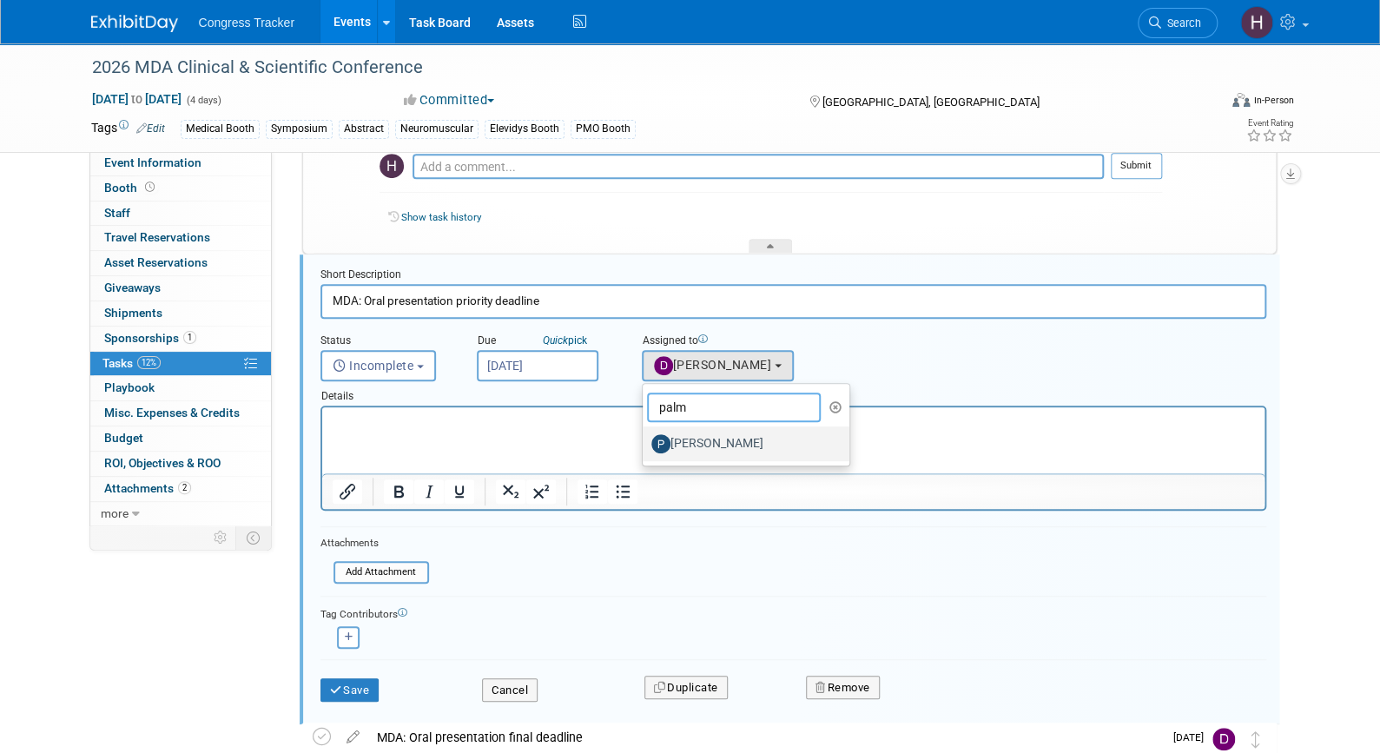
type input "palm"
click at [724, 437] on label "[PERSON_NAME]" at bounding box center [741, 444] width 181 height 28
click at [645, 437] on input "[PERSON_NAME]" at bounding box center [639, 441] width 11 height 11
select select "ed2ac3cf-1049-441e-b1d7-8f2a01f6ee08"
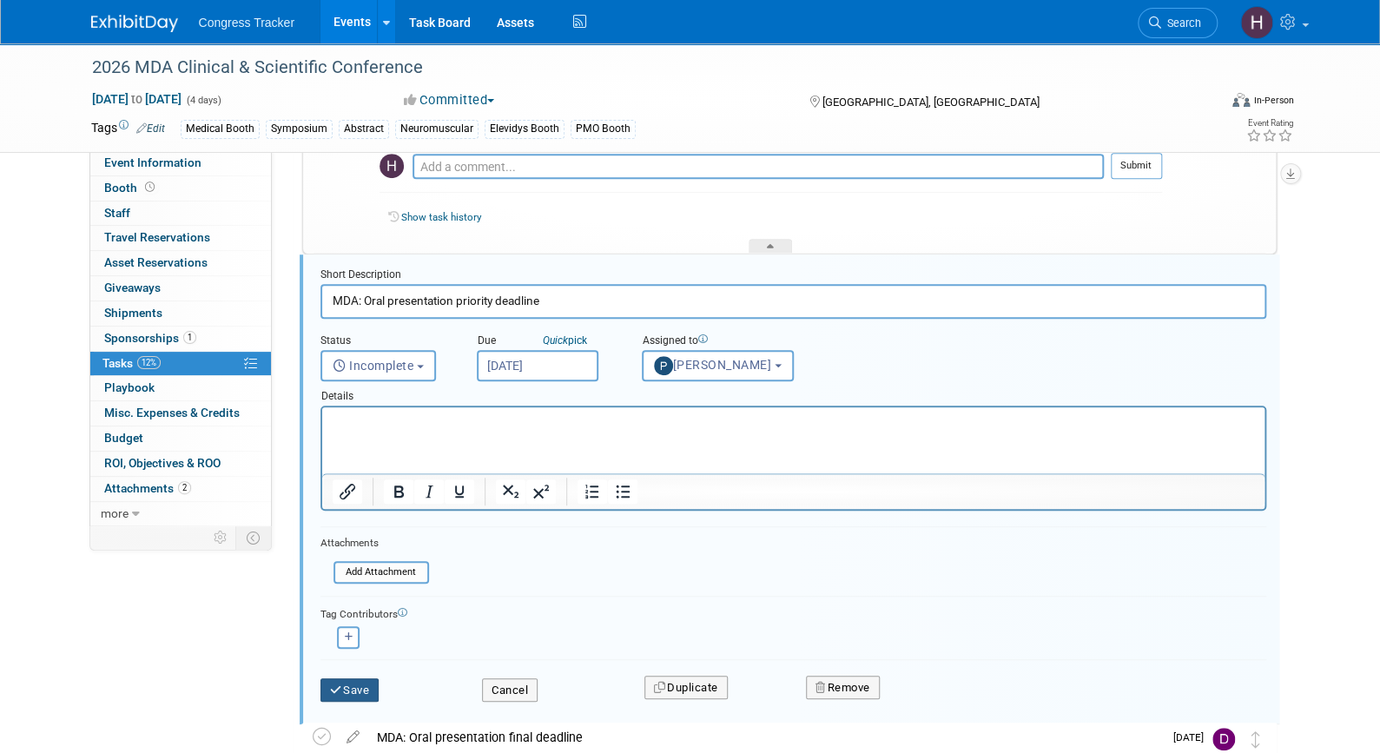
click at [346, 681] on button "Save" at bounding box center [349, 690] width 59 height 24
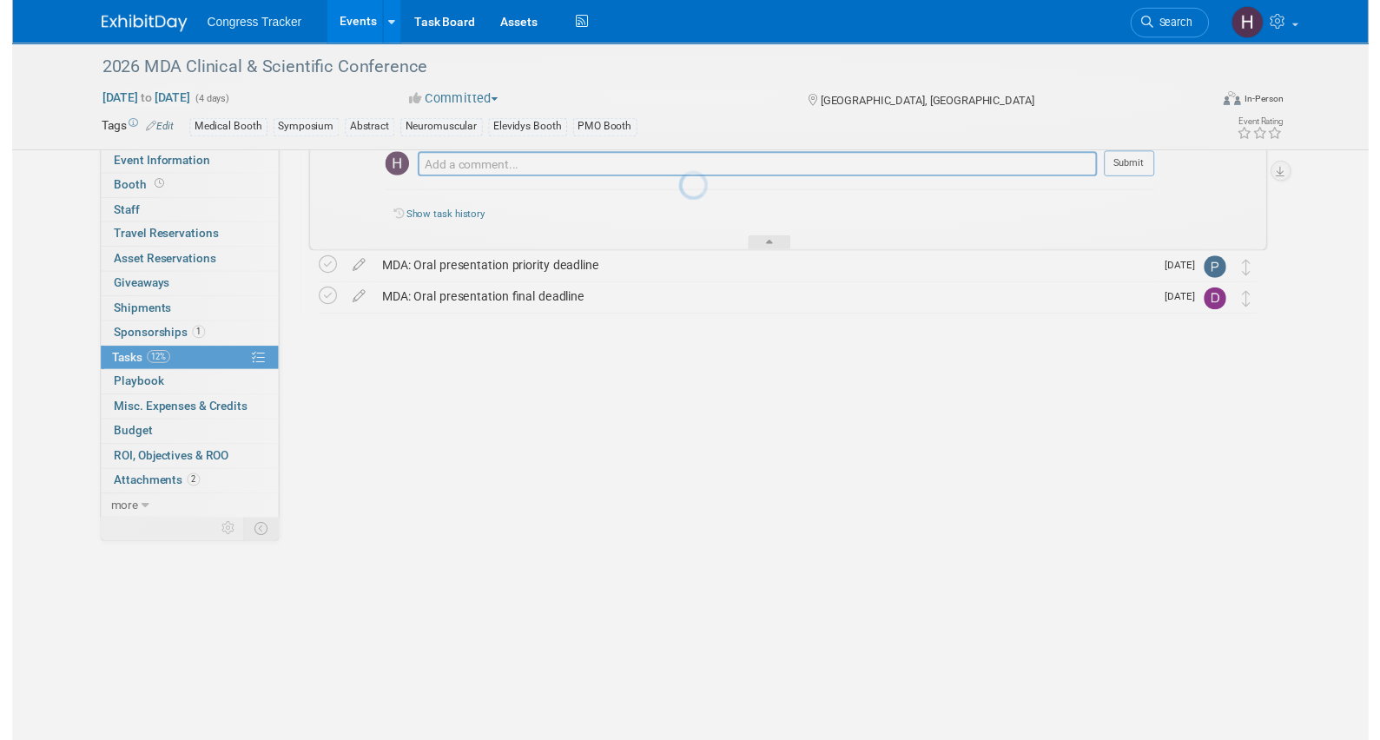
scroll to position [0, 0]
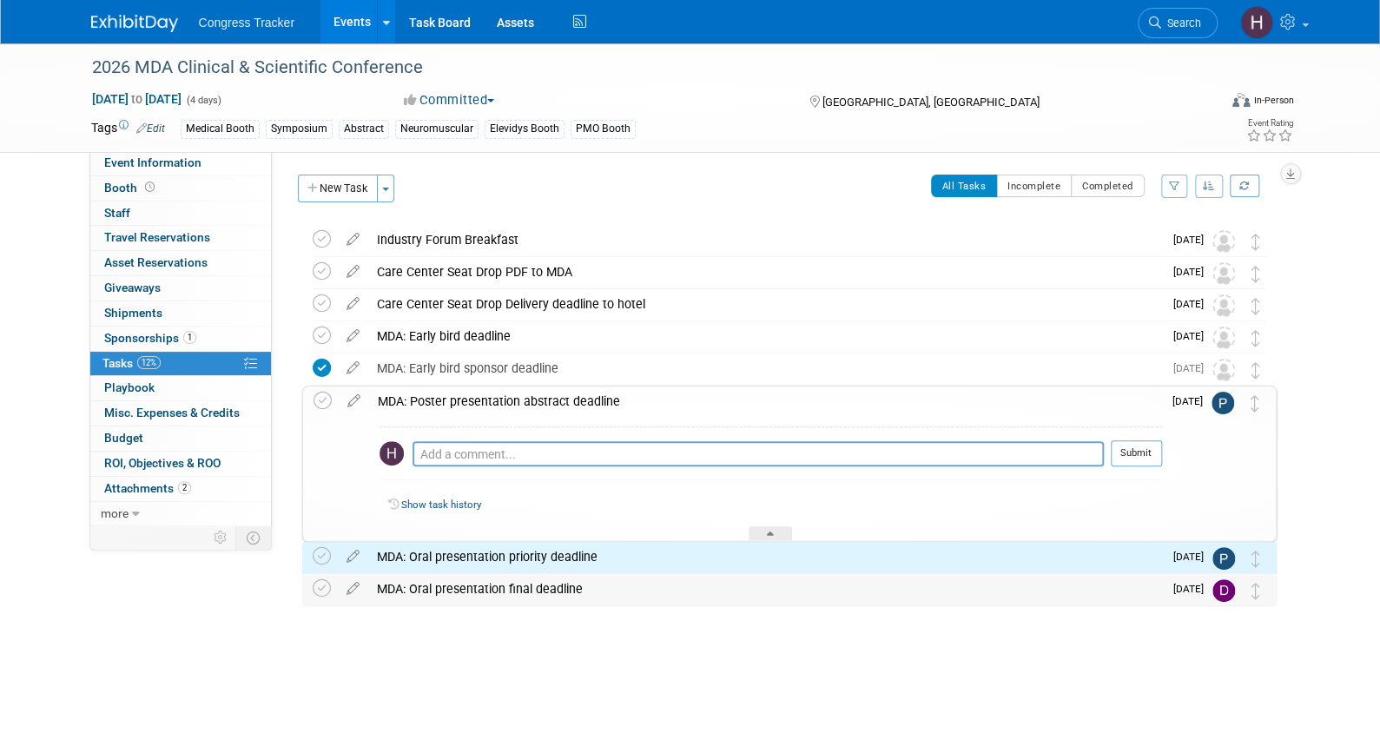
click at [415, 590] on div "MDA: Oral presentation final deadline" at bounding box center [765, 589] width 794 height 30
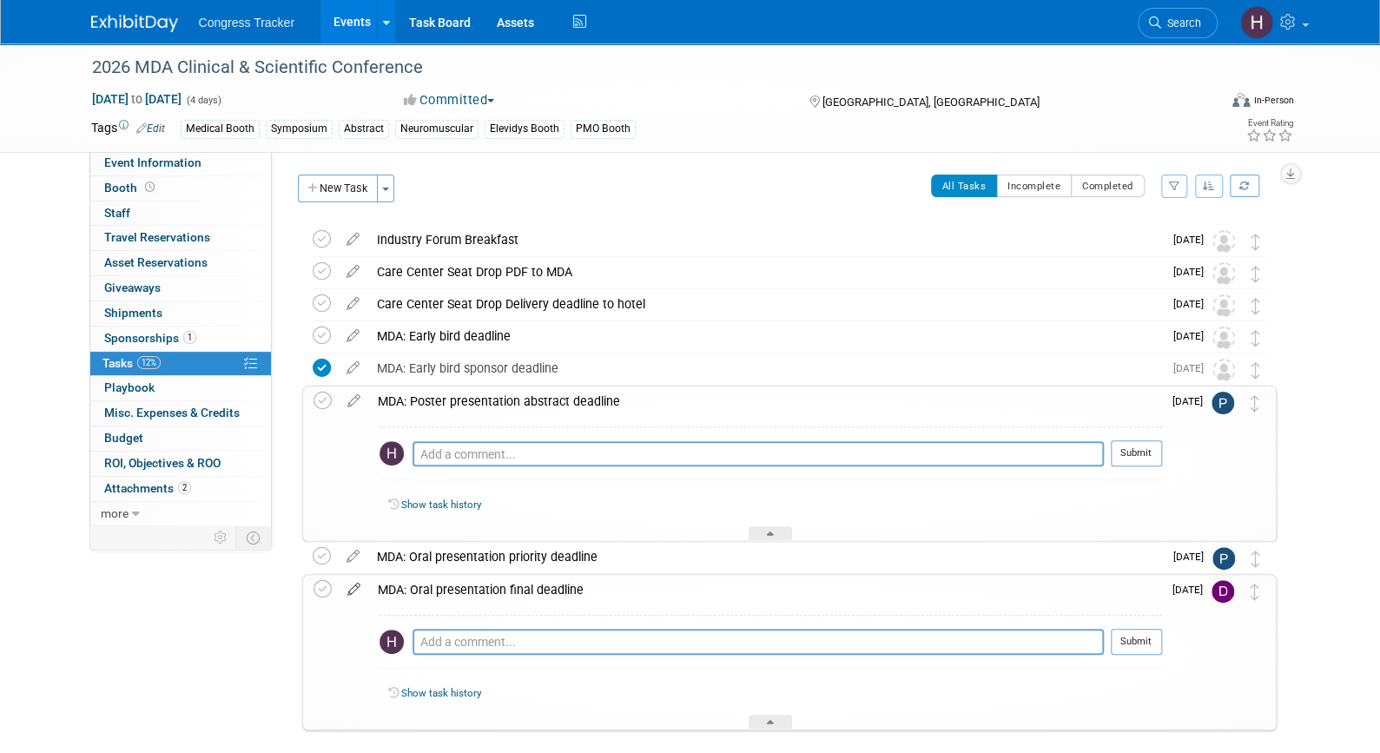
click at [359, 584] on icon at bounding box center [354, 586] width 30 height 22
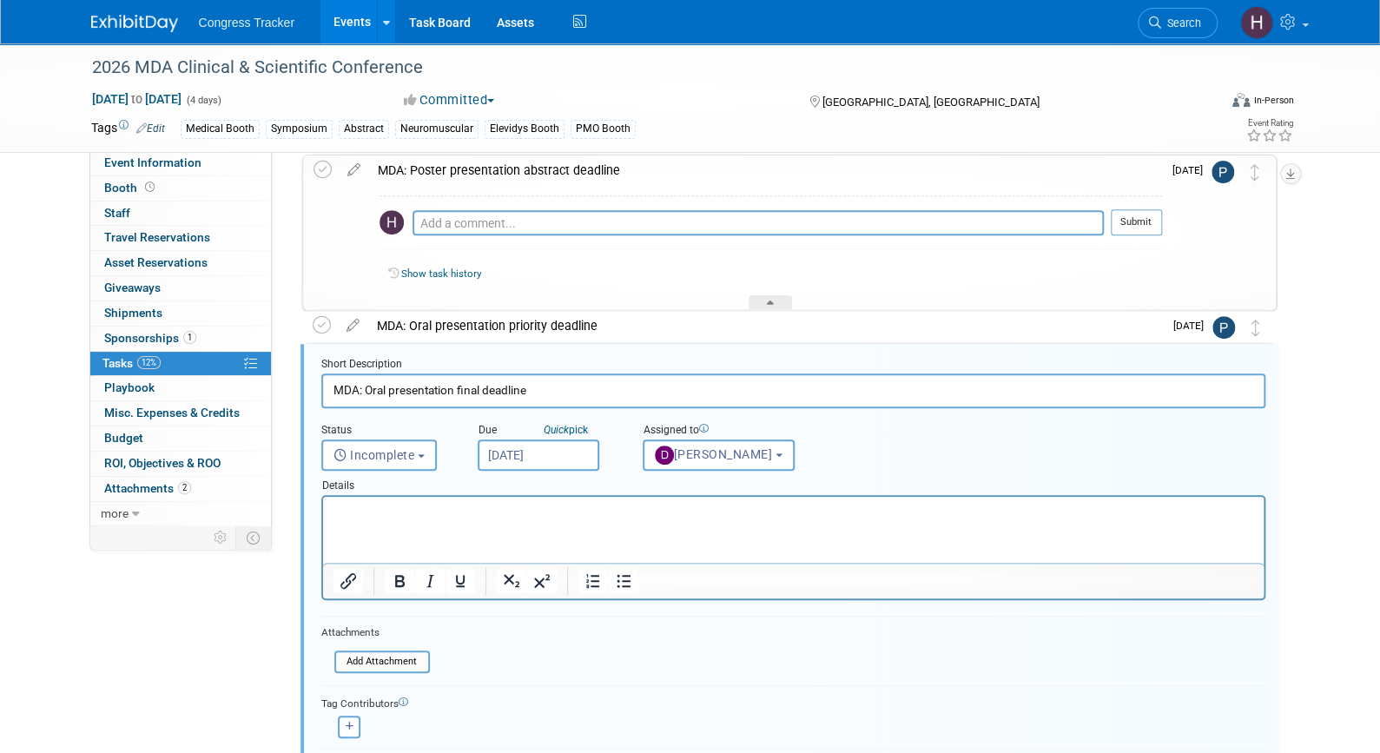
scroll to position [320, 0]
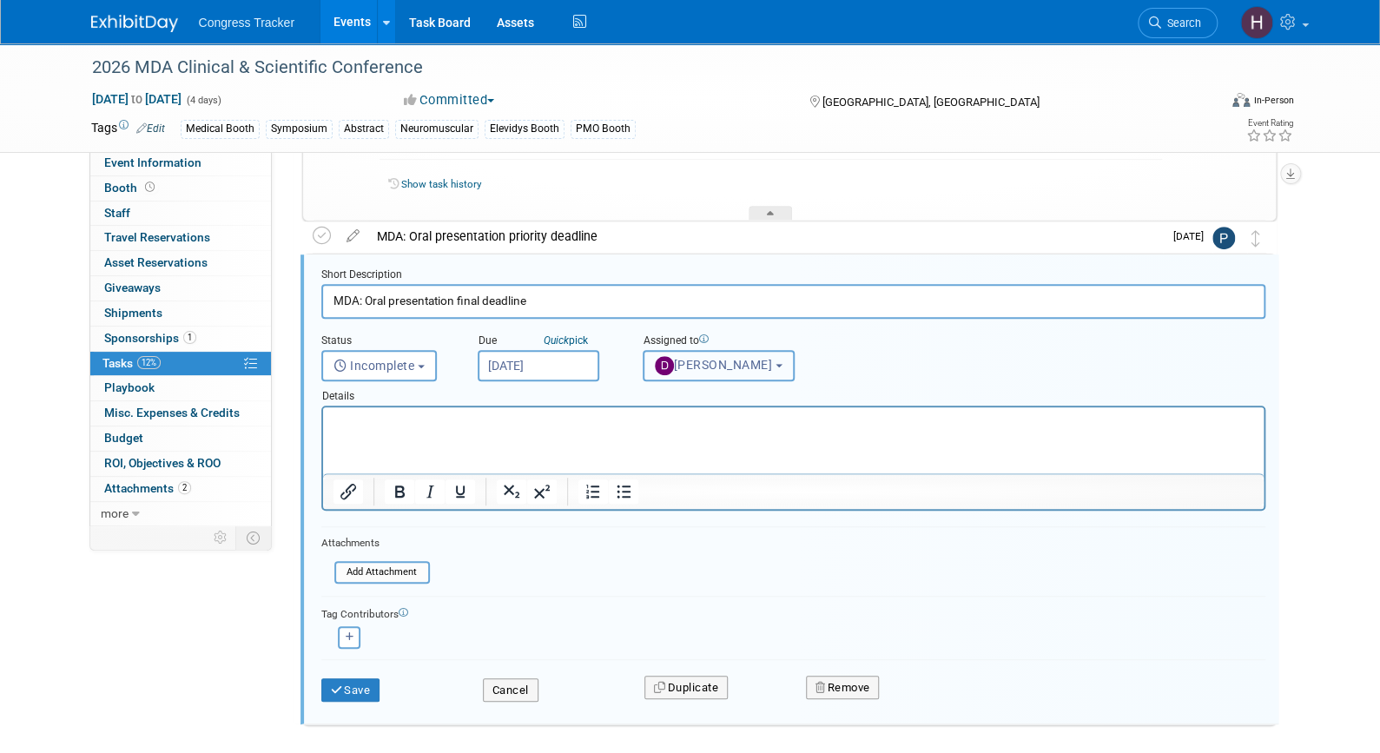
click at [682, 363] on span "Dwipi Patel" at bounding box center [714, 365] width 118 height 14
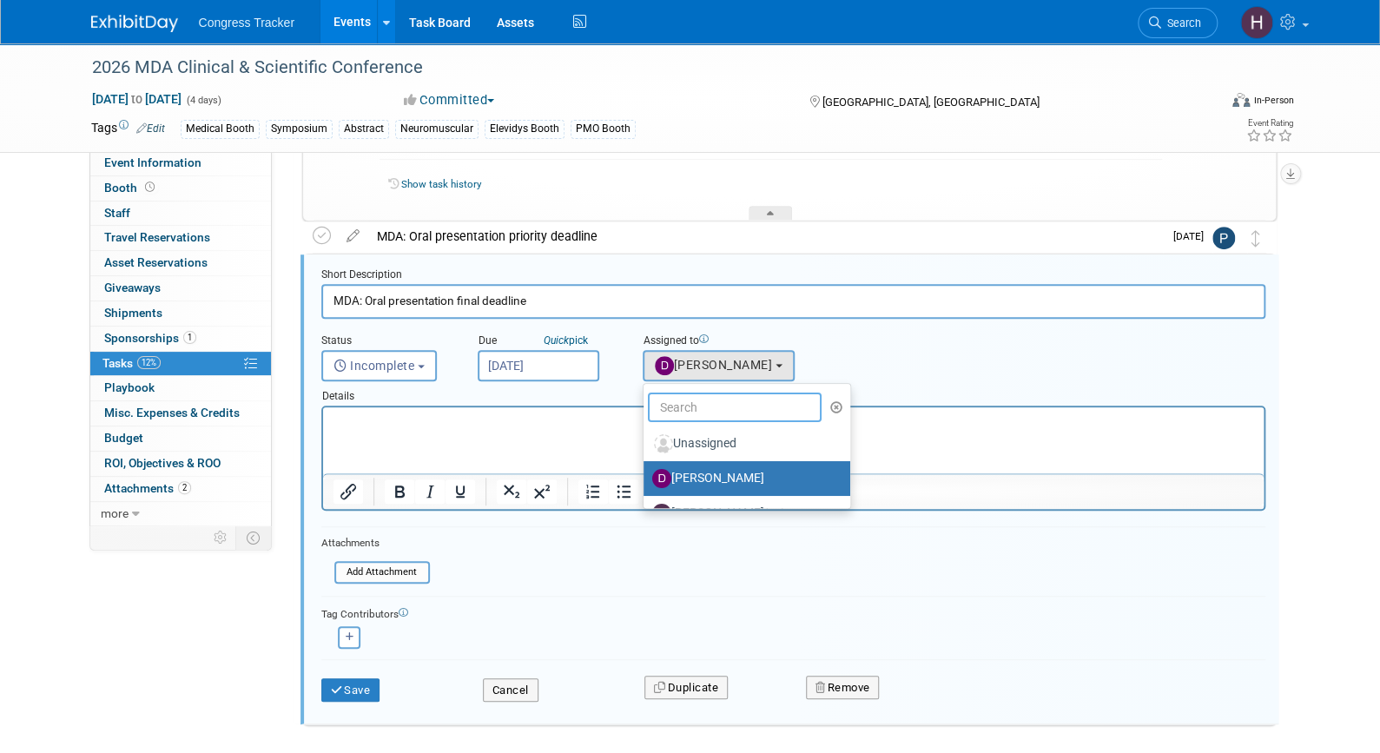
click at [680, 401] on input "text" at bounding box center [735, 407] width 174 height 30
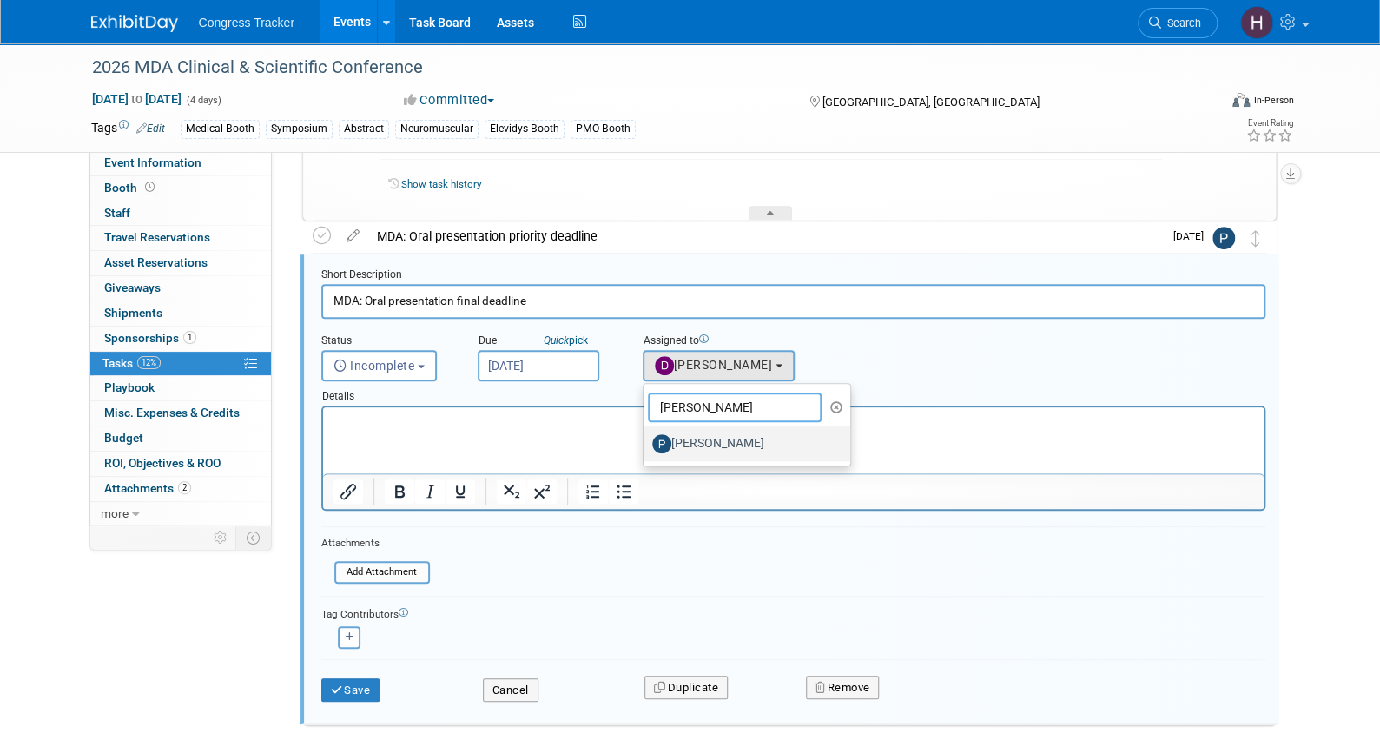
type input "palmer"
click at [700, 434] on label "[PERSON_NAME]" at bounding box center [742, 444] width 181 height 28
click at [646, 436] on input "[PERSON_NAME]" at bounding box center [640, 441] width 11 height 11
select select "ed2ac3cf-1049-441e-b1d7-8f2a01f6ee08"
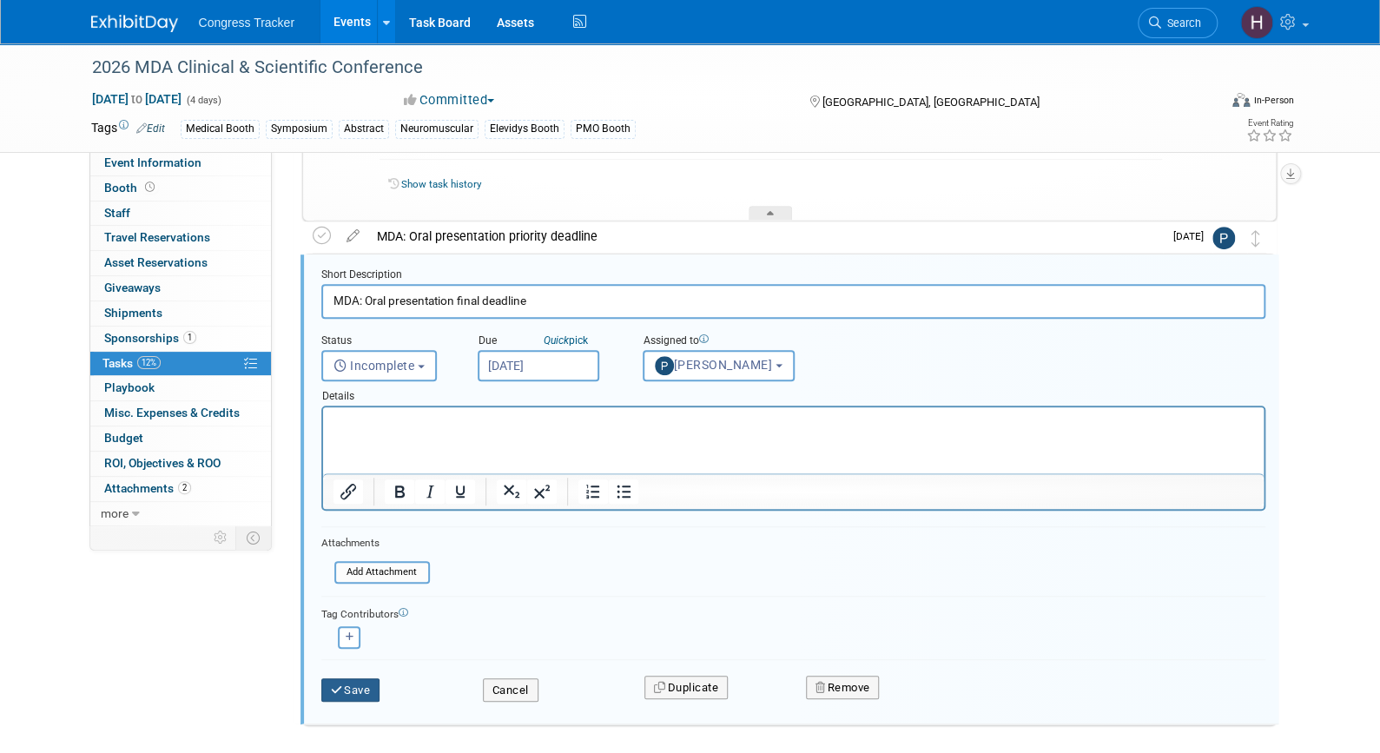
click at [354, 678] on button "Save" at bounding box center [350, 690] width 59 height 24
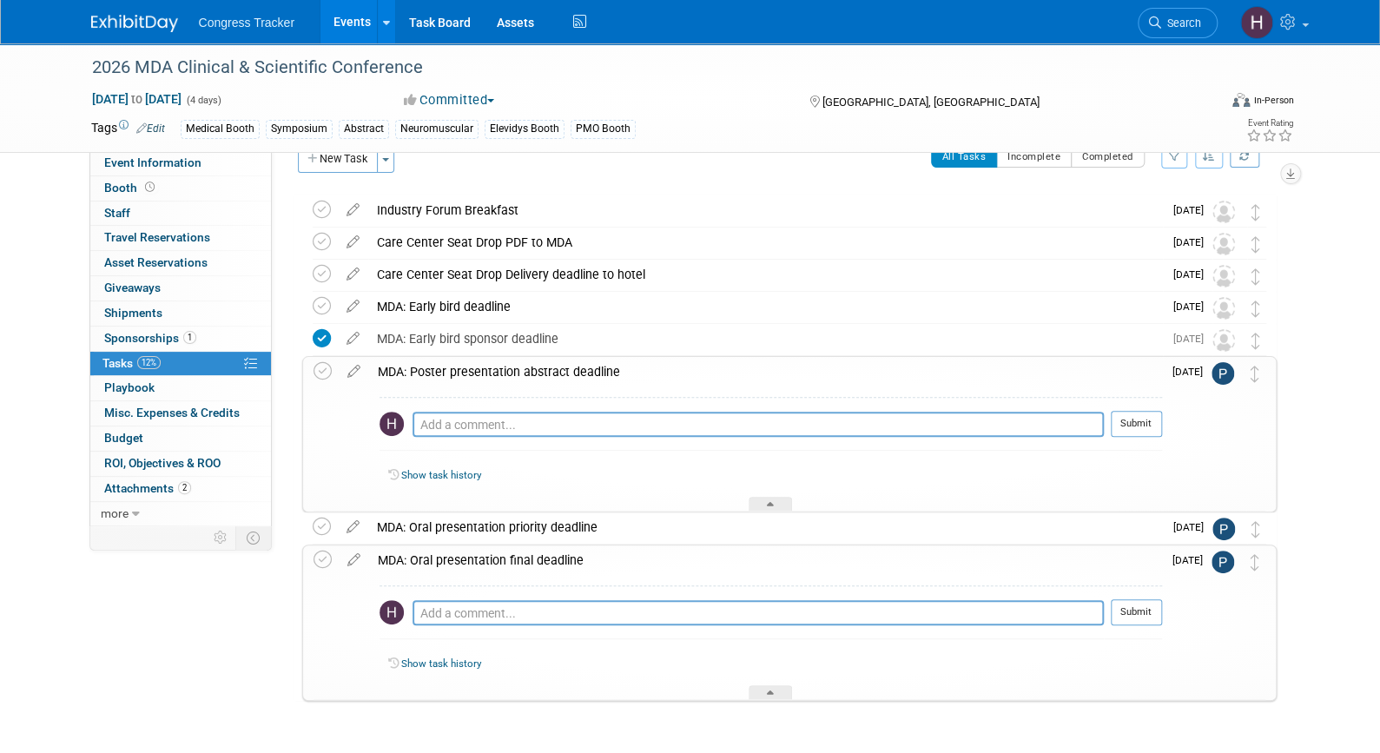
scroll to position [0, 0]
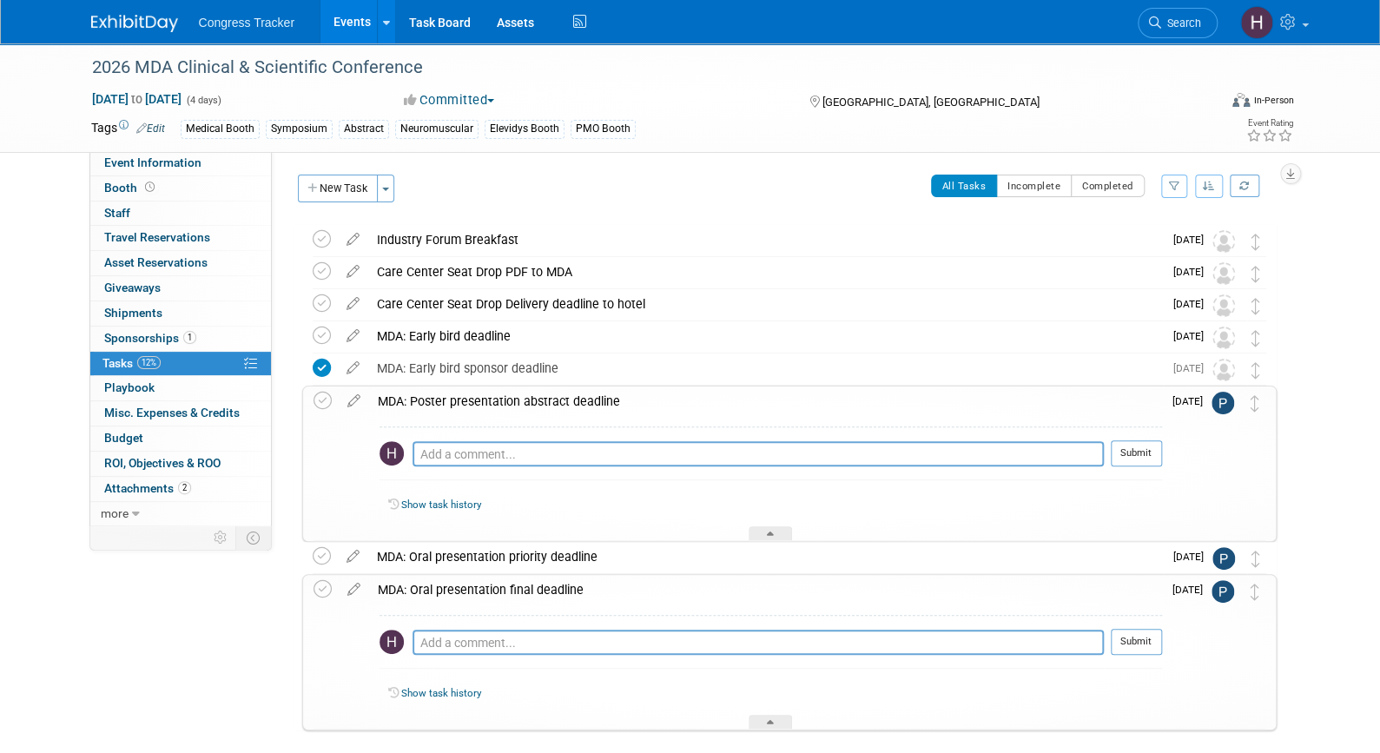
click at [485, 238] on div "Industry Forum Breakfast" at bounding box center [765, 240] width 794 height 30
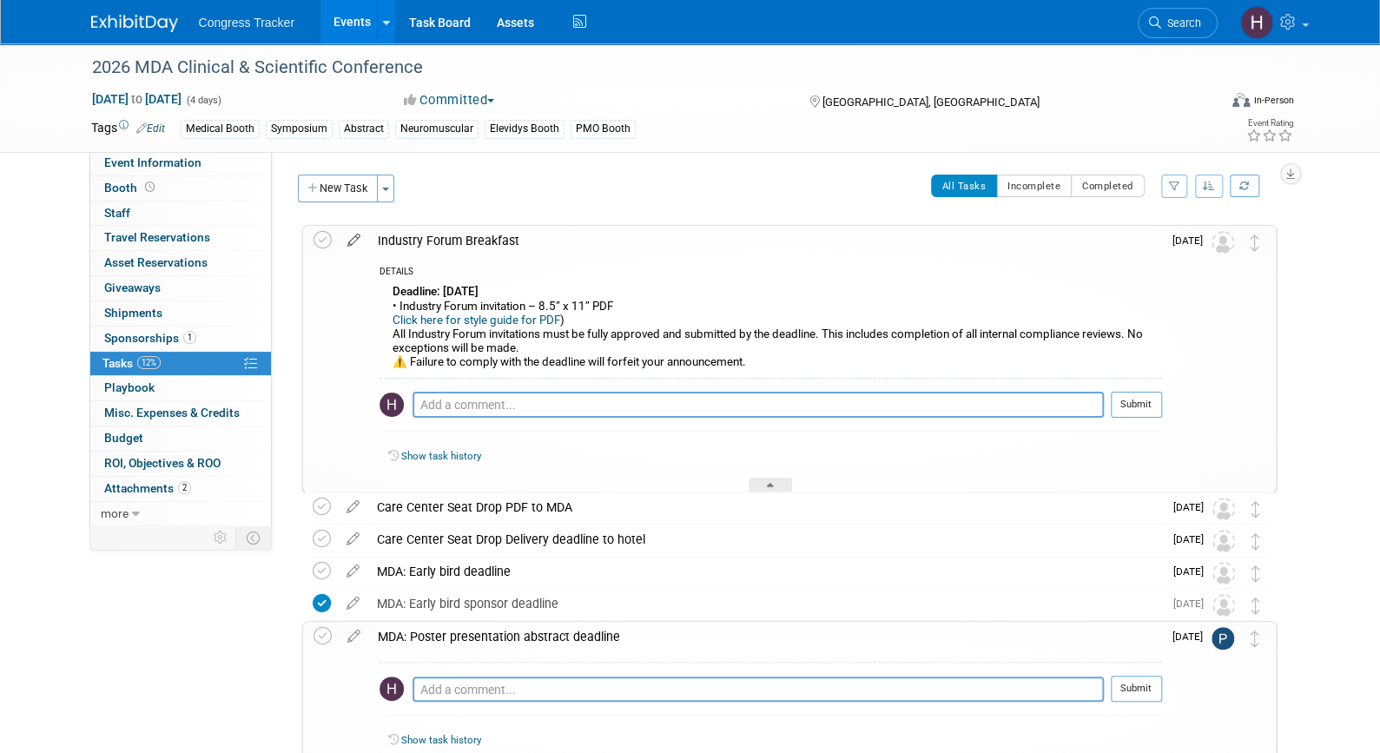
click at [353, 234] on icon at bounding box center [354, 237] width 30 height 22
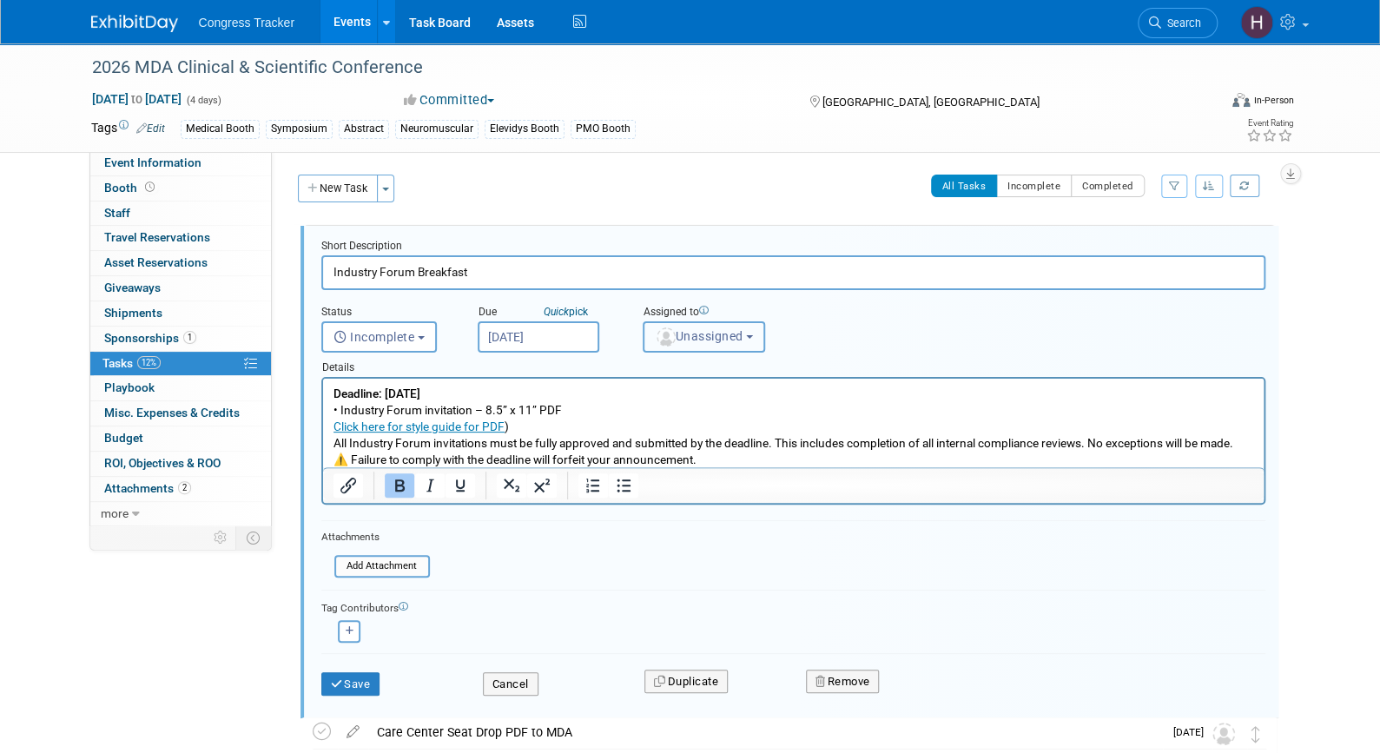
click at [709, 339] on span "Unassigned" at bounding box center [699, 336] width 89 height 14
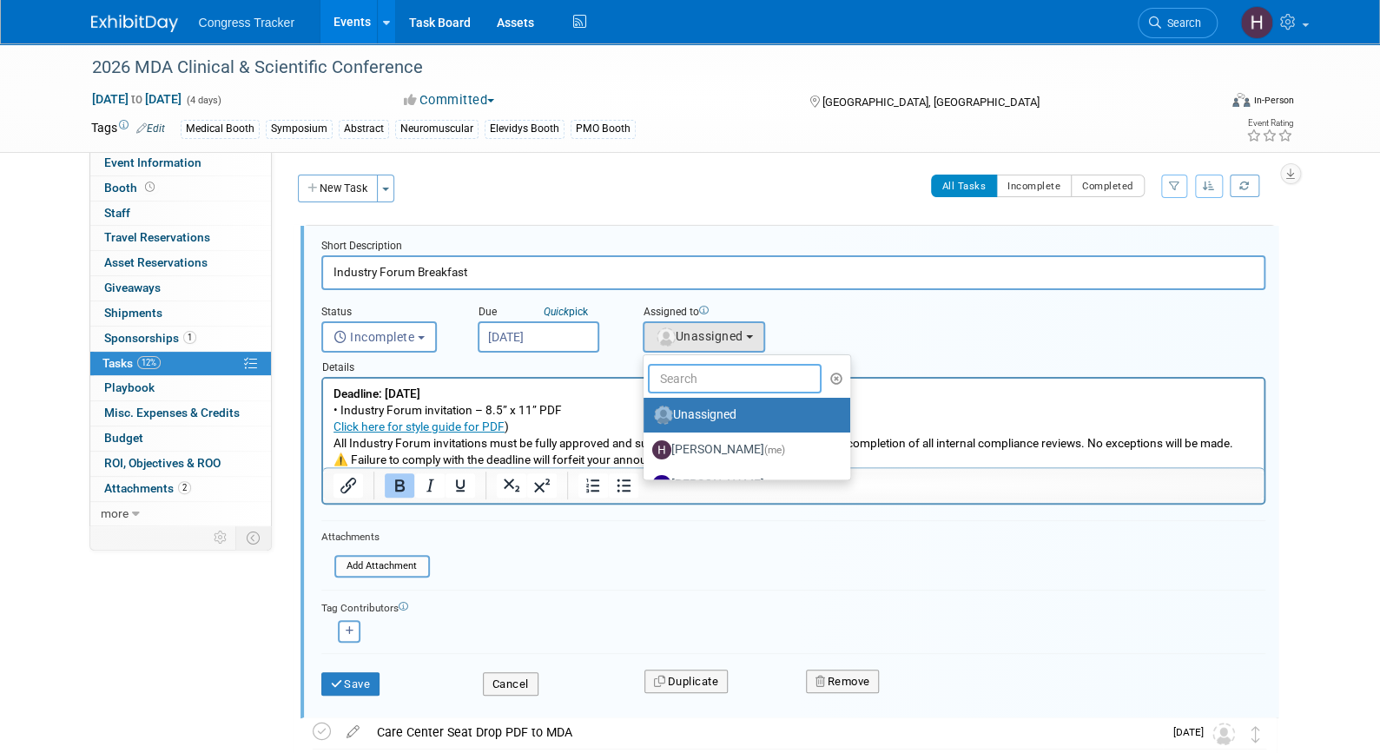
click at [688, 380] on input "text" at bounding box center [735, 379] width 174 height 30
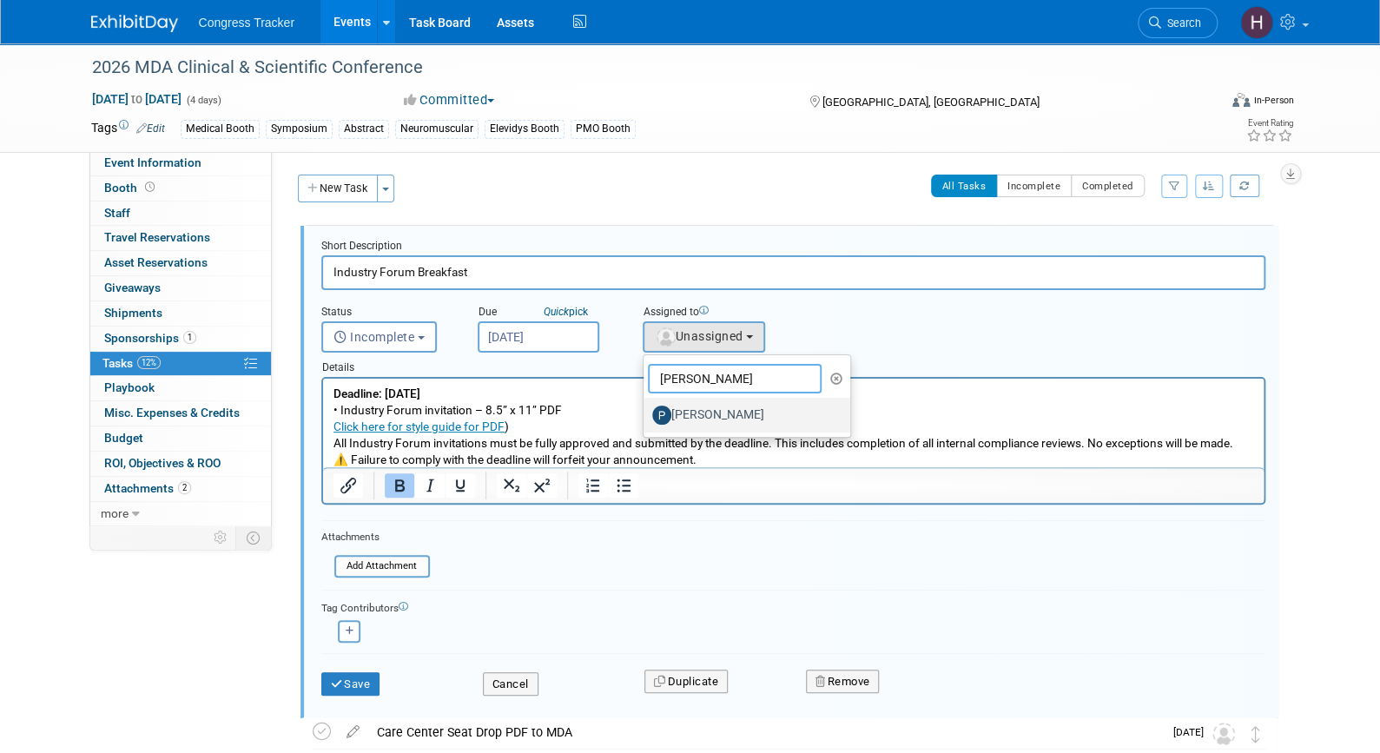
type input "palmer"
click at [688, 415] on label "[PERSON_NAME]" at bounding box center [742, 415] width 181 height 28
click at [646, 415] on input "[PERSON_NAME]" at bounding box center [640, 412] width 11 height 11
select select "ed2ac3cf-1049-441e-b1d7-8f2a01f6ee08"
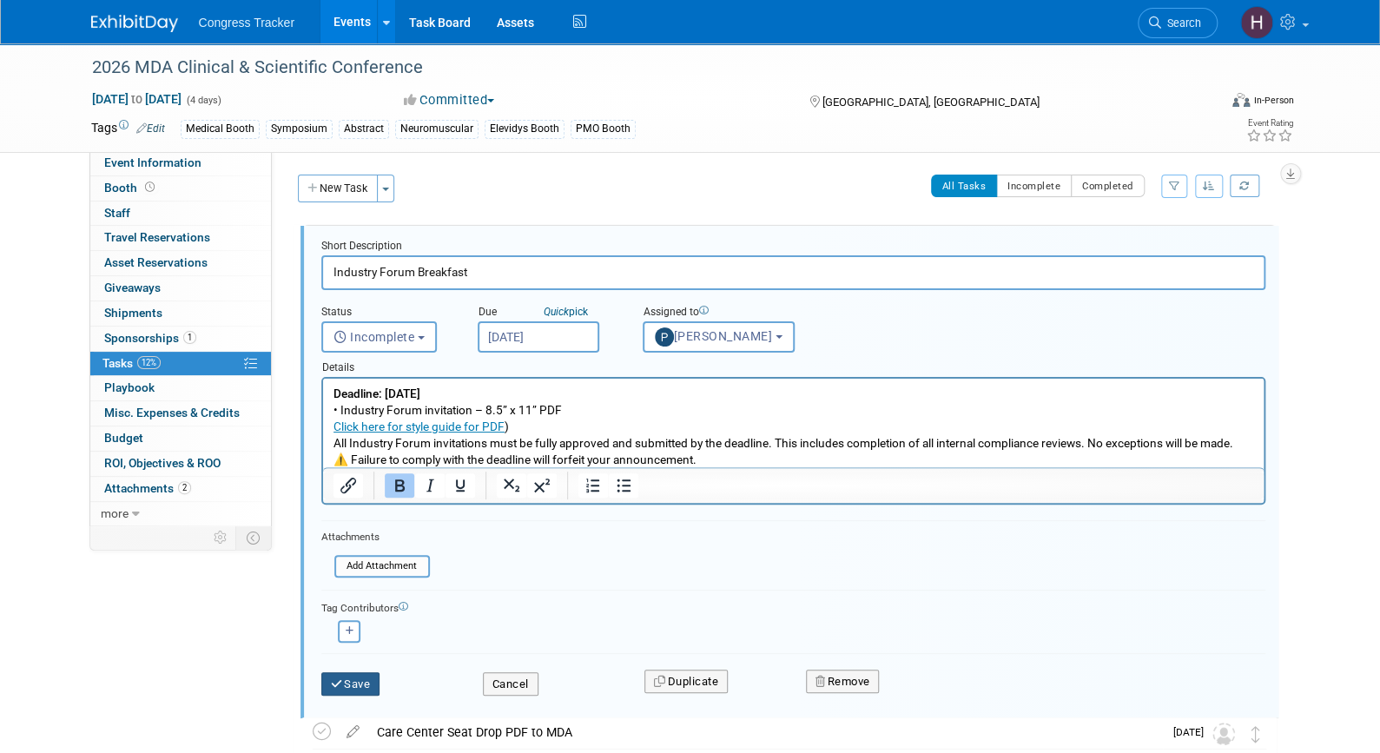
click at [359, 672] on button "Save" at bounding box center [350, 684] width 59 height 24
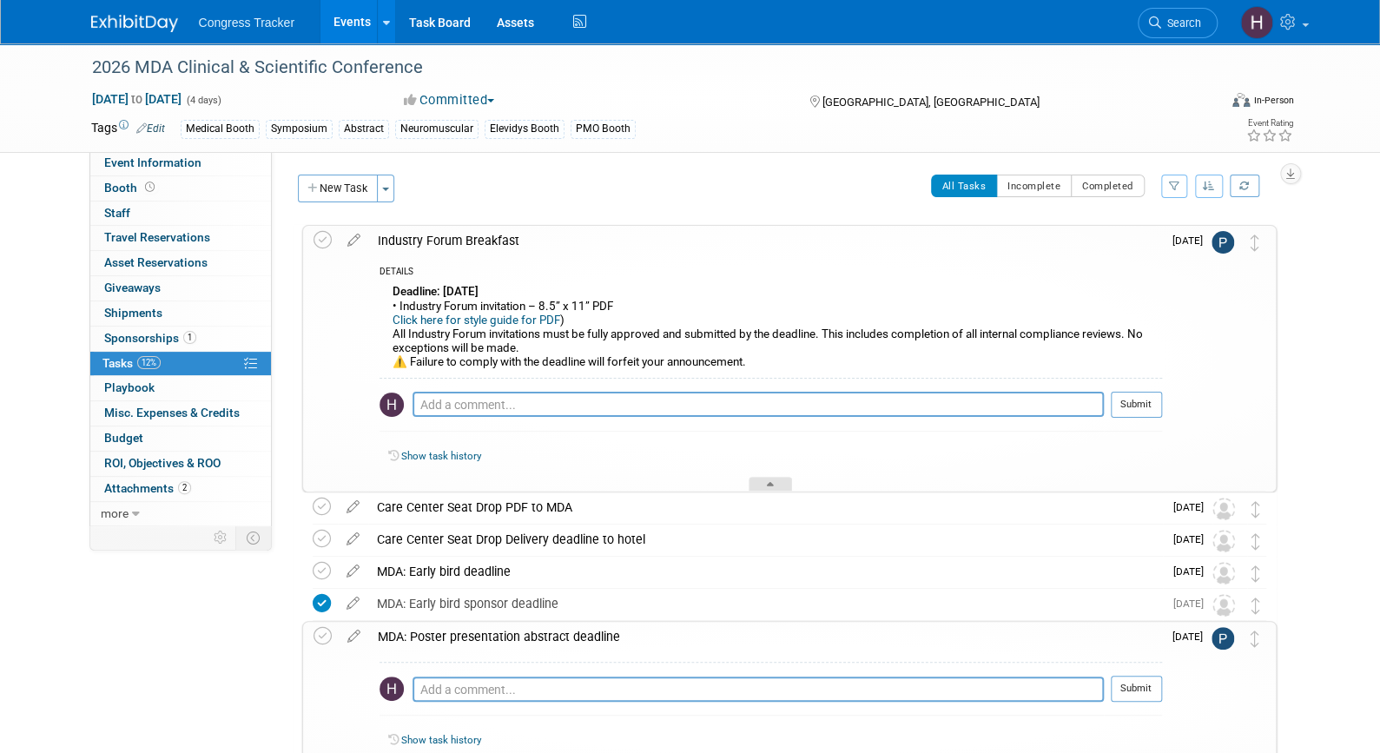
click at [757, 477] on div at bounding box center [769, 484] width 43 height 15
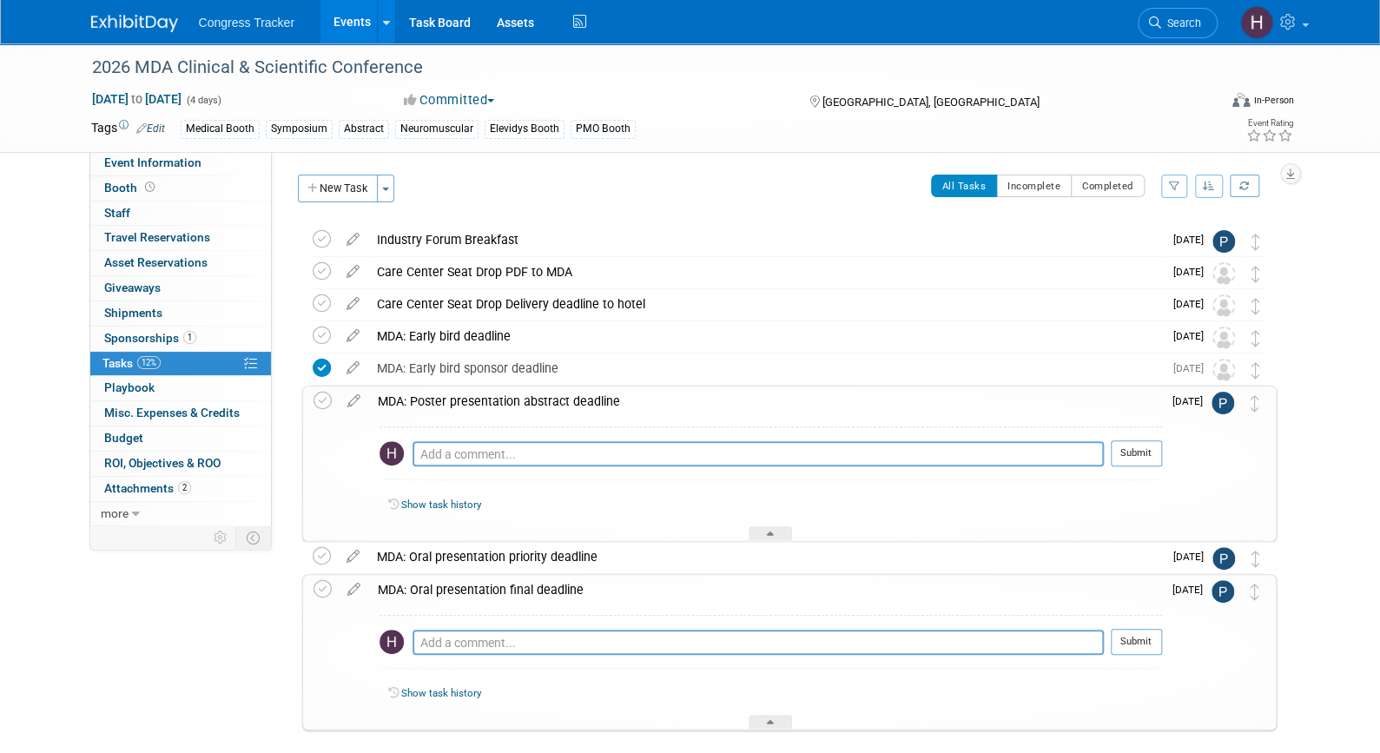
scroll to position [82, 0]
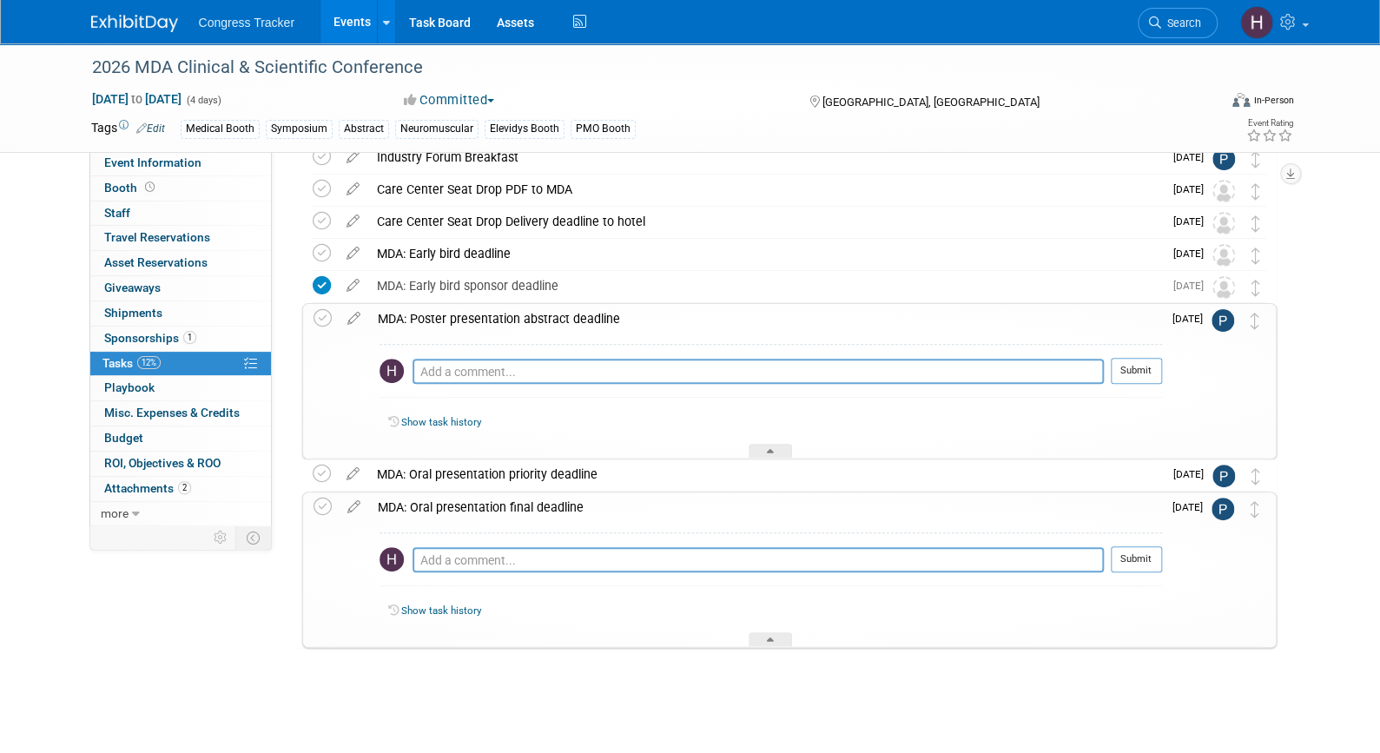
click at [355, 27] on link "Events" at bounding box center [351, 21] width 63 height 43
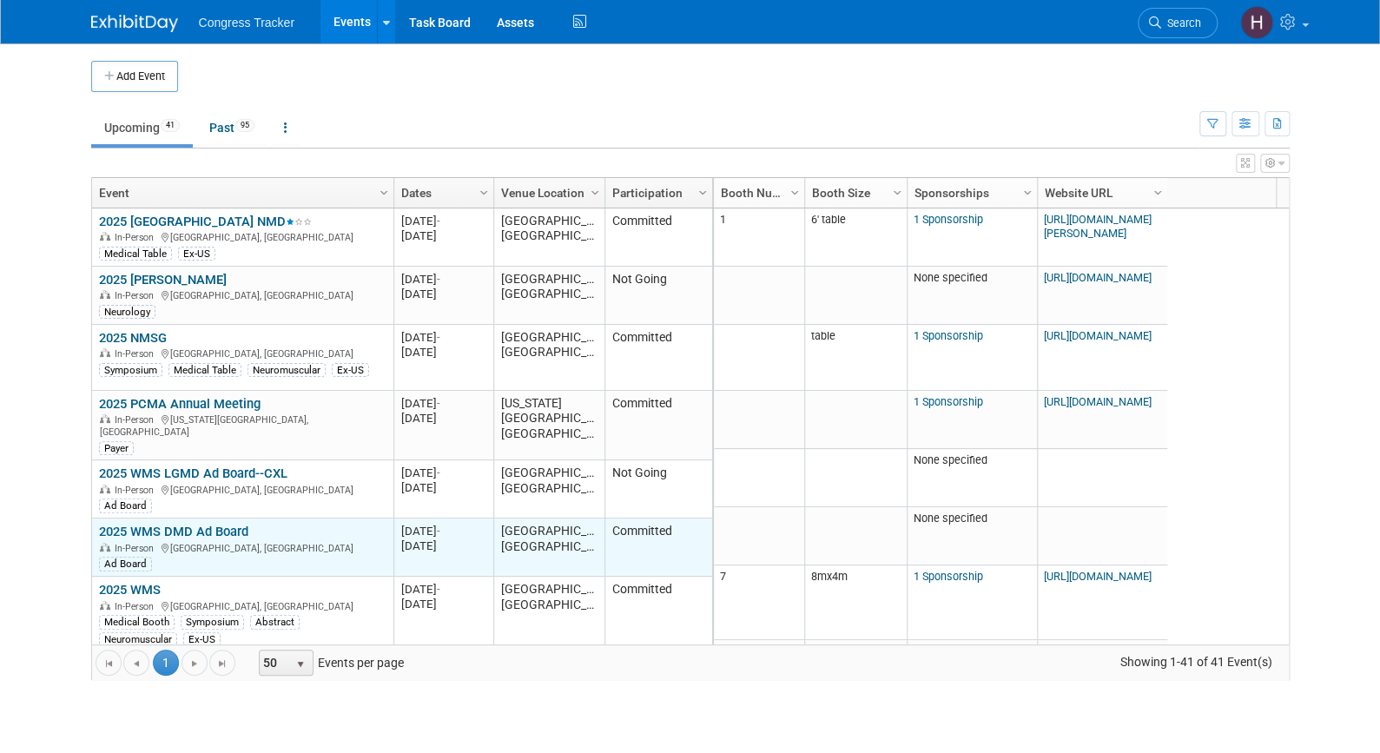
scroll to position [104, 0]
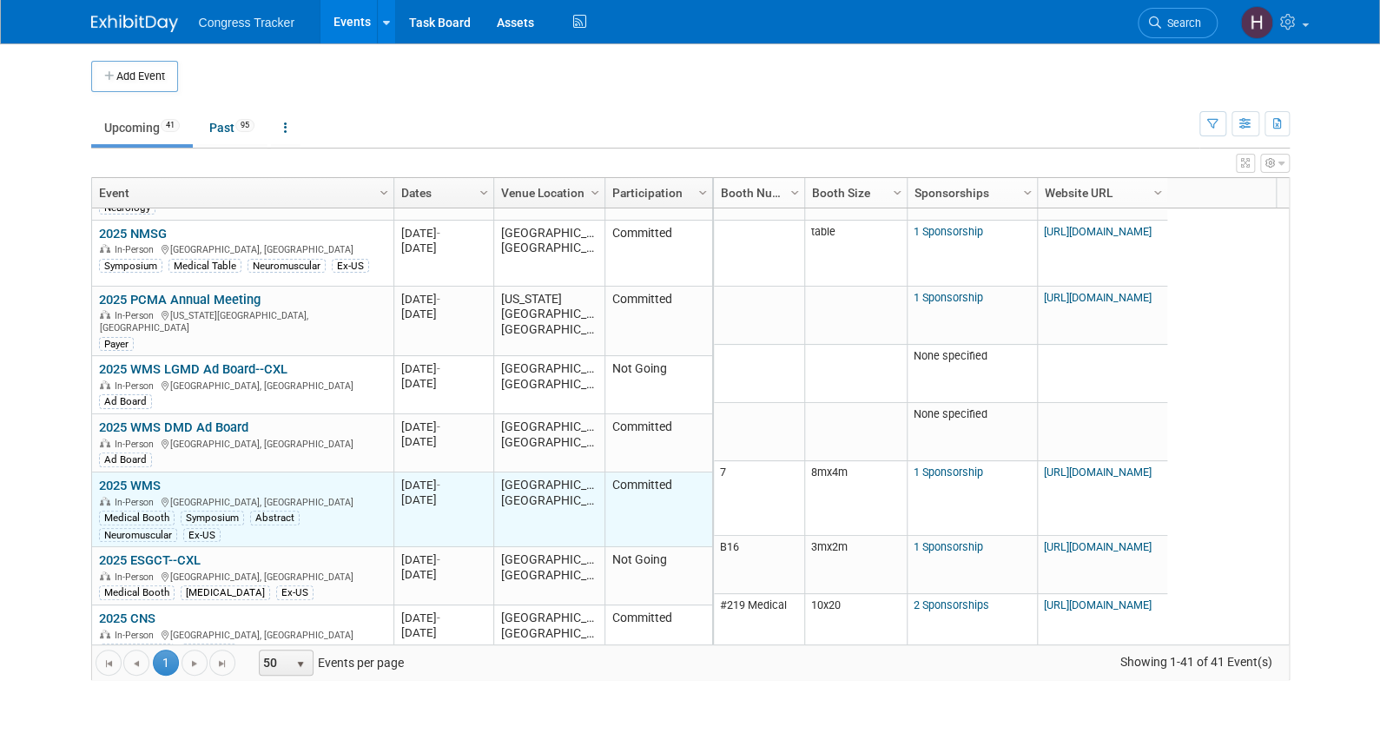
click at [152, 478] on link "2025 WMS" at bounding box center [130, 486] width 62 height 16
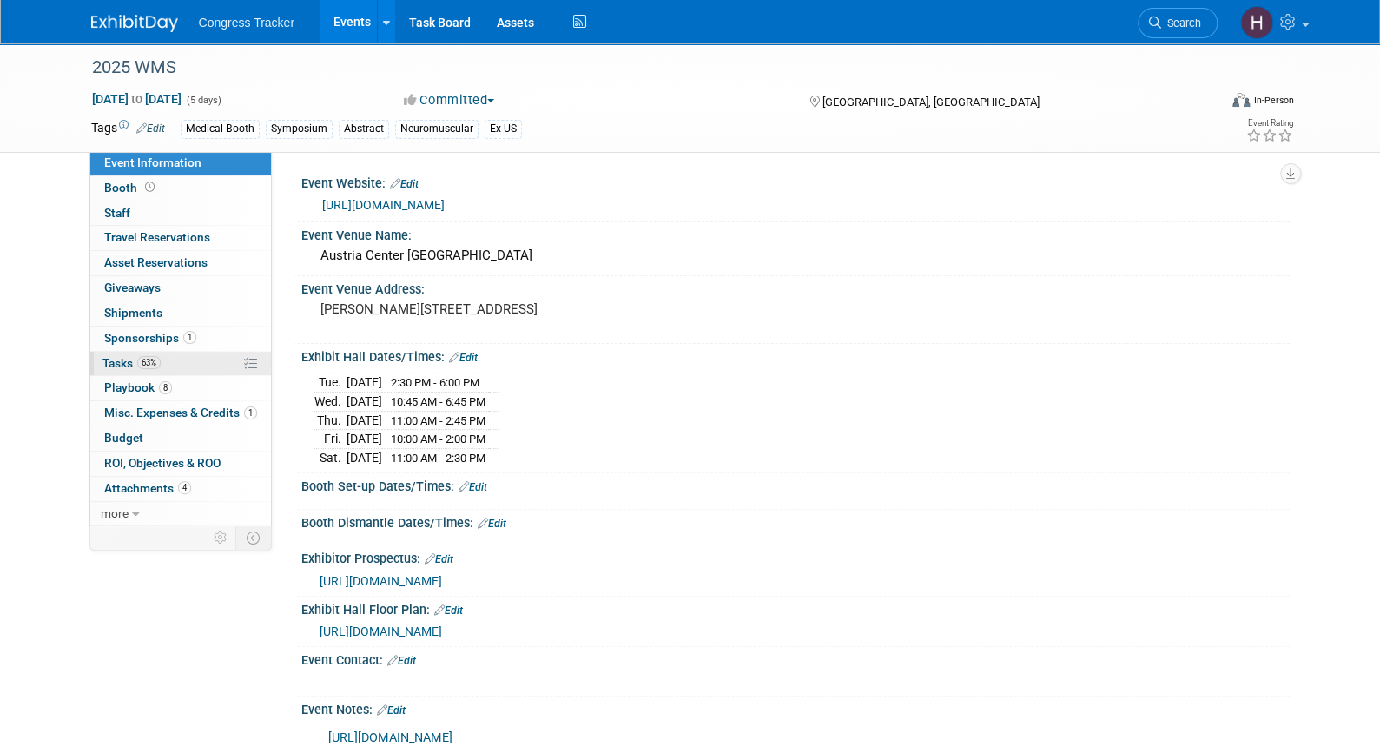
click at [140, 362] on span "63%" at bounding box center [148, 362] width 23 height 13
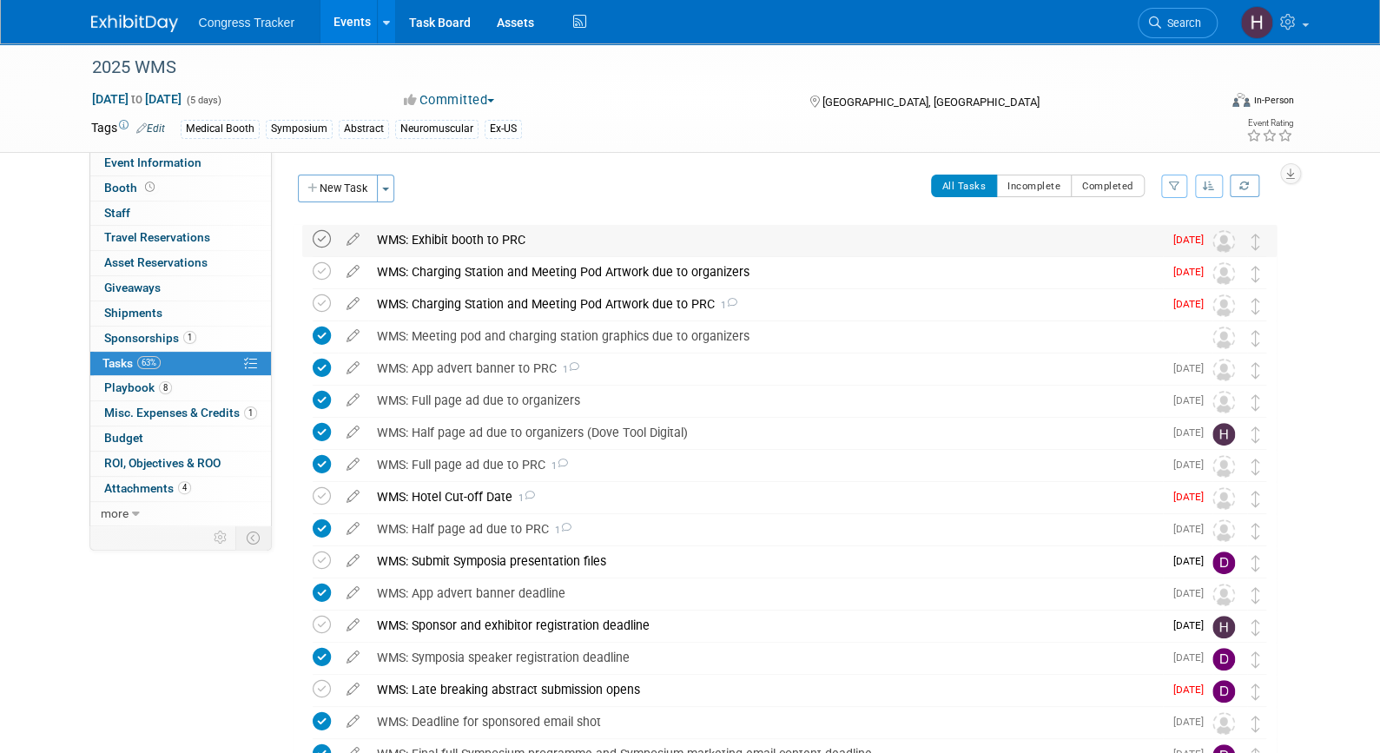
click at [320, 239] on icon at bounding box center [322, 239] width 18 height 18
click at [1031, 180] on button "Incomplete" at bounding box center [1034, 186] width 76 height 23
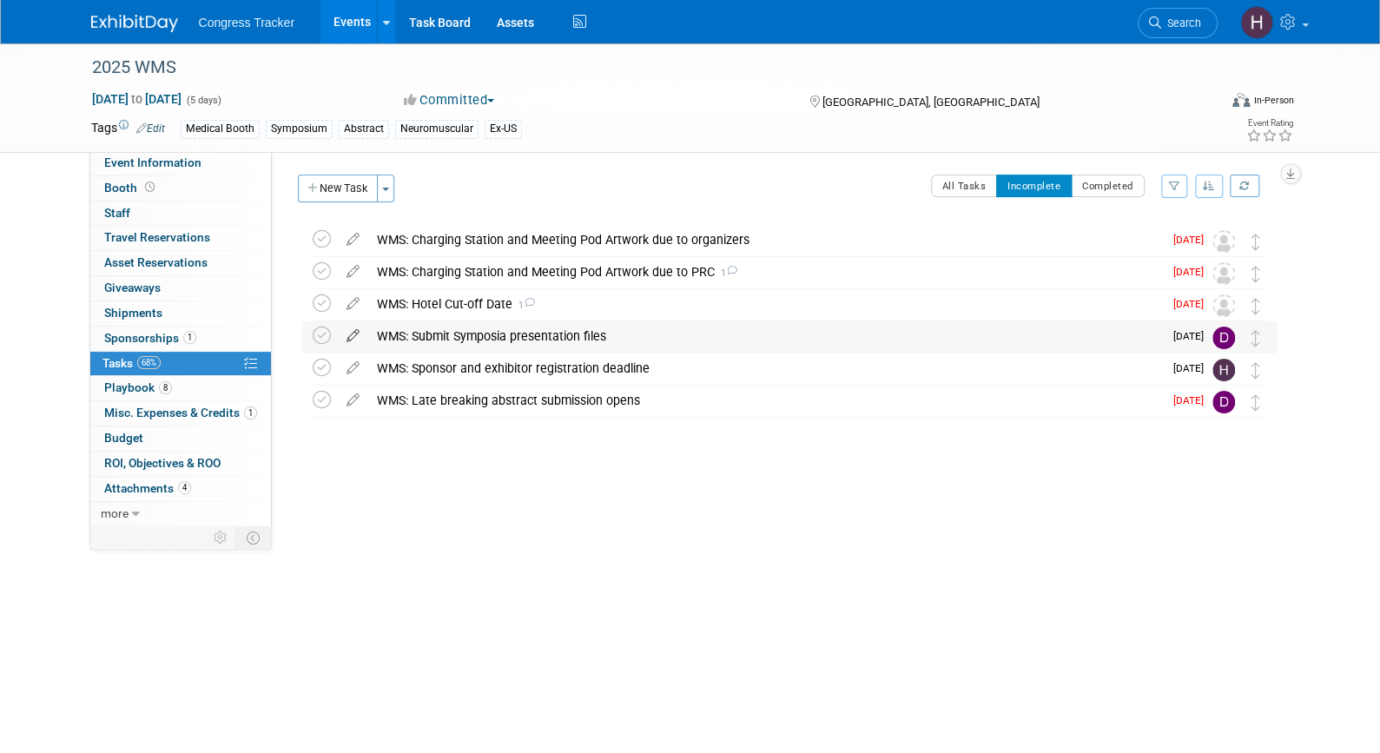
click at [349, 336] on icon at bounding box center [353, 332] width 30 height 22
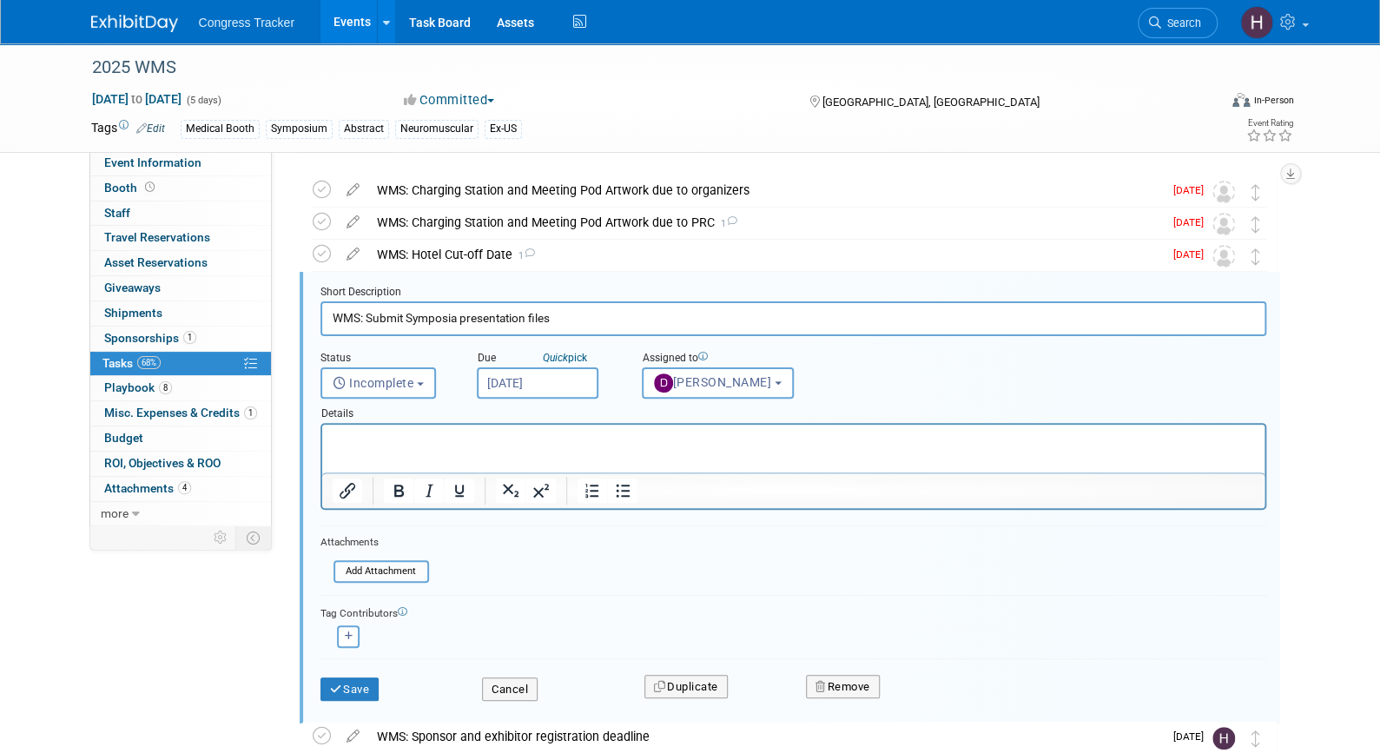
scroll to position [67, 0]
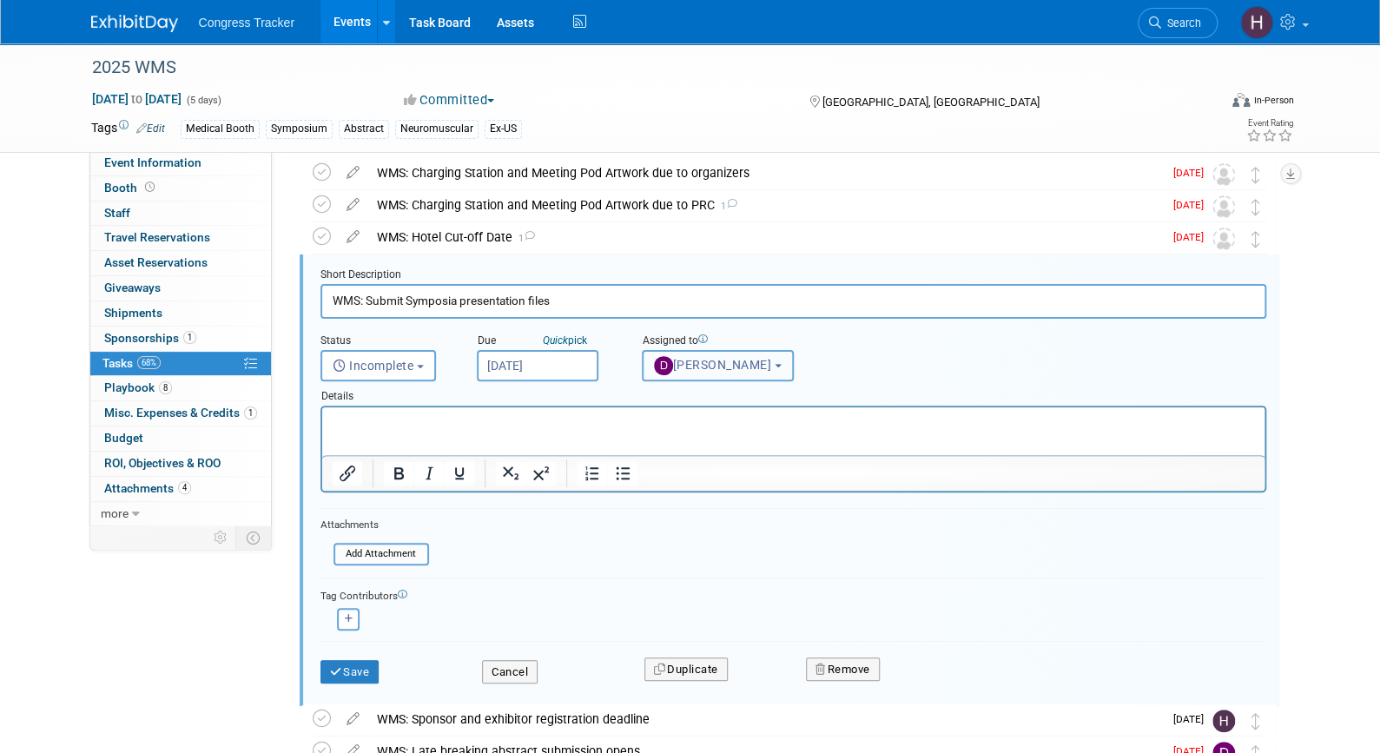
click at [685, 361] on span "[PERSON_NAME]" at bounding box center [713, 365] width 118 height 14
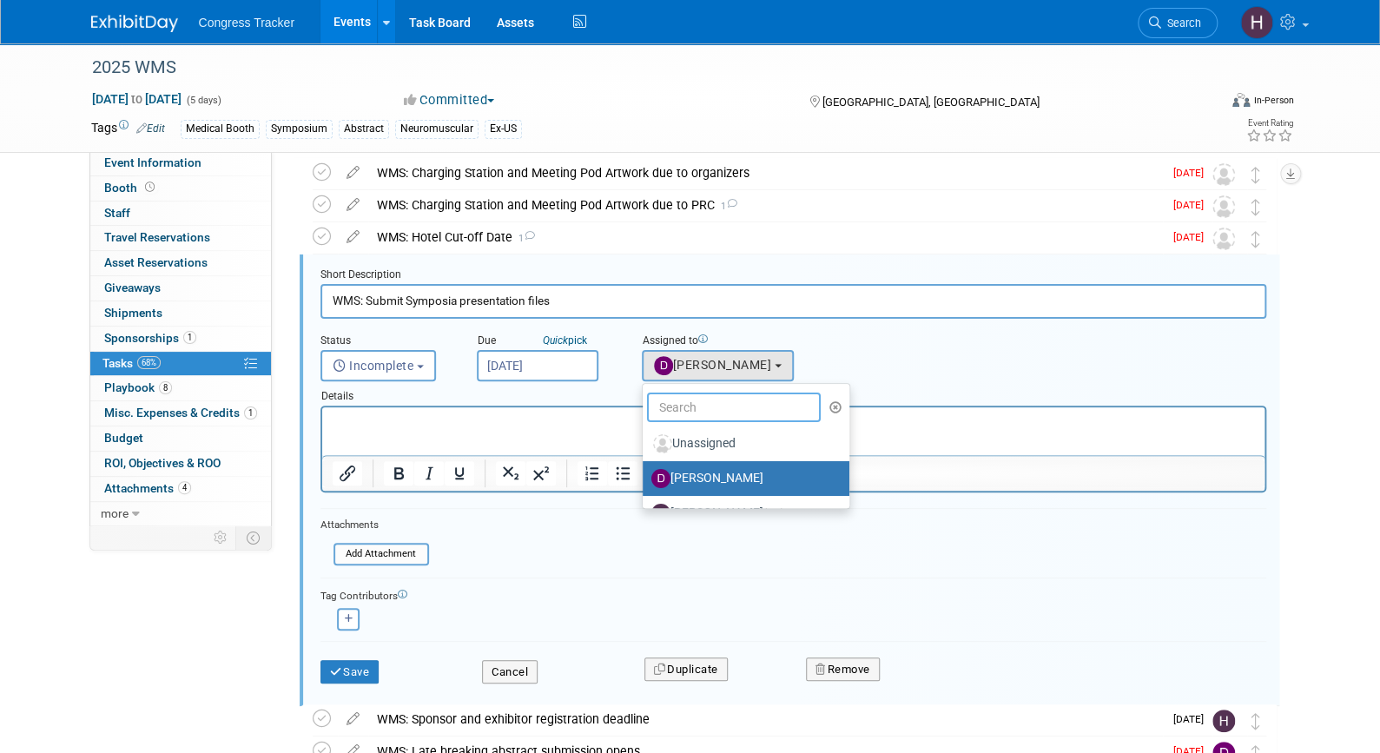
click at [691, 399] on input "text" at bounding box center [734, 407] width 174 height 30
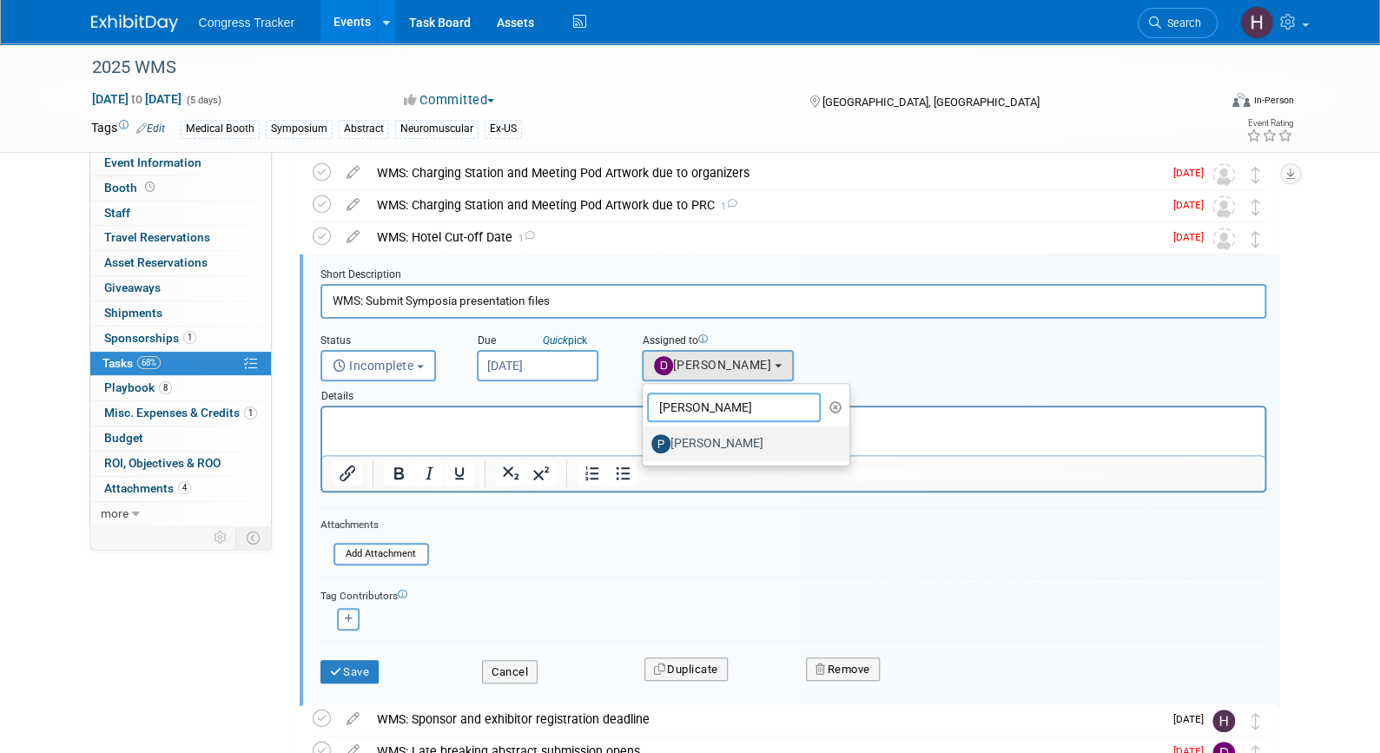
type input "[PERSON_NAME]"
click at [689, 445] on label "[PERSON_NAME]" at bounding box center [741, 444] width 181 height 28
click at [645, 445] on input "[PERSON_NAME]" at bounding box center [639, 441] width 11 height 11
select select "ed2ac3cf-1049-441e-b1d7-8f2a01f6ee08"
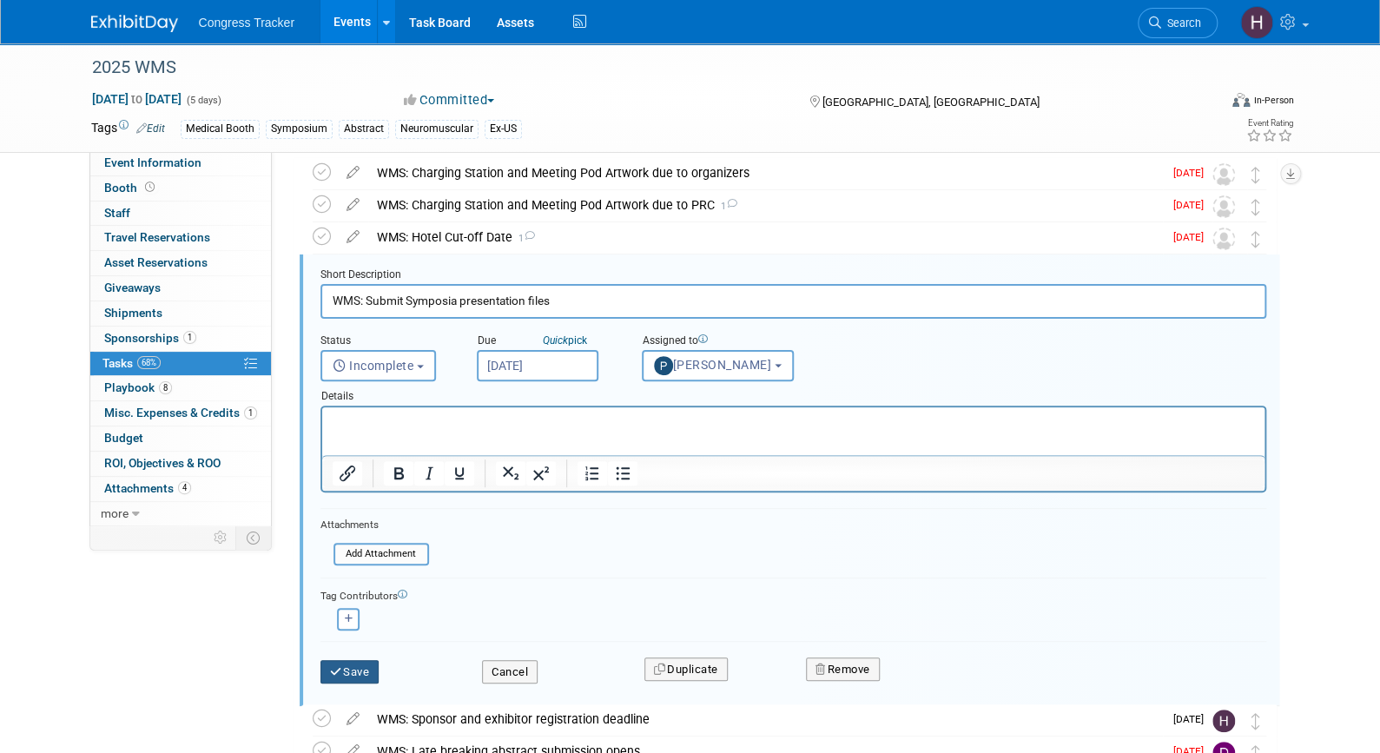
click at [374, 665] on button "Save" at bounding box center [349, 672] width 59 height 24
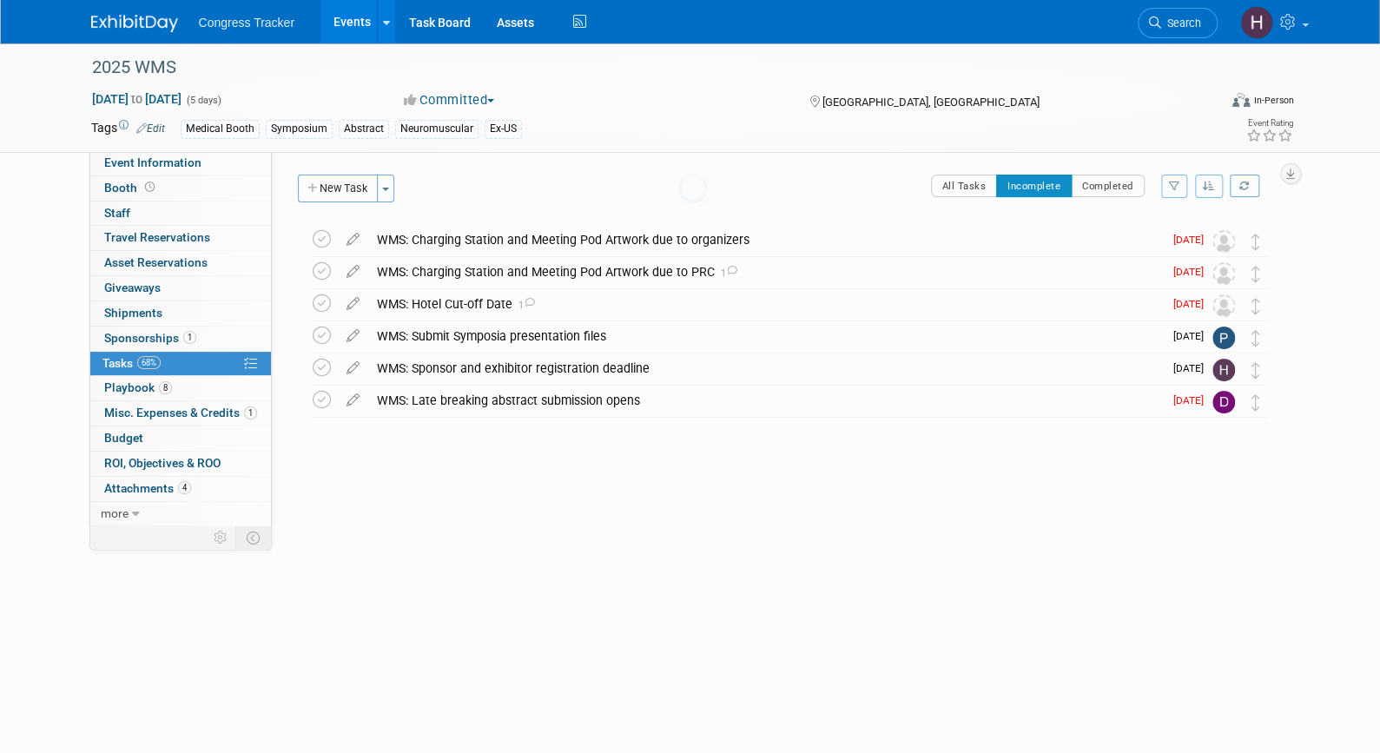
scroll to position [0, 0]
click at [328, 403] on icon at bounding box center [322, 400] width 18 height 18
click at [385, 331] on div "WMS: Submit Symposia presentation files" at bounding box center [765, 336] width 794 height 30
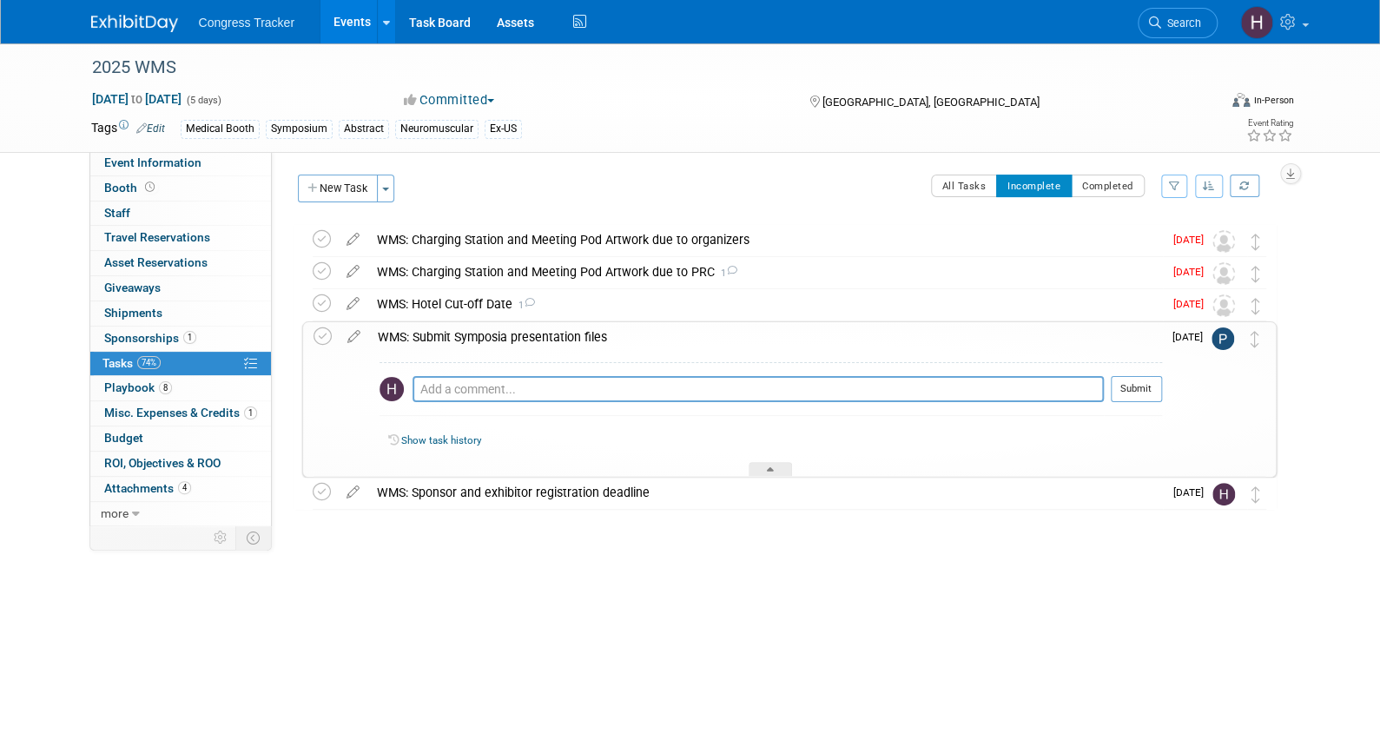
click at [385, 331] on div "WMS: Submit Symposia presentation files" at bounding box center [765, 337] width 793 height 30
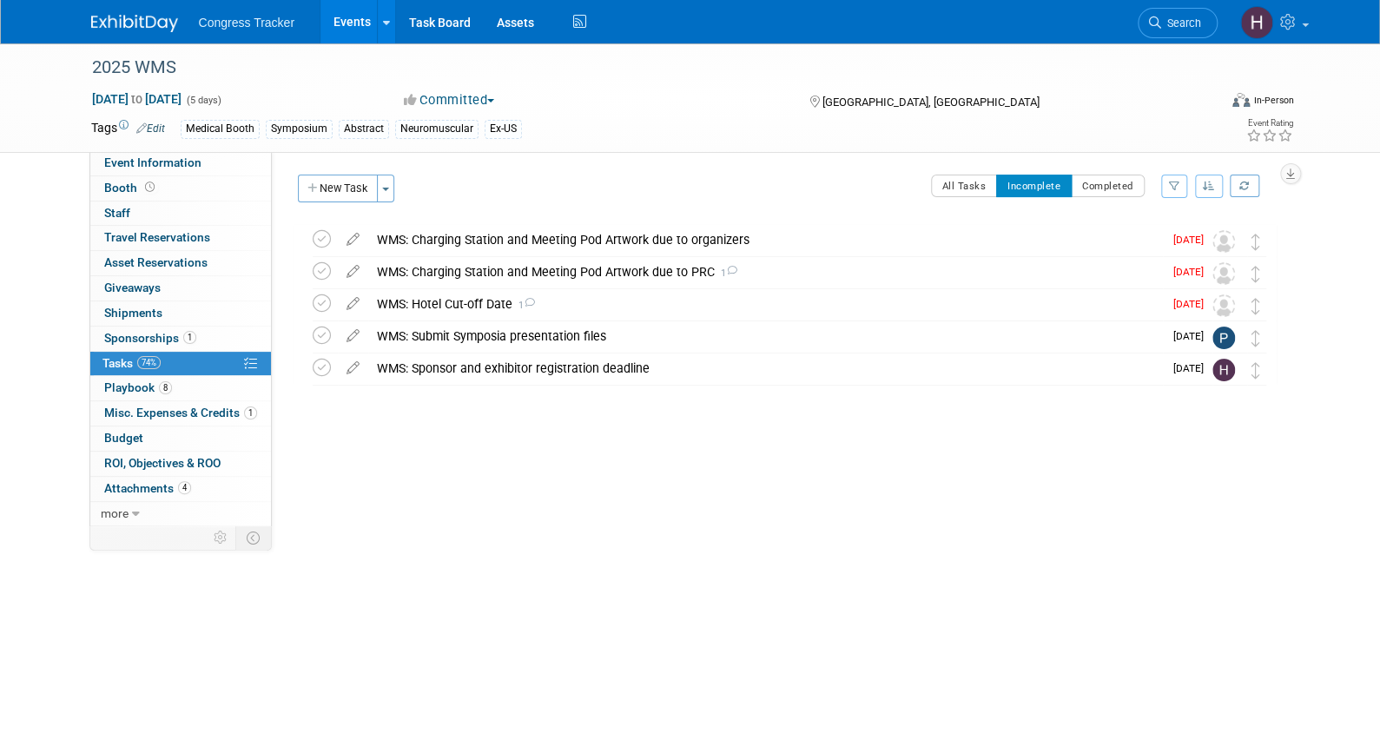
click at [353, 27] on link "Events" at bounding box center [351, 21] width 63 height 43
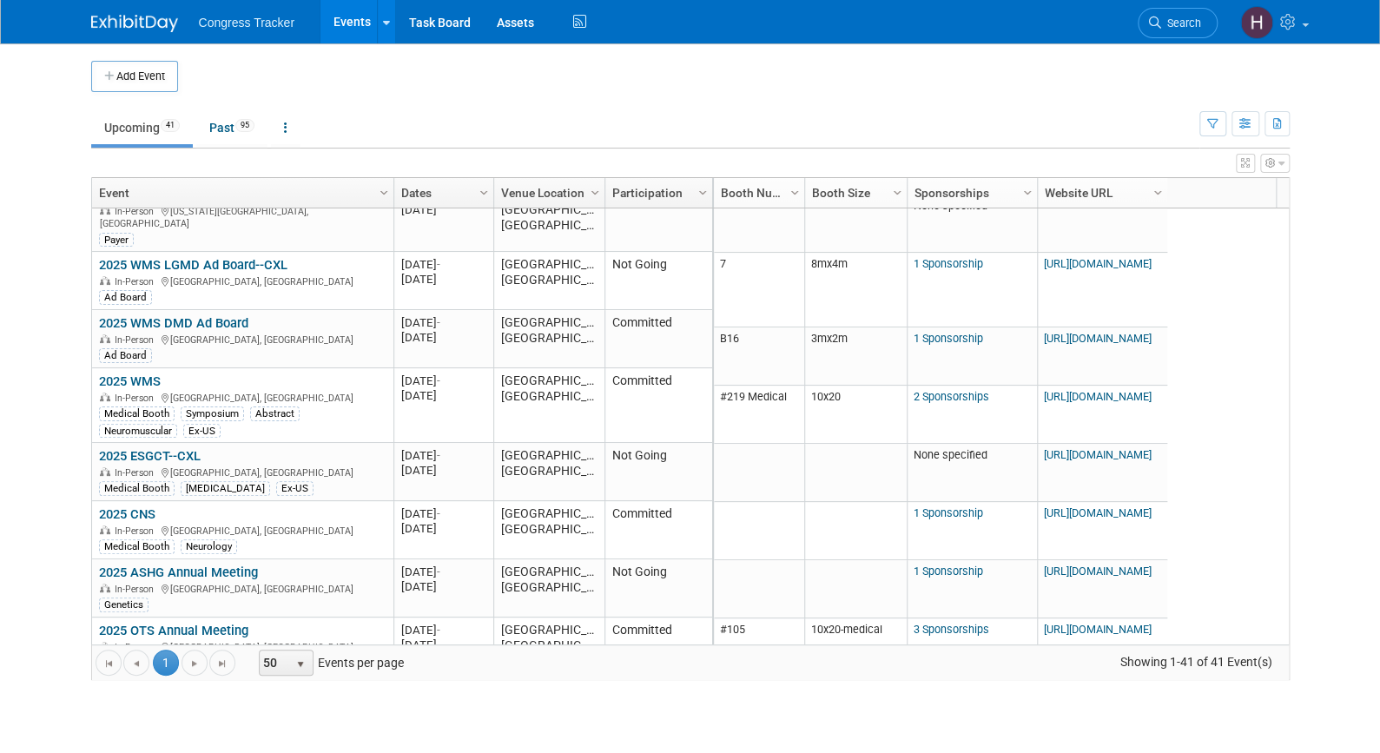
scroll to position [313, 0]
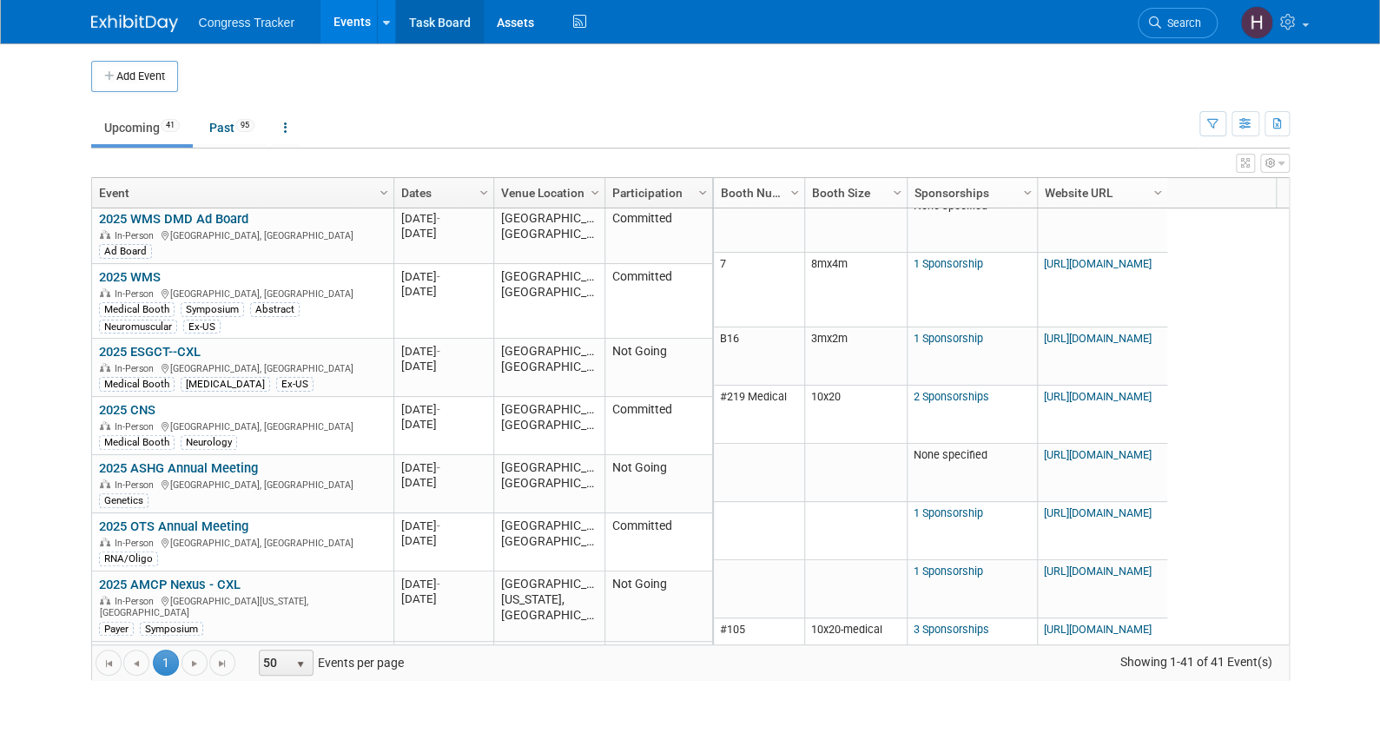
click at [451, 19] on link "Task Board" at bounding box center [440, 21] width 88 height 43
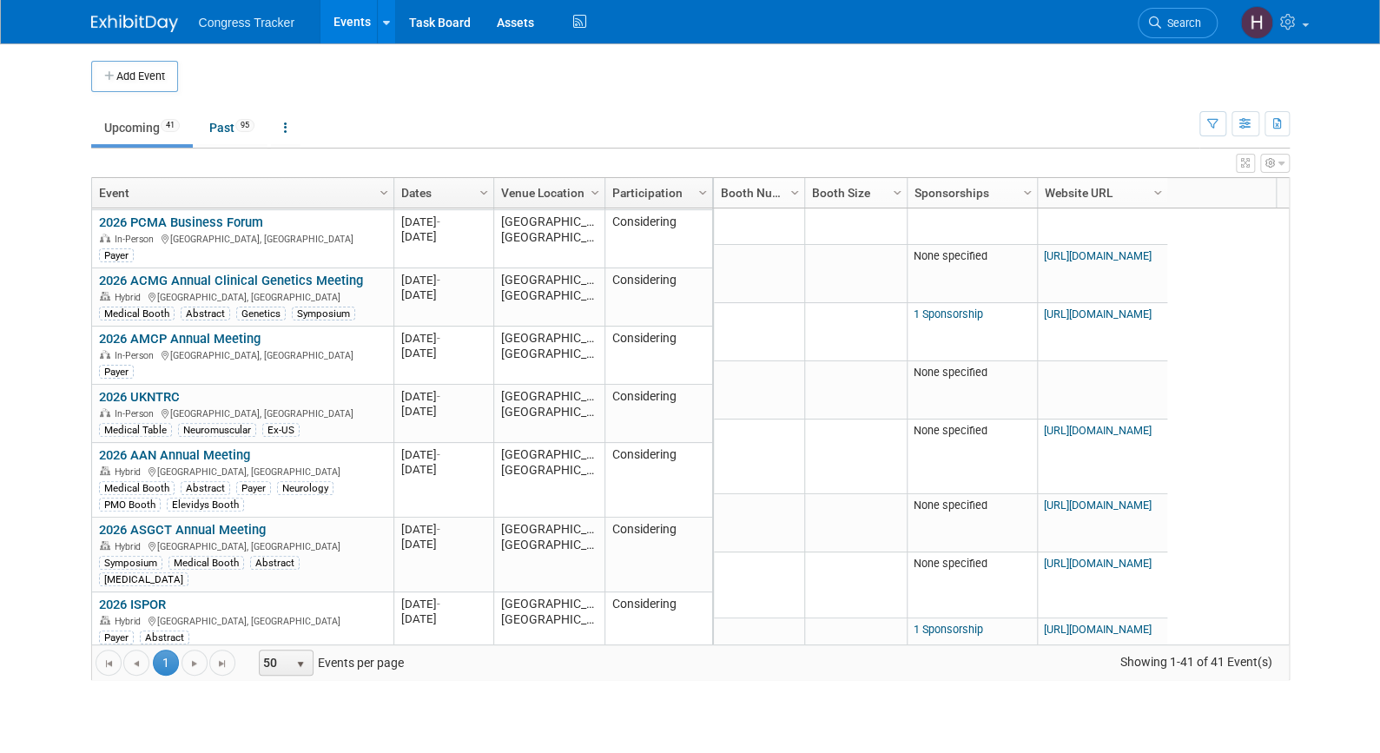
scroll to position [1148, 0]
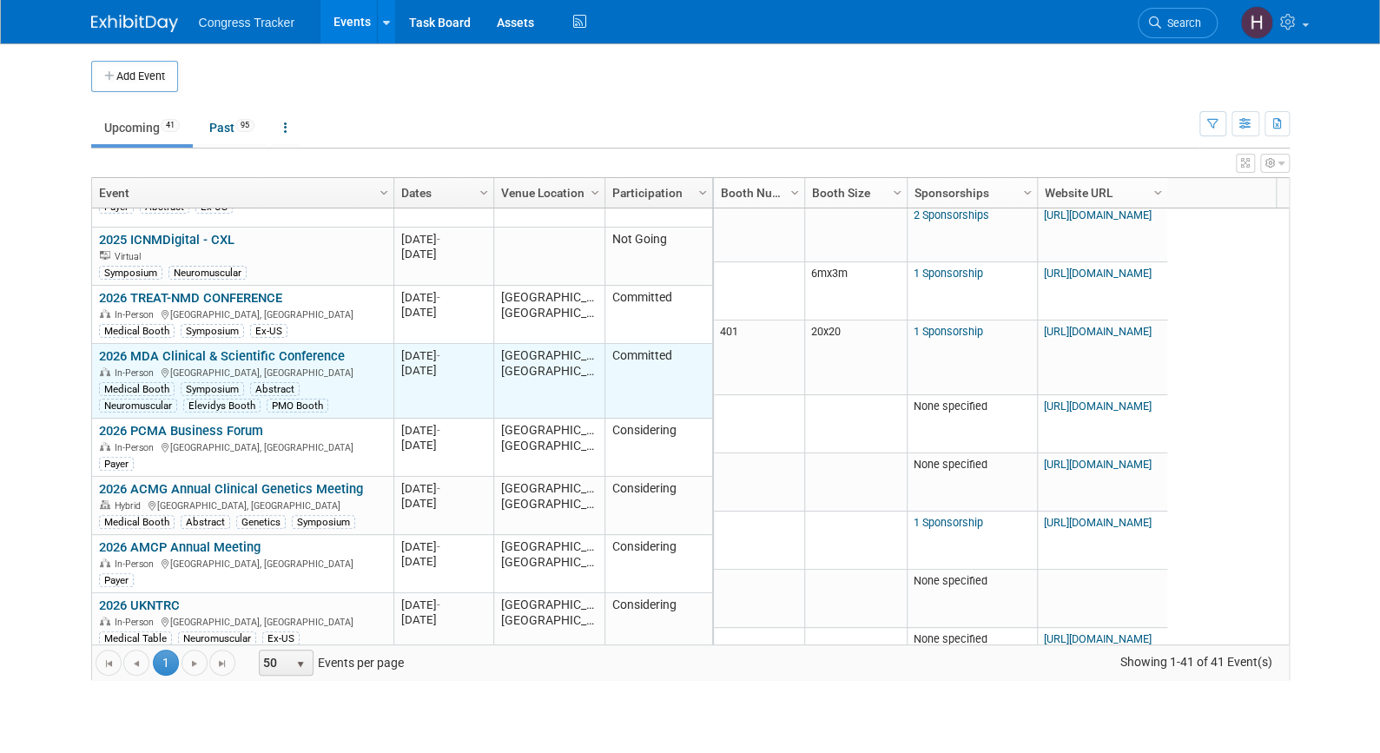
click at [198, 348] on link "2026 MDA Clinical & Scientific Conference" at bounding box center [222, 356] width 246 height 16
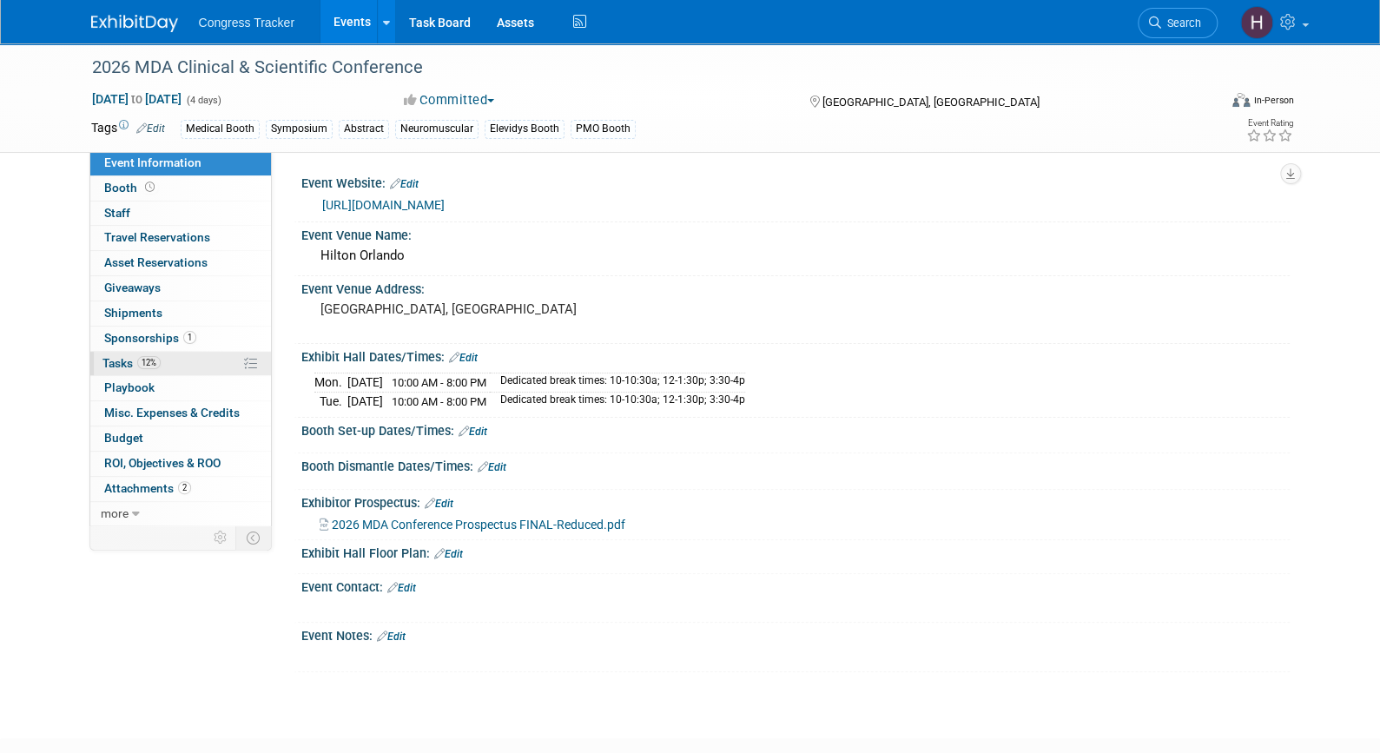
click at [201, 368] on link "12% Tasks 12%" at bounding box center [180, 364] width 181 height 24
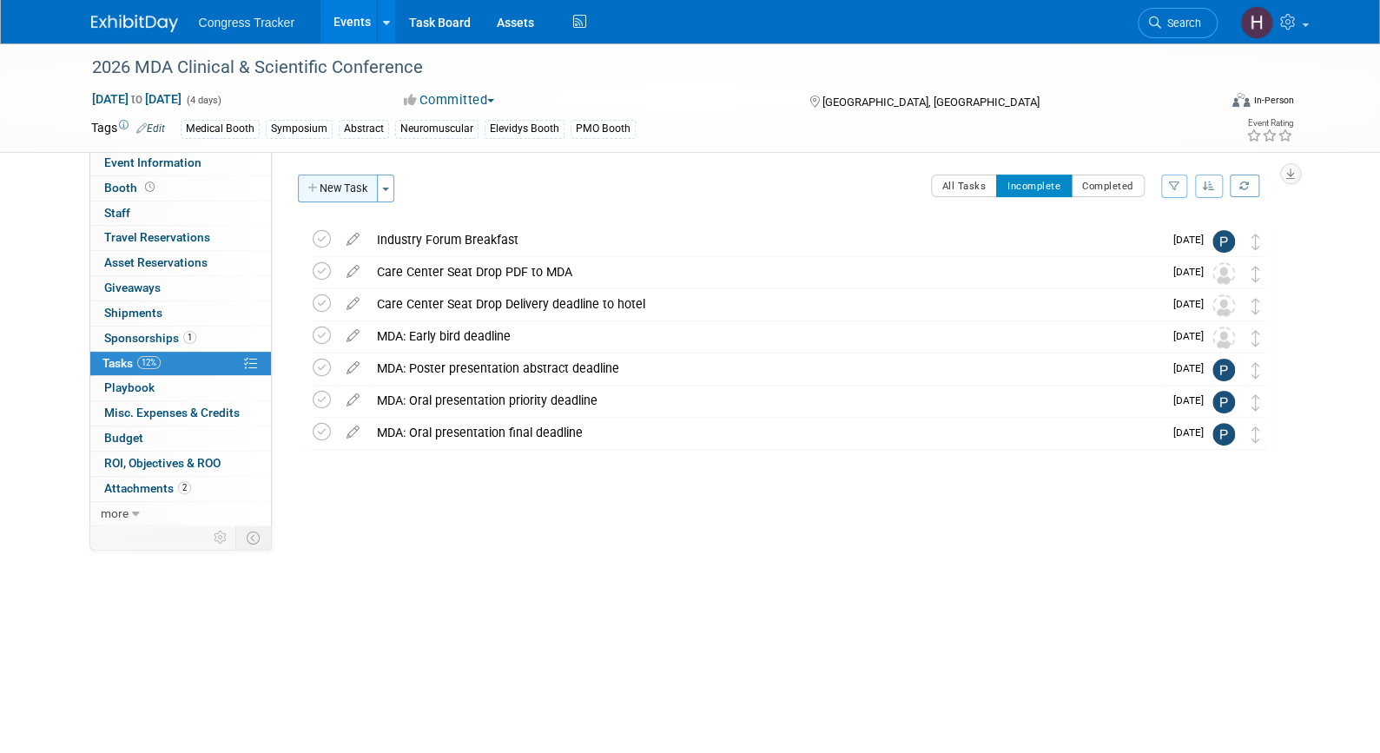
click at [330, 182] on button "New Task" at bounding box center [338, 189] width 80 height 28
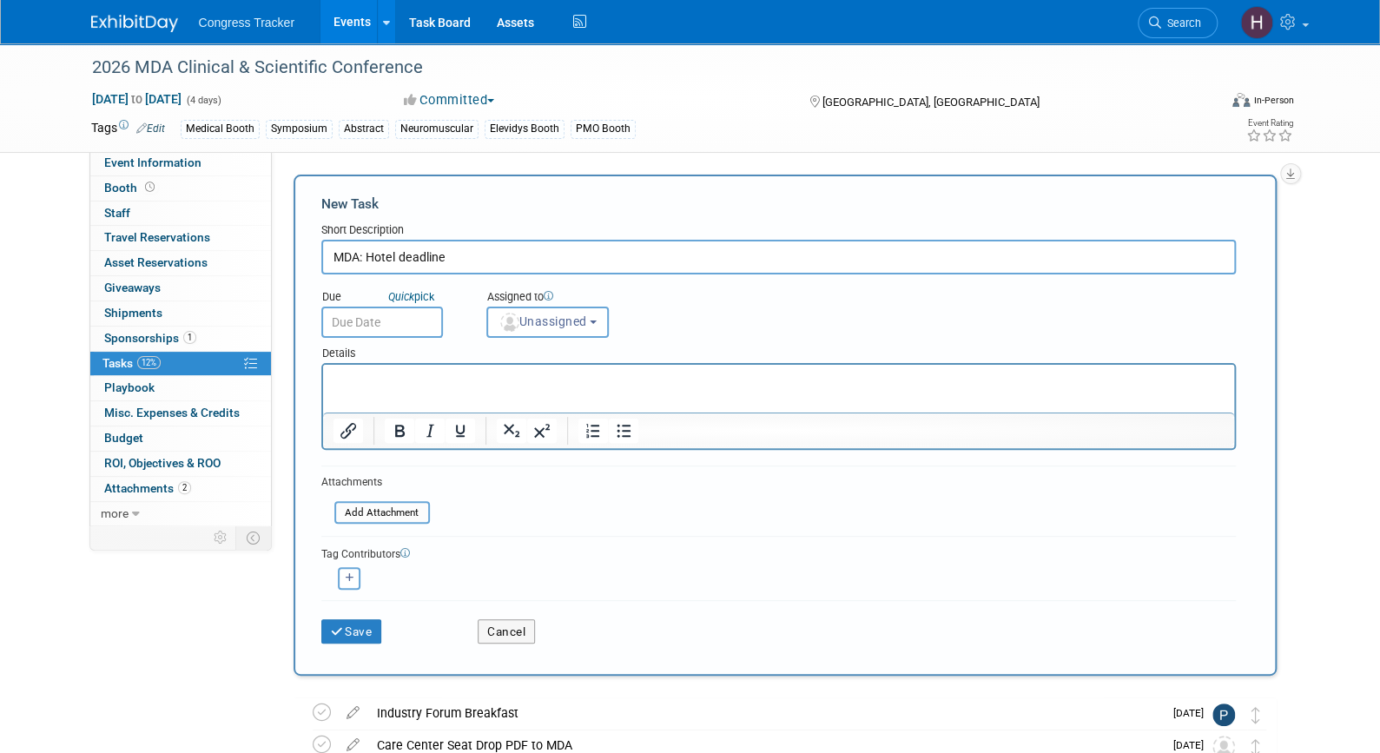
type input "MDA: Hotel deadline"
click at [353, 330] on input "text" at bounding box center [382, 321] width 122 height 31
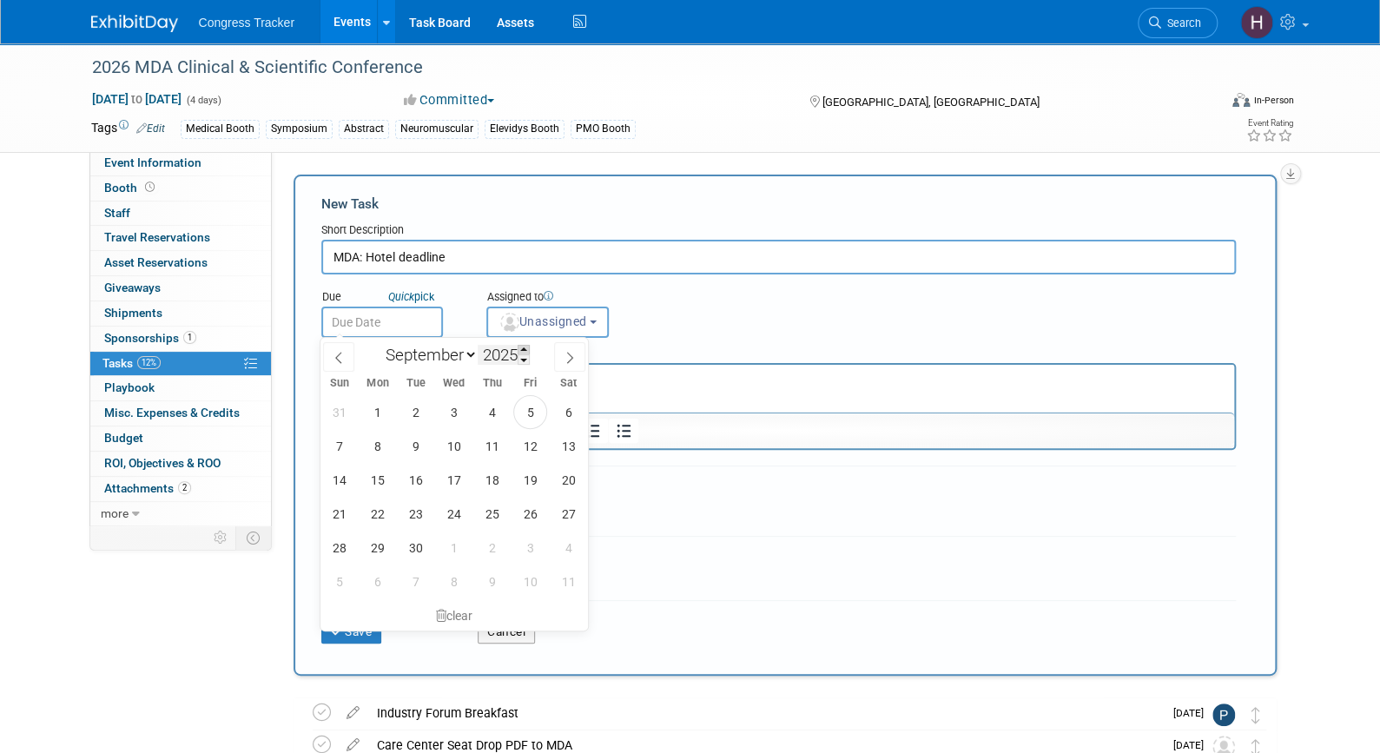
click at [525, 349] on span at bounding box center [523, 350] width 12 height 10
type input "2026"
click at [450, 356] on select "January February March April May June July August September October November De…" at bounding box center [428, 355] width 100 height 22
select select "1"
click at [378, 344] on select "January February March April May June July August September October November De…" at bounding box center [428, 355] width 100 height 22
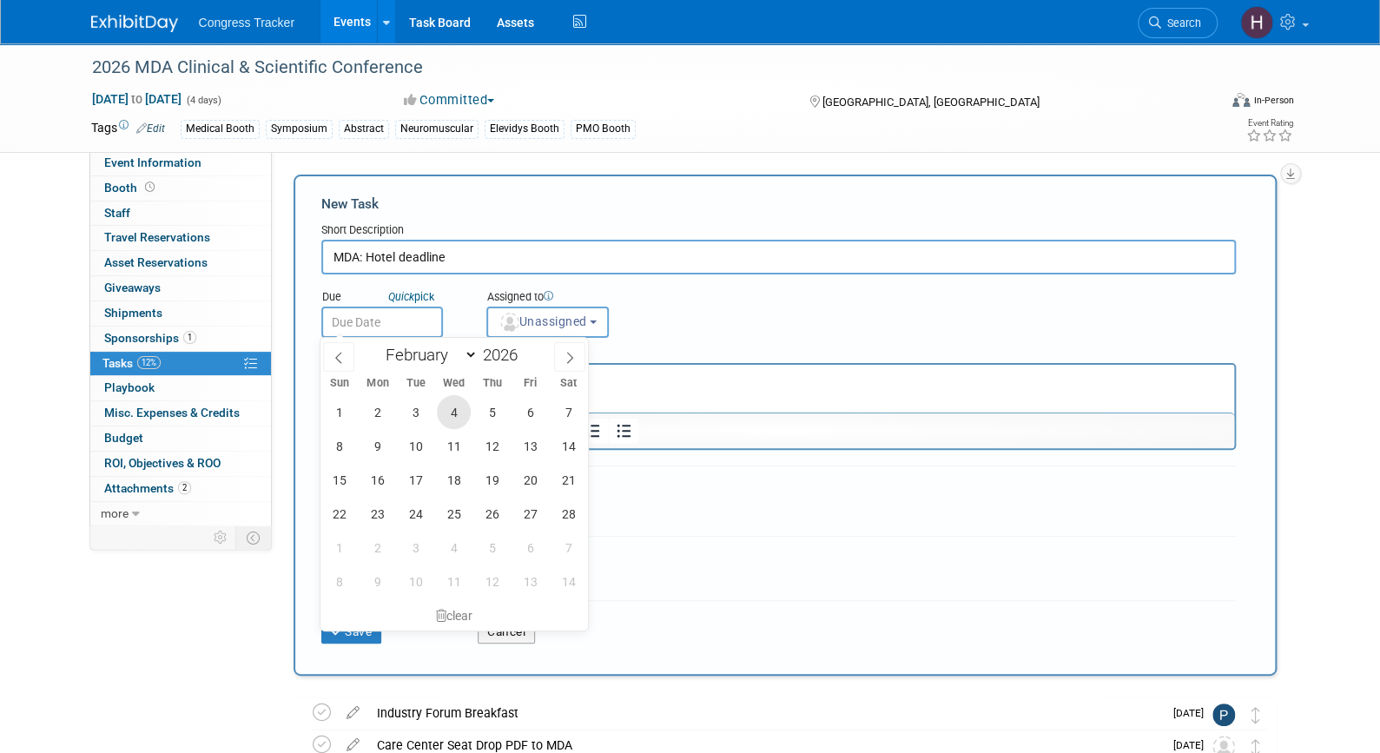
click at [451, 411] on span "4" at bounding box center [454, 412] width 34 height 34
type input "[DATE]"
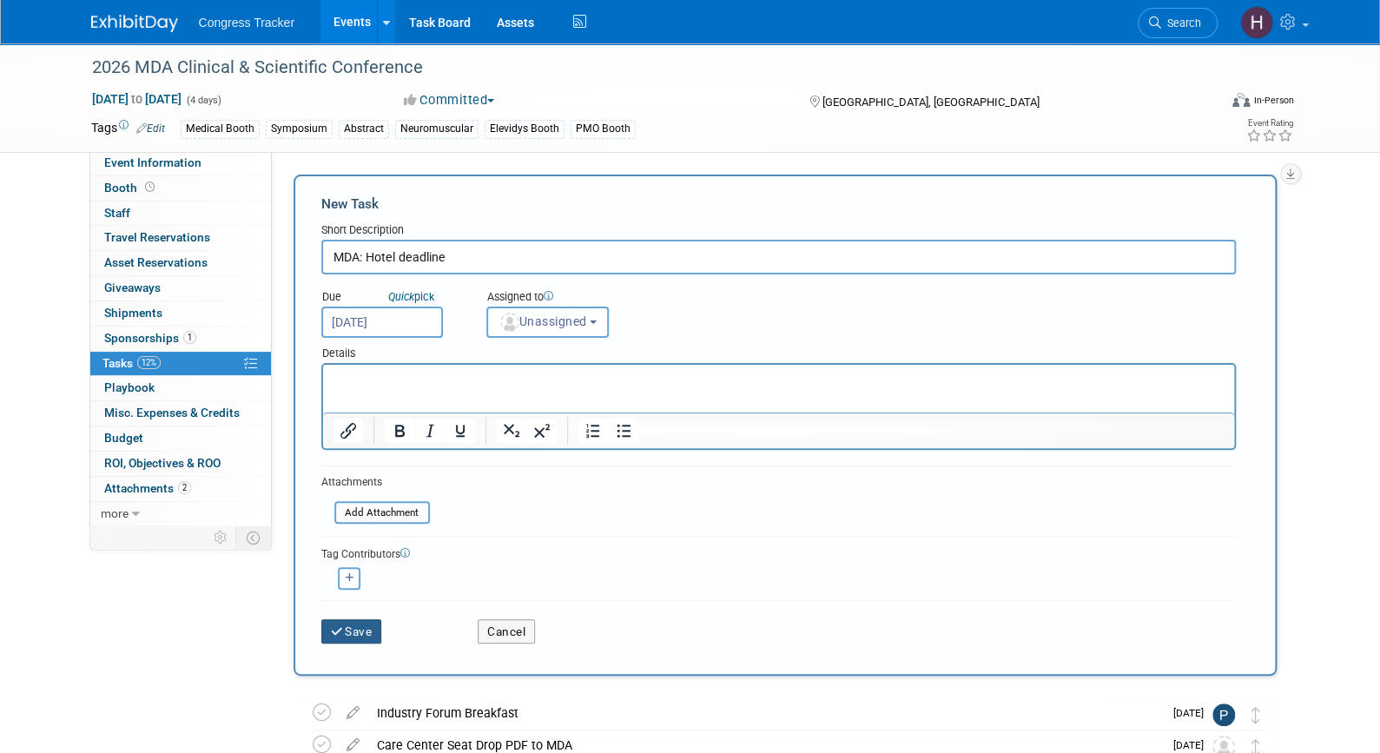
click at [364, 630] on button "Save" at bounding box center [351, 631] width 61 height 24
